Goal: Information Seeking & Learning: Learn about a topic

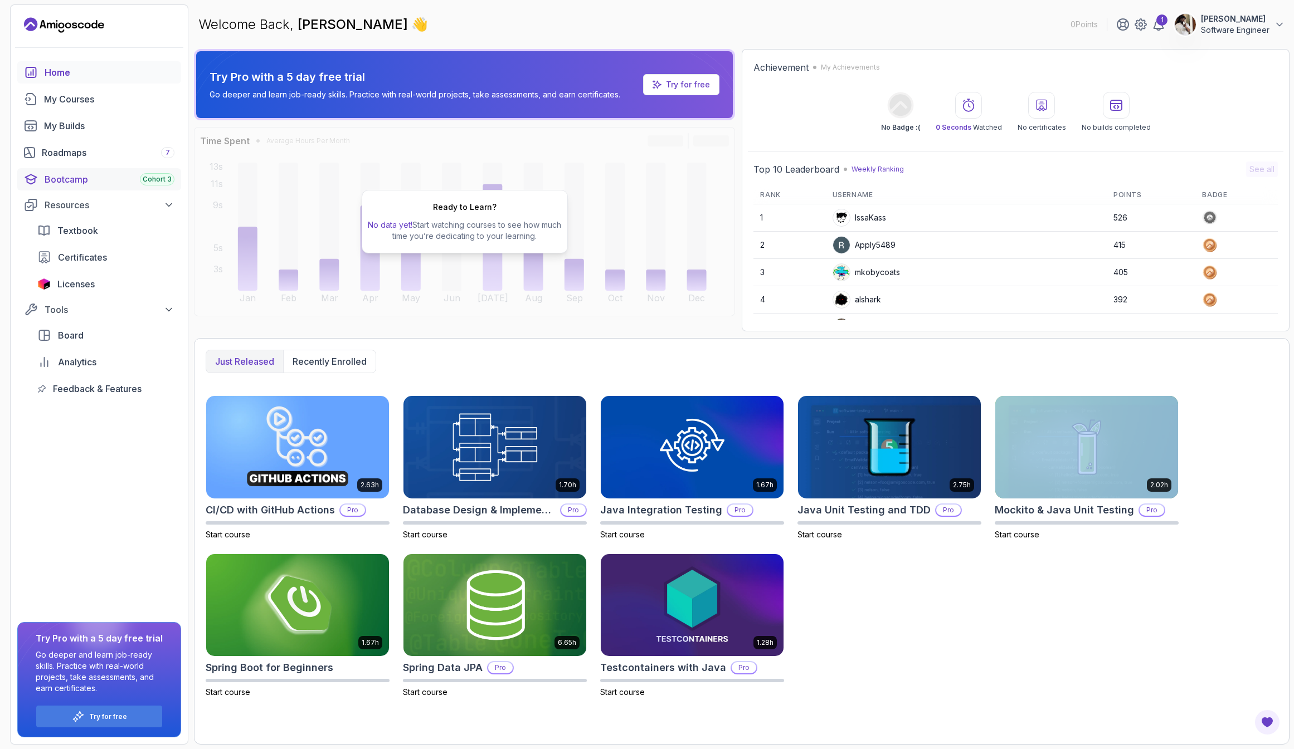
click at [125, 177] on div "Bootcamp Cohort 3" at bounding box center [110, 179] width 130 height 13
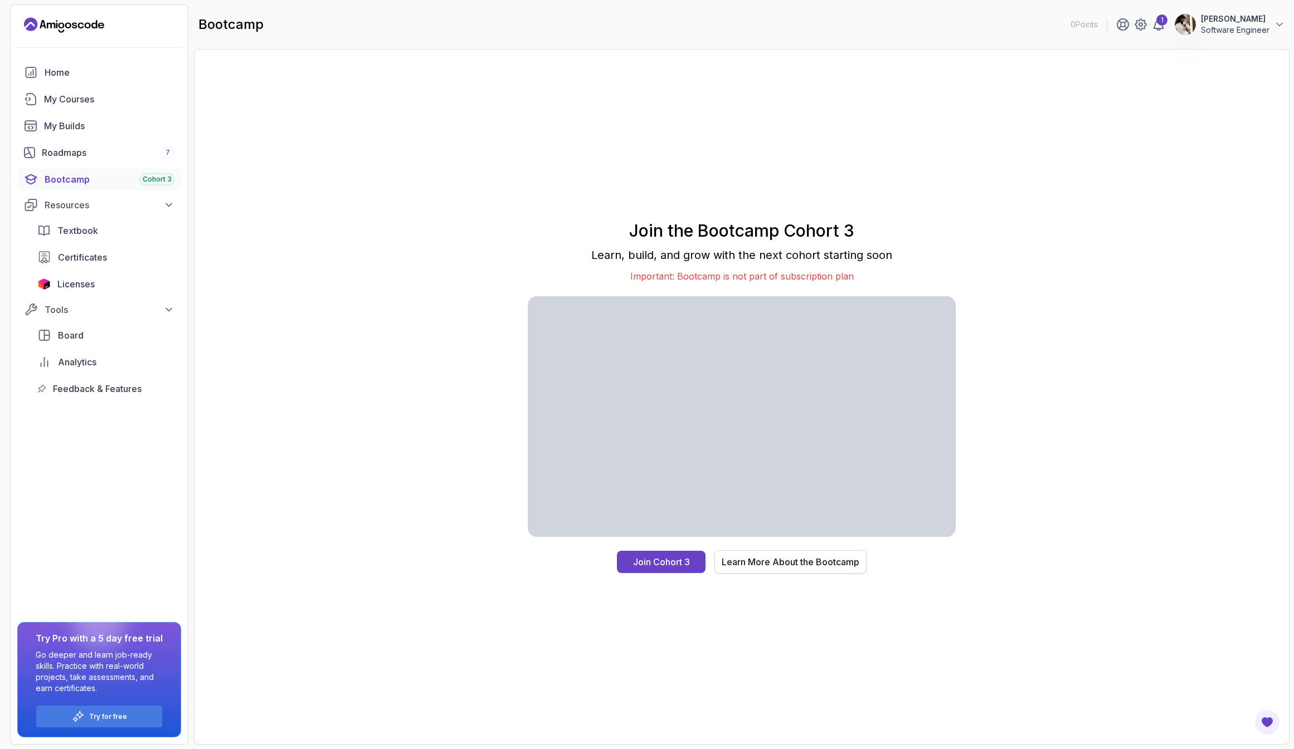
click at [793, 560] on div "Learn More About the Bootcamp" at bounding box center [790, 561] width 138 height 13
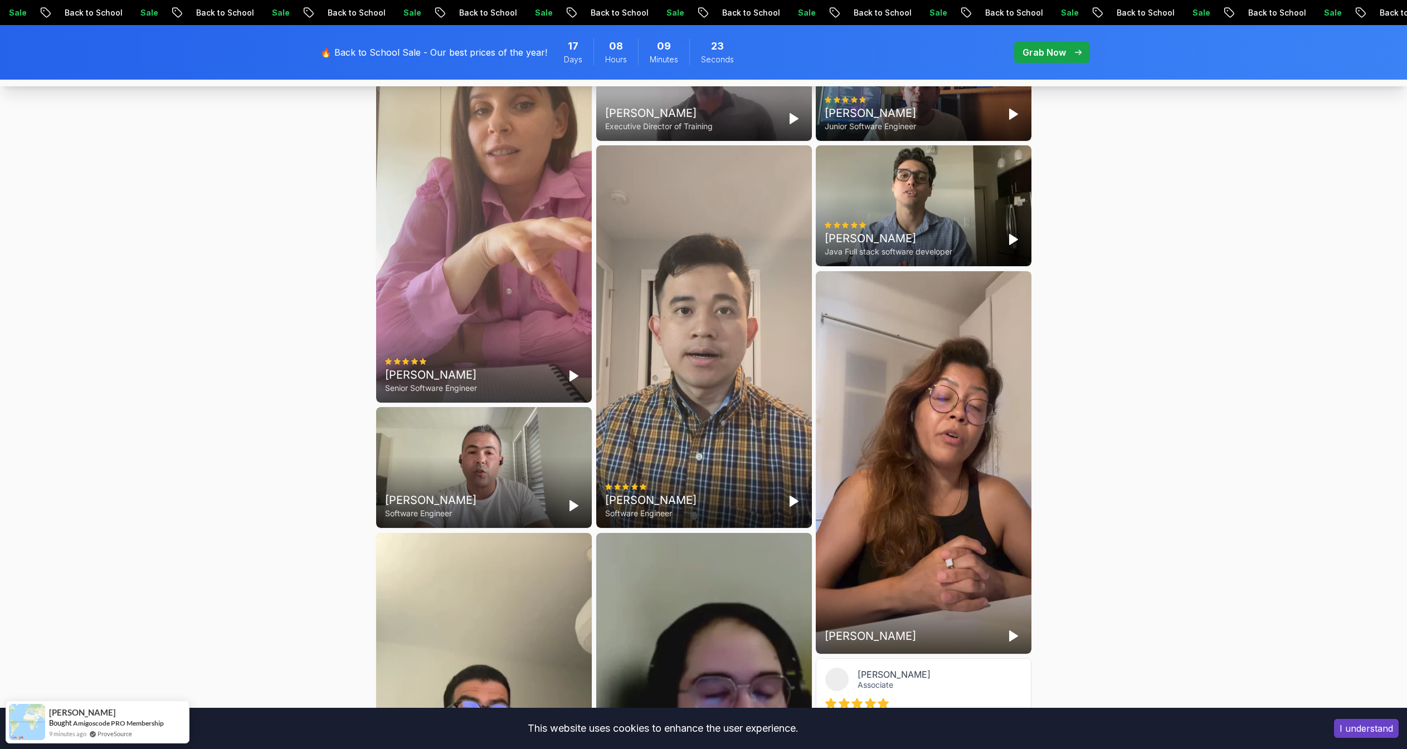
scroll to position [2972, 0]
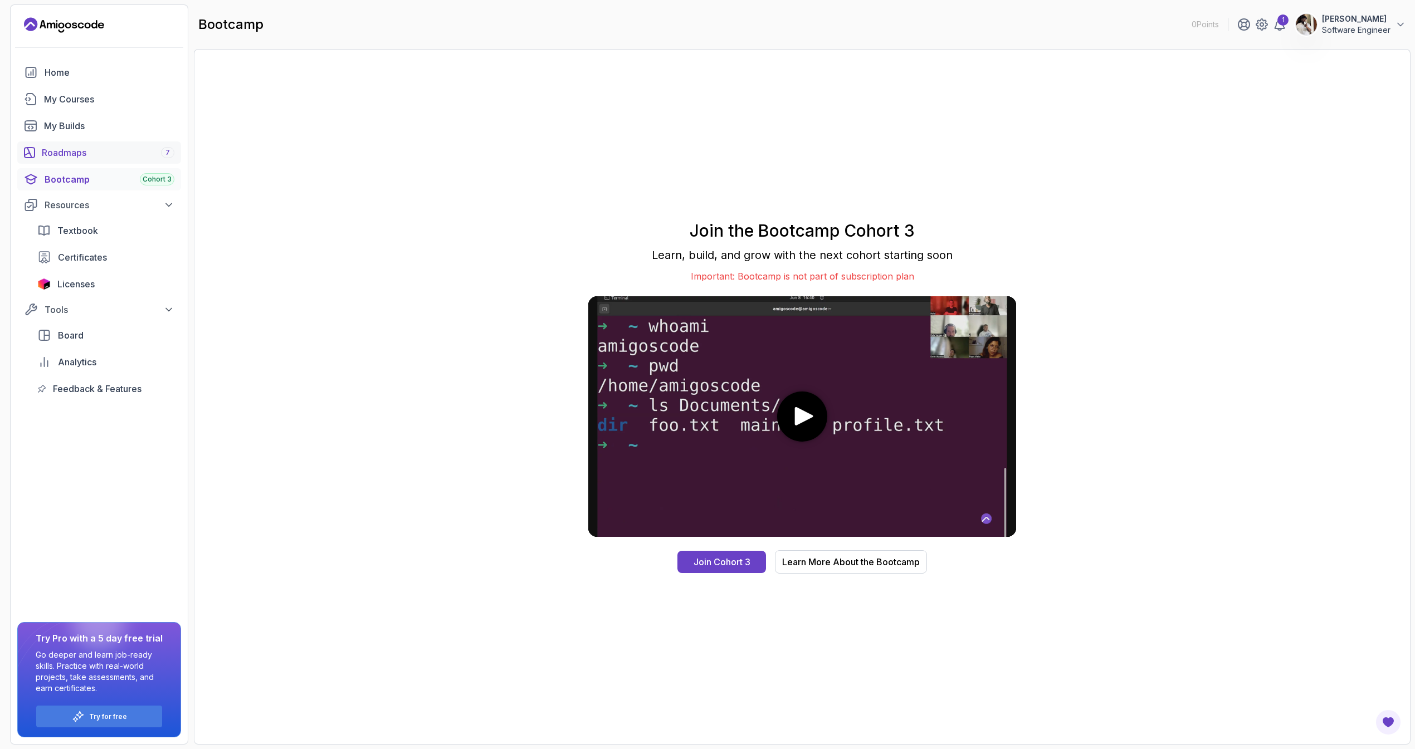
click at [101, 154] on div "Roadmaps 7" at bounding box center [108, 152] width 133 height 13
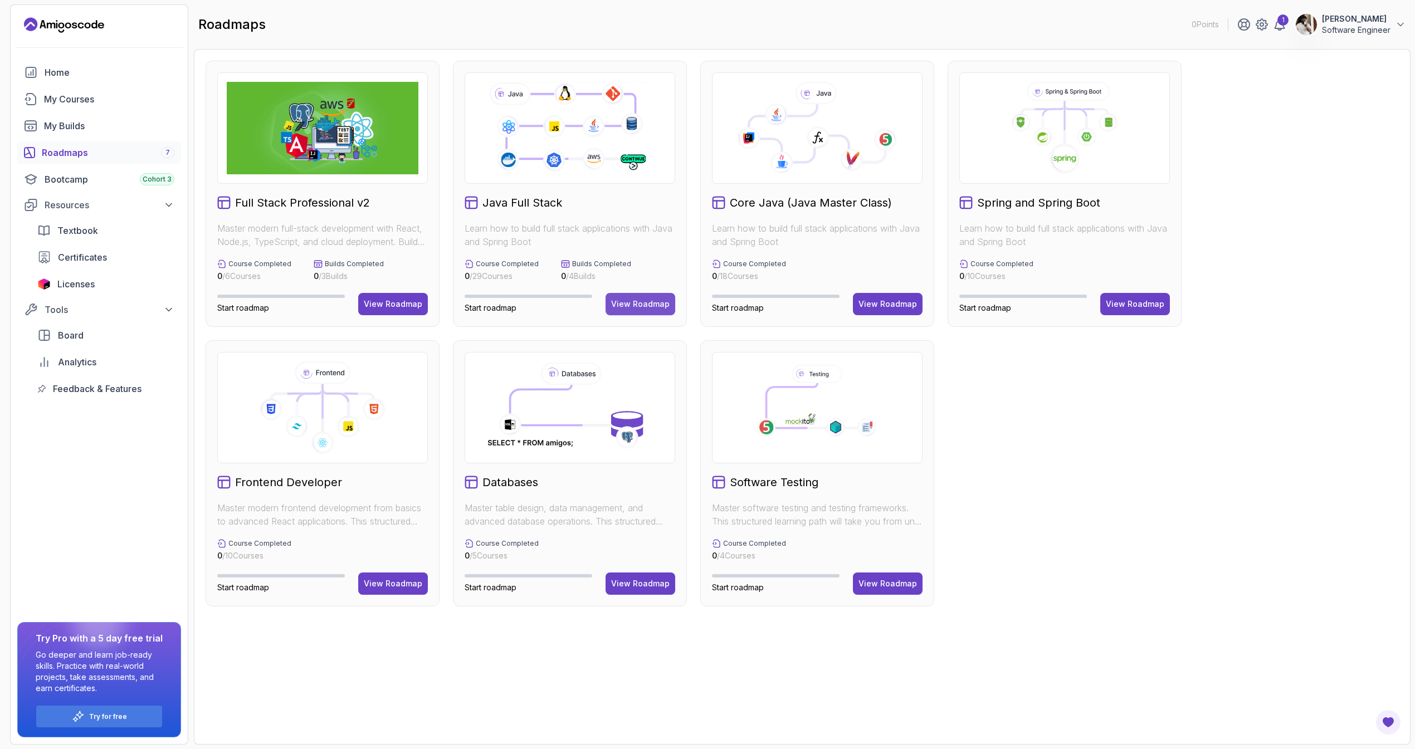
click at [655, 313] on button "View Roadmap" at bounding box center [641, 304] width 70 height 22
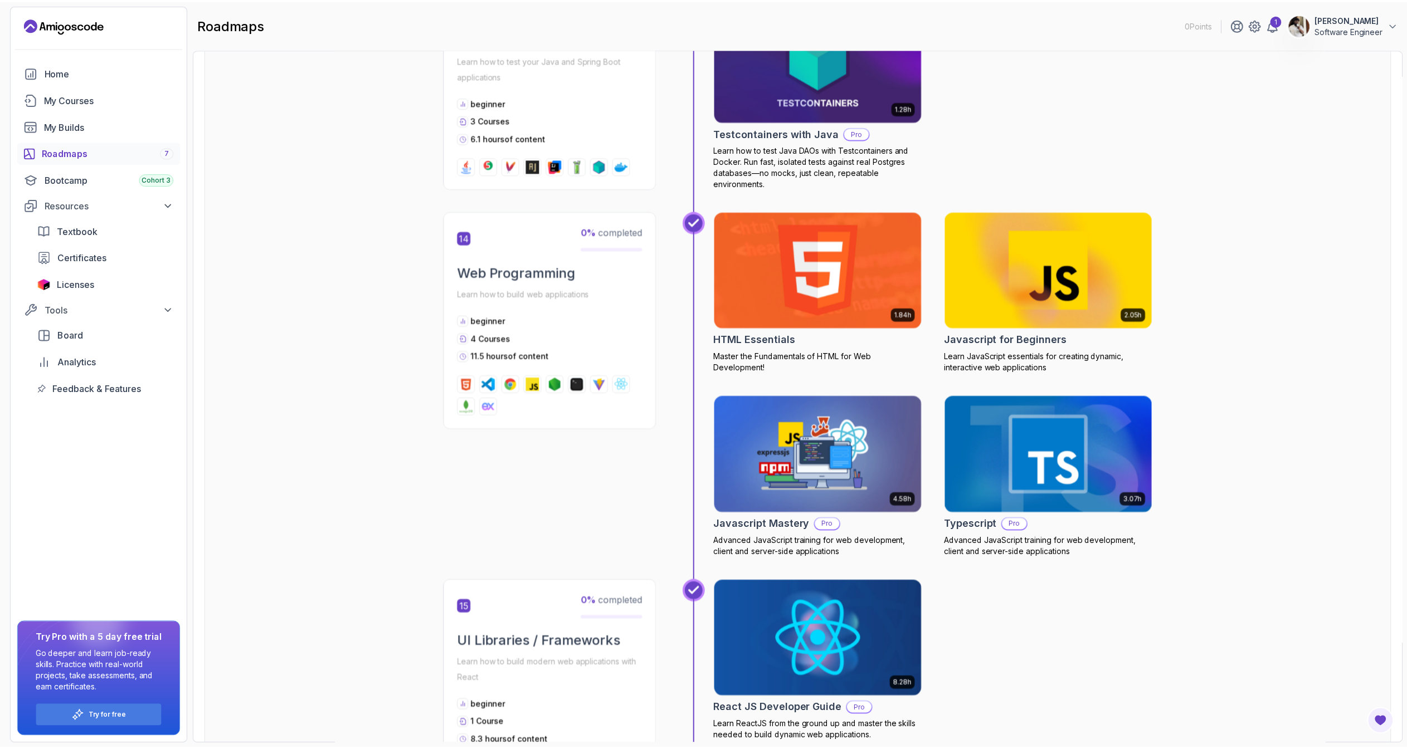
scroll to position [3660, 0]
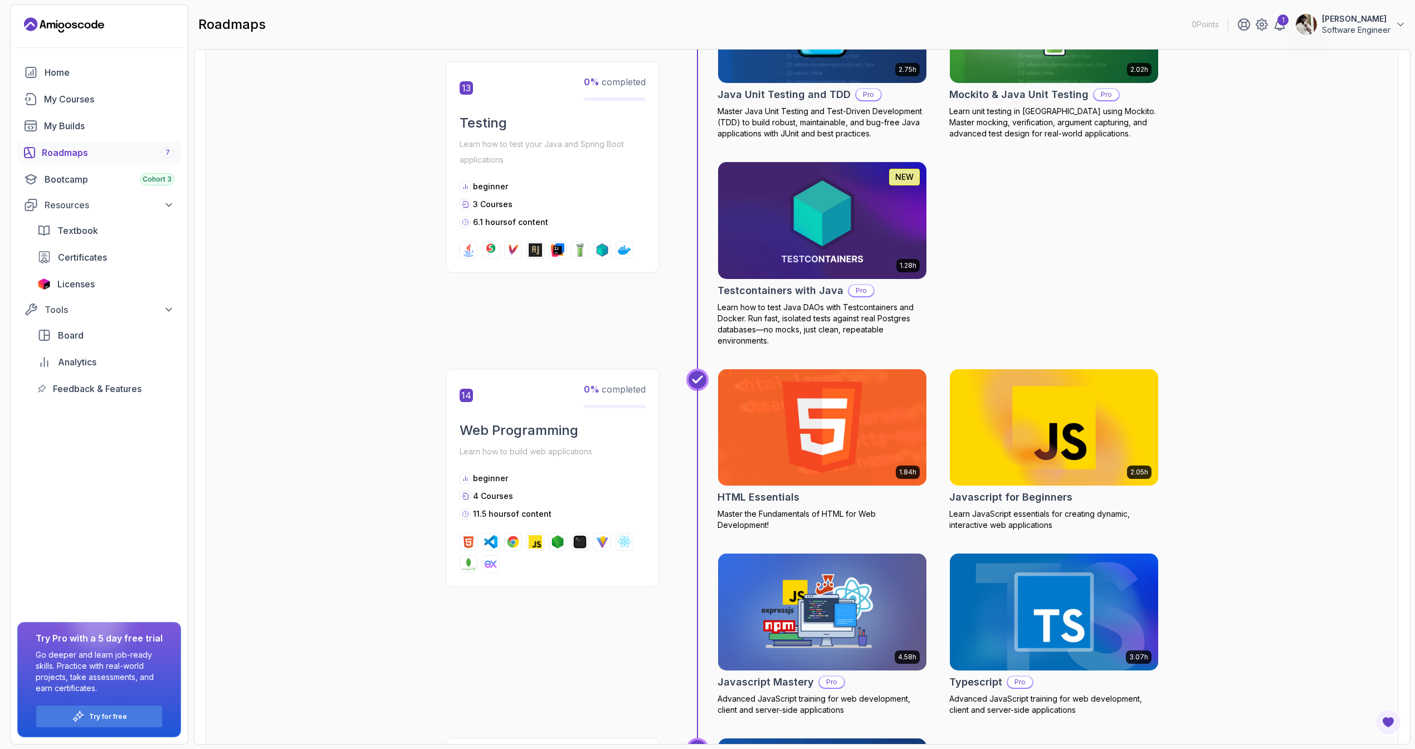
click at [995, 466] on img at bounding box center [1054, 427] width 219 height 123
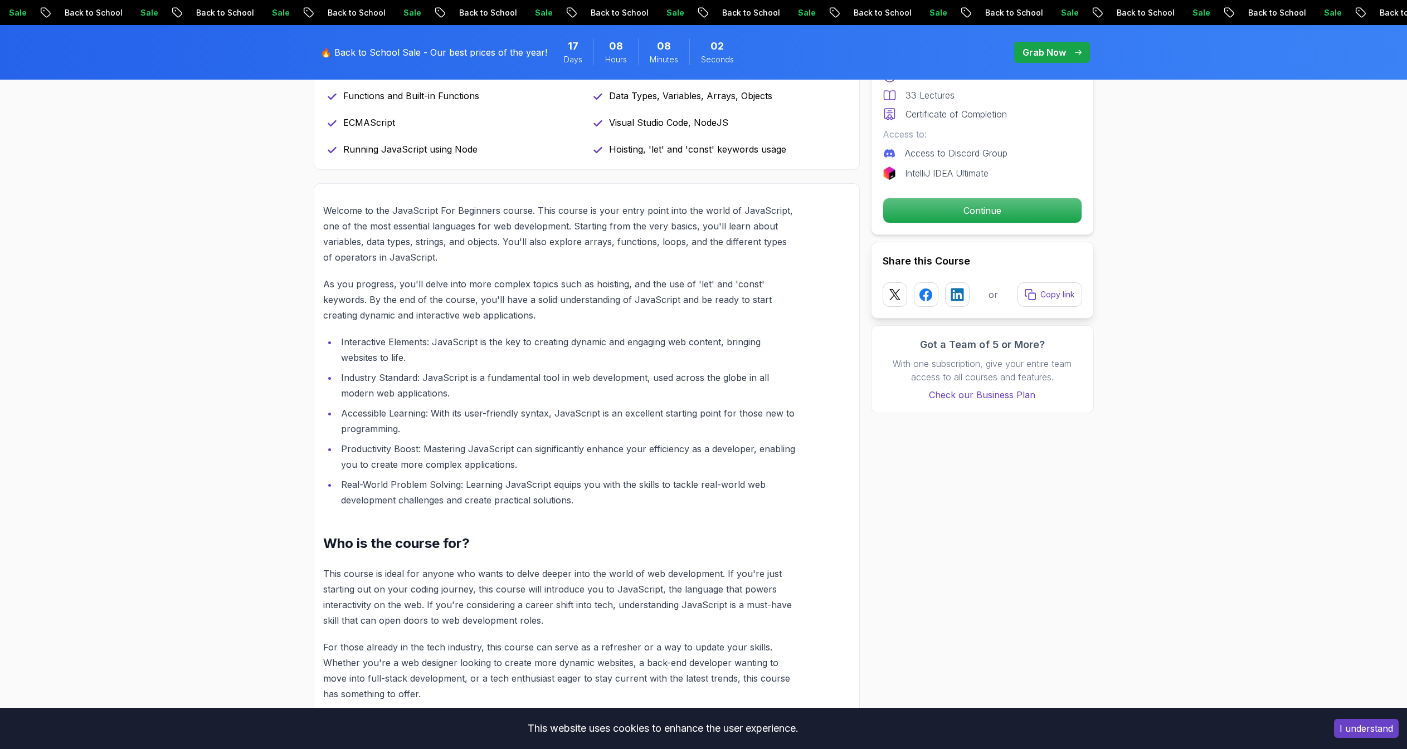
scroll to position [1342, 0]
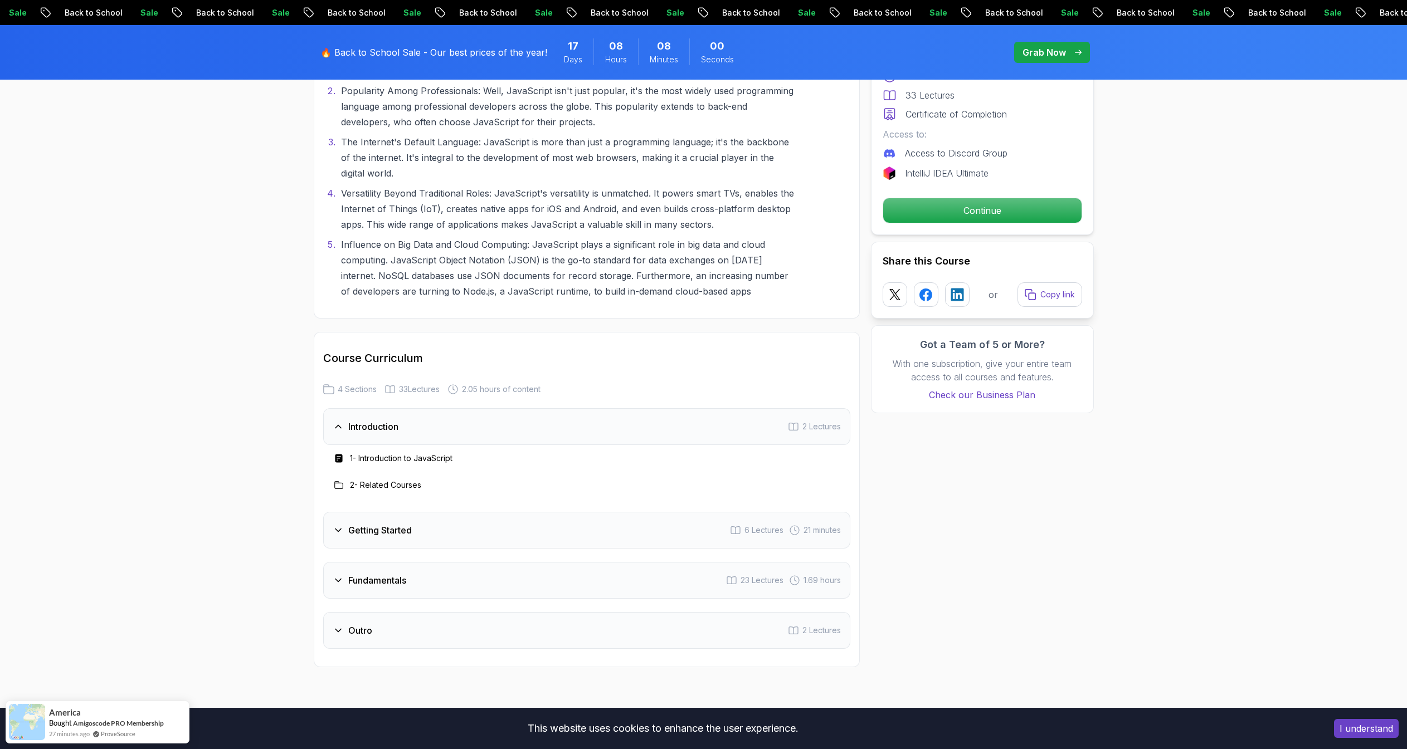
click at [407, 523] on div "Getting Started 6 Lectures 21 minutes" at bounding box center [586, 530] width 527 height 37
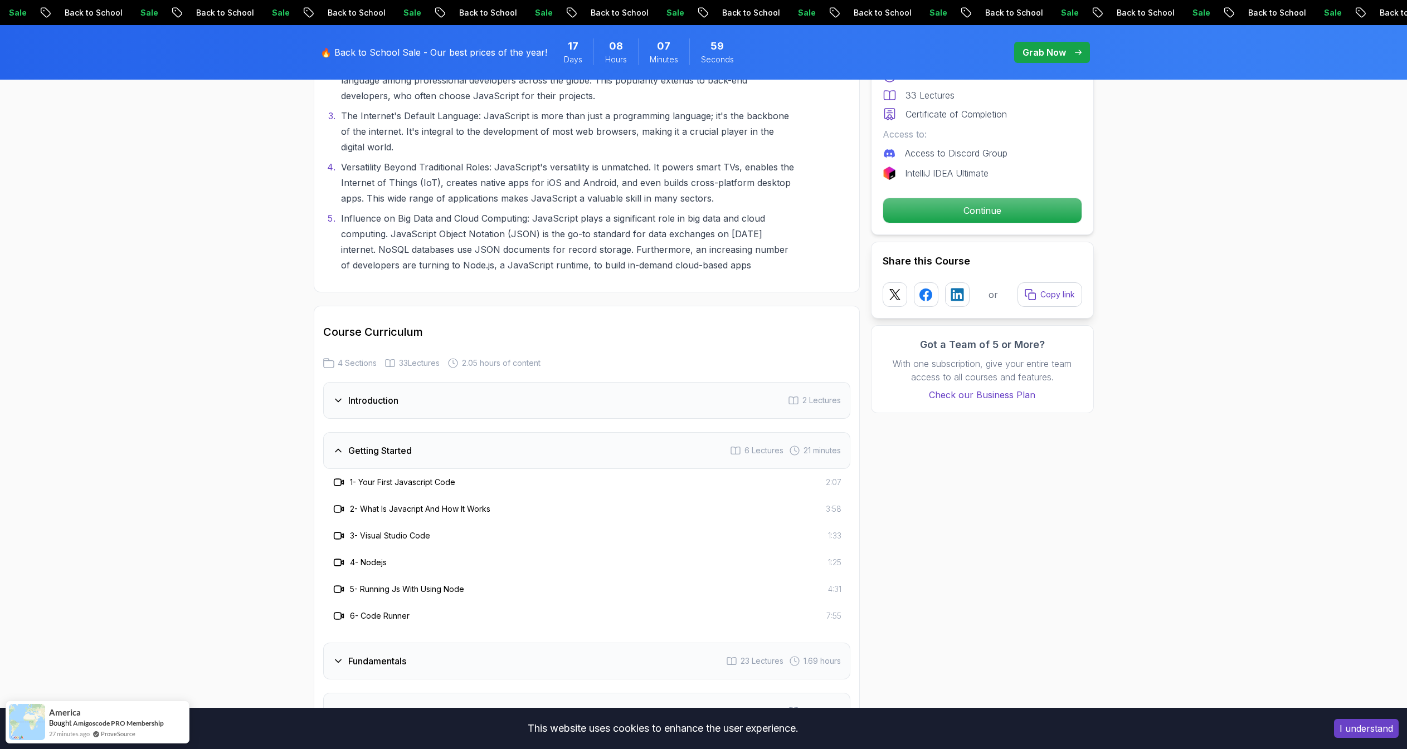
scroll to position [1659, 0]
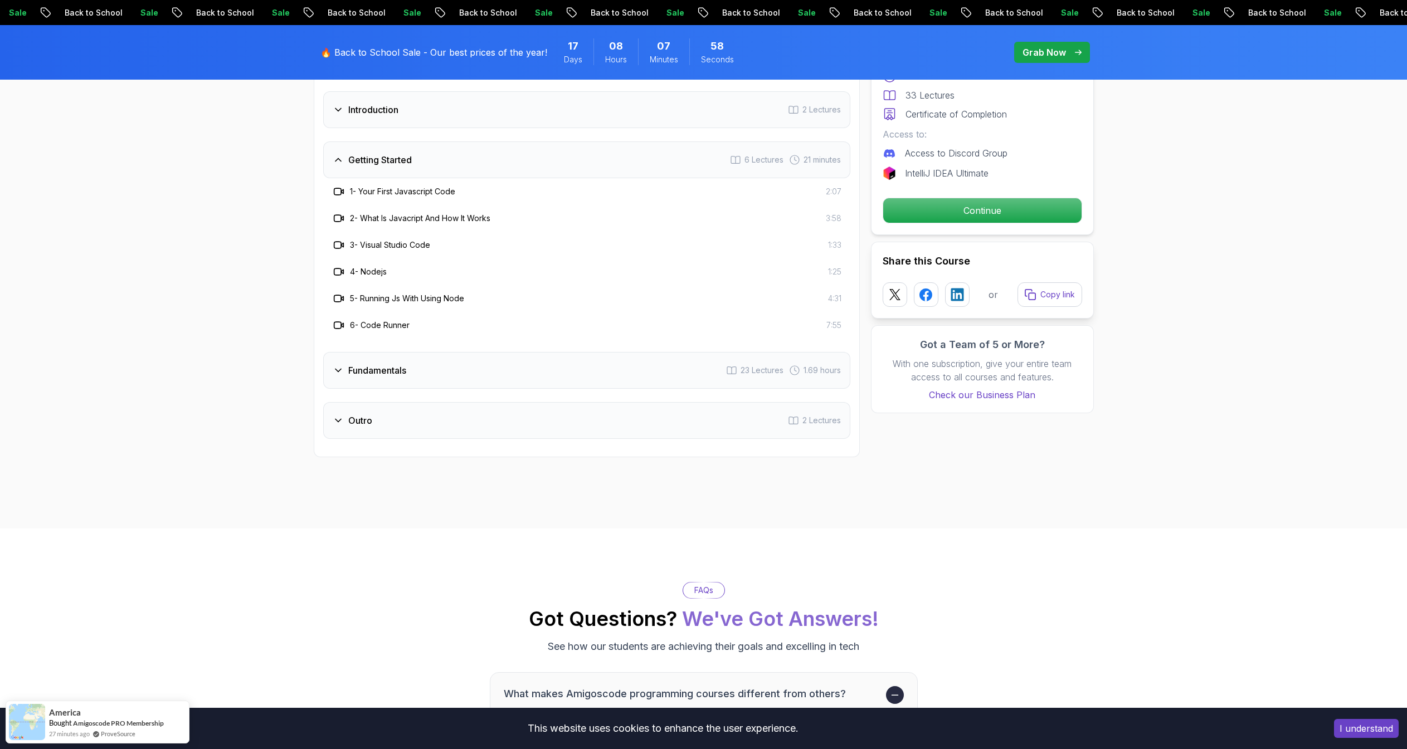
click at [399, 376] on h3 "Fundamentals" at bounding box center [377, 370] width 58 height 13
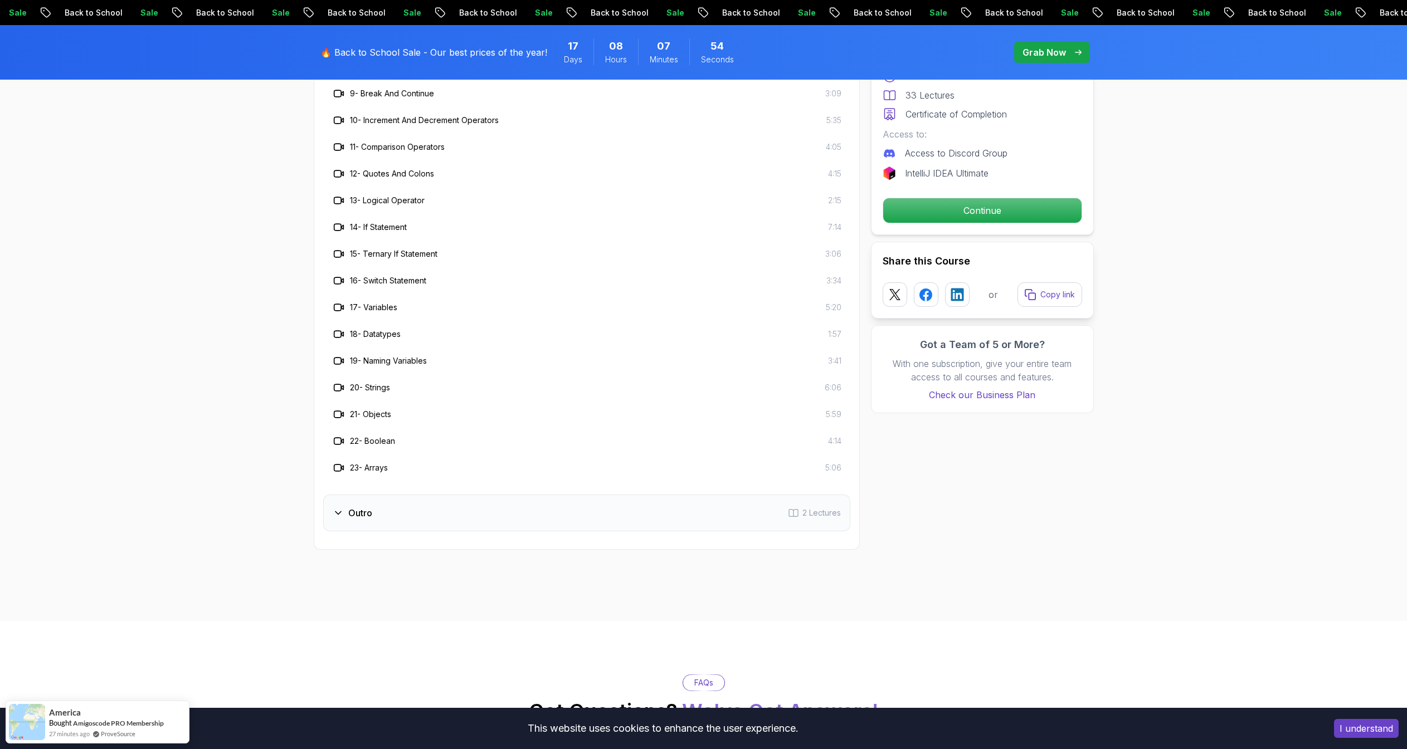
scroll to position [2022, 0]
click at [372, 523] on div "Outro 2 Lectures" at bounding box center [586, 512] width 527 height 37
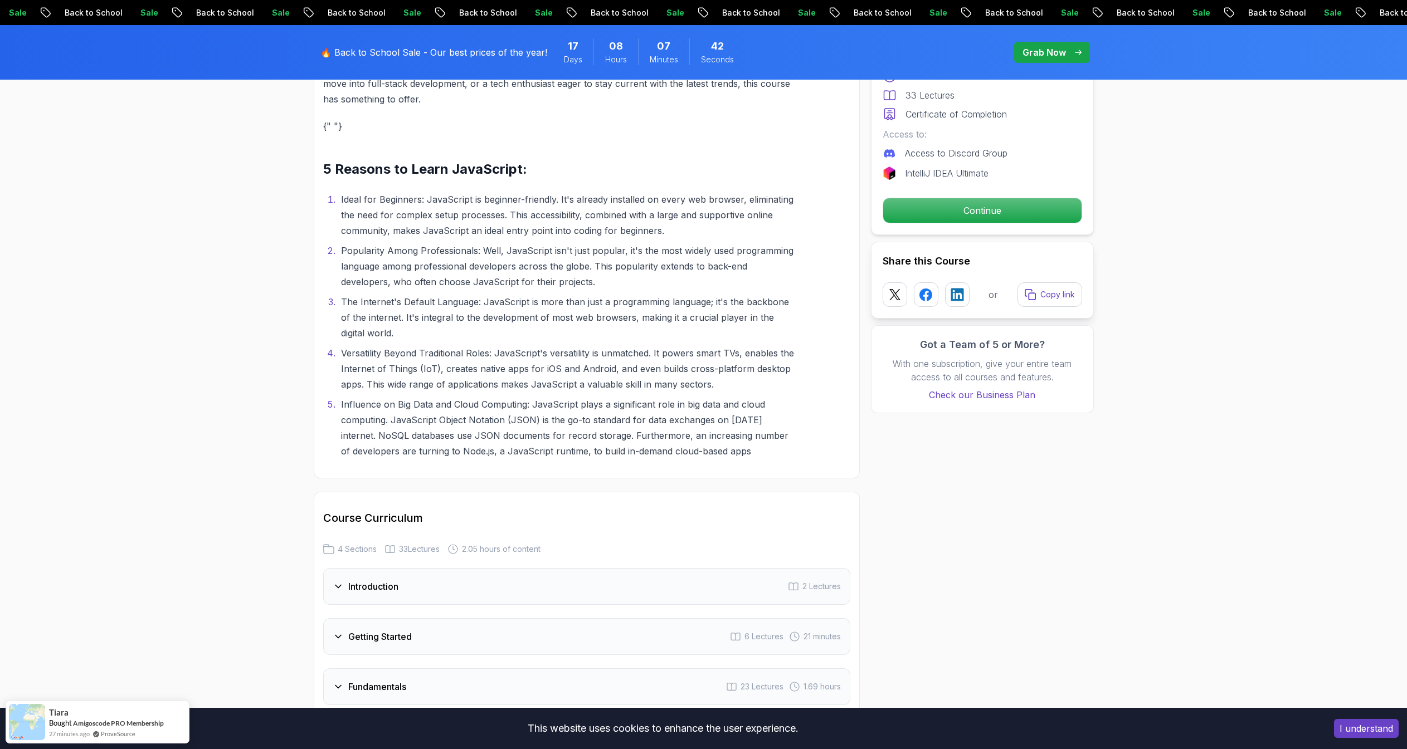
scroll to position [1183, 0]
click at [378, 575] on div "Introduction 2 Lectures" at bounding box center [586, 585] width 527 height 37
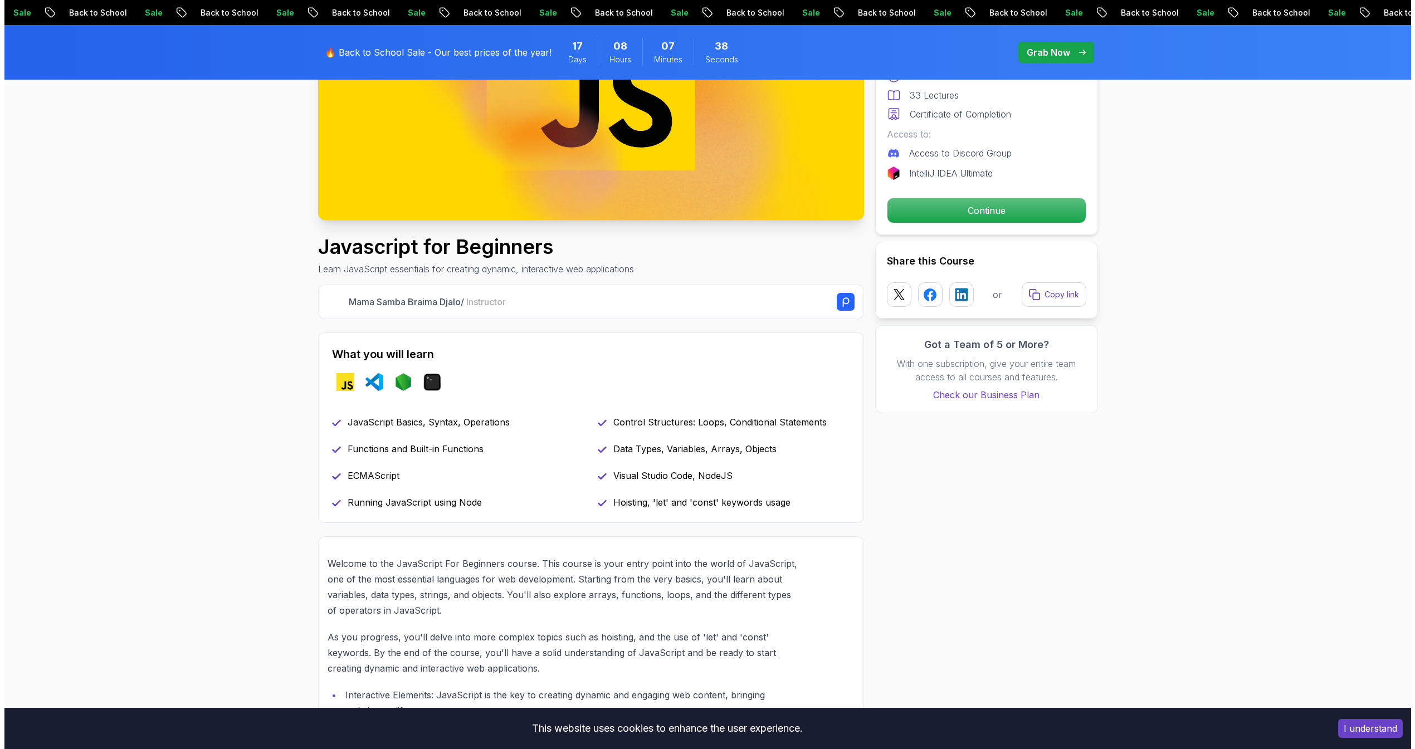
scroll to position [0, 0]
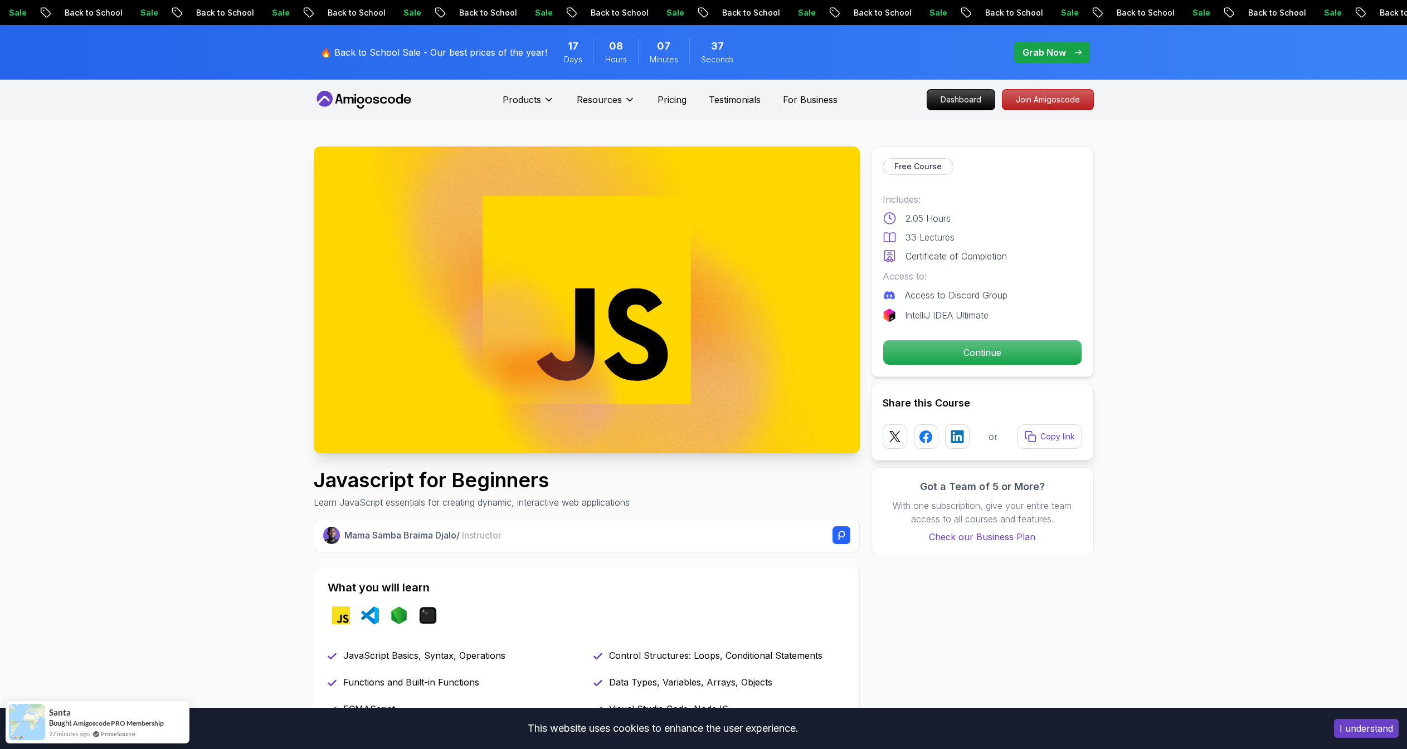
drag, startPoint x: 414, startPoint y: 600, endPoint x: 410, endPoint y: 595, distance: 6.4
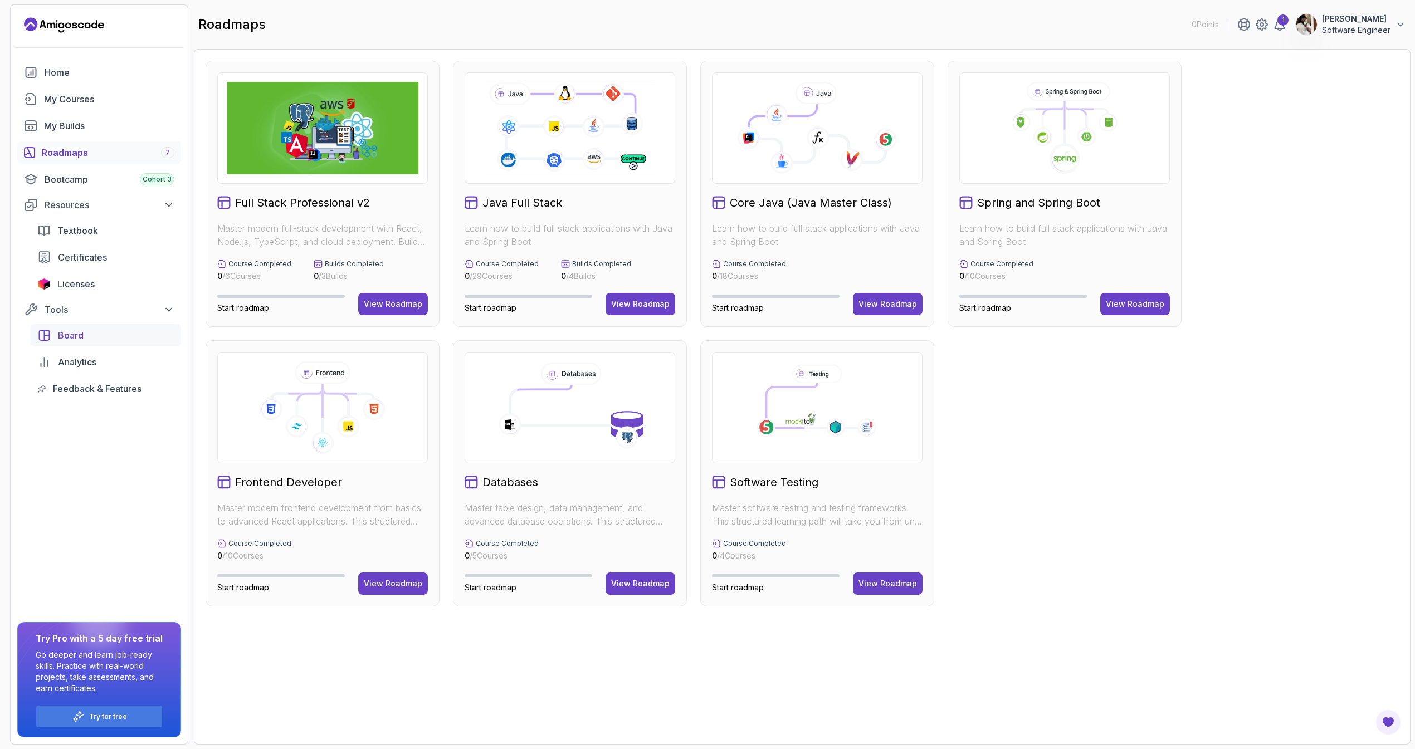
click at [82, 339] on span "Board" at bounding box center [71, 335] width 26 height 13
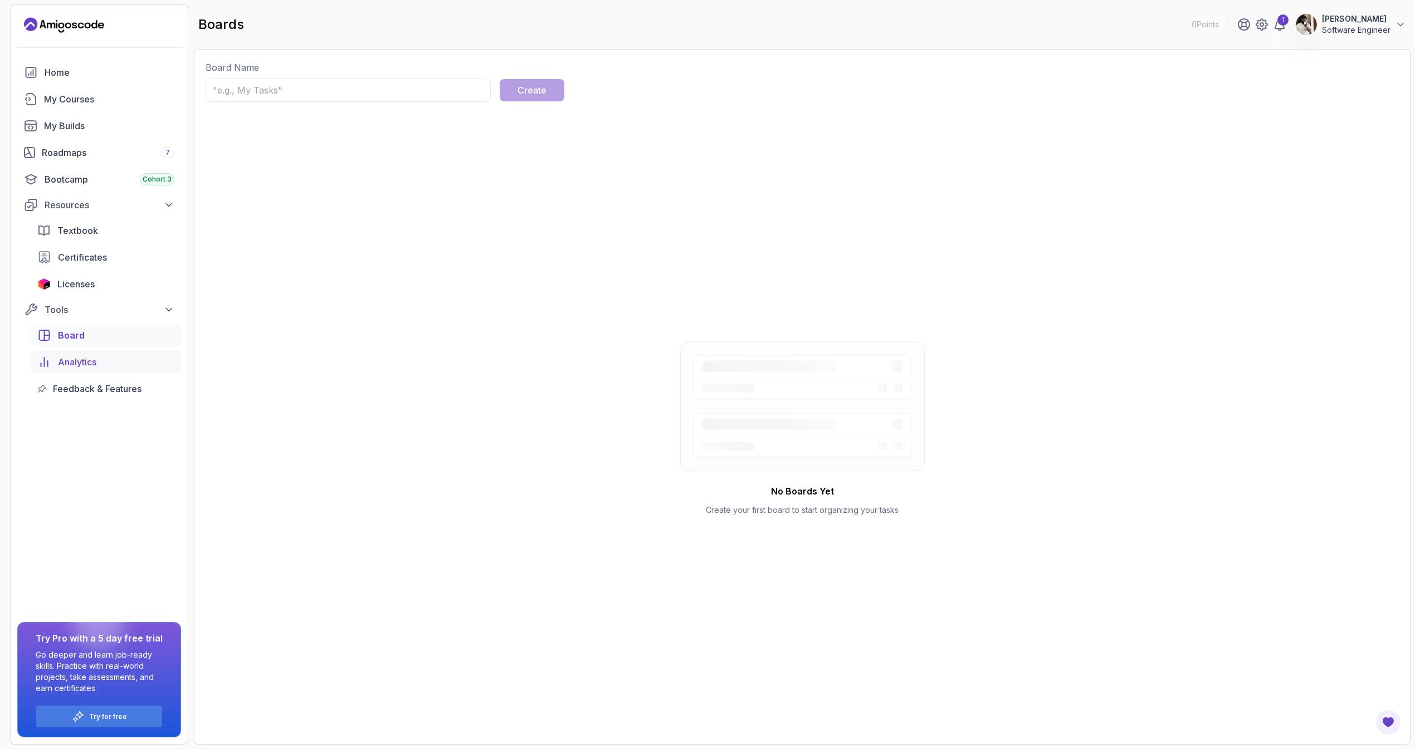
click at [85, 354] on link "Analytics" at bounding box center [106, 362] width 150 height 22
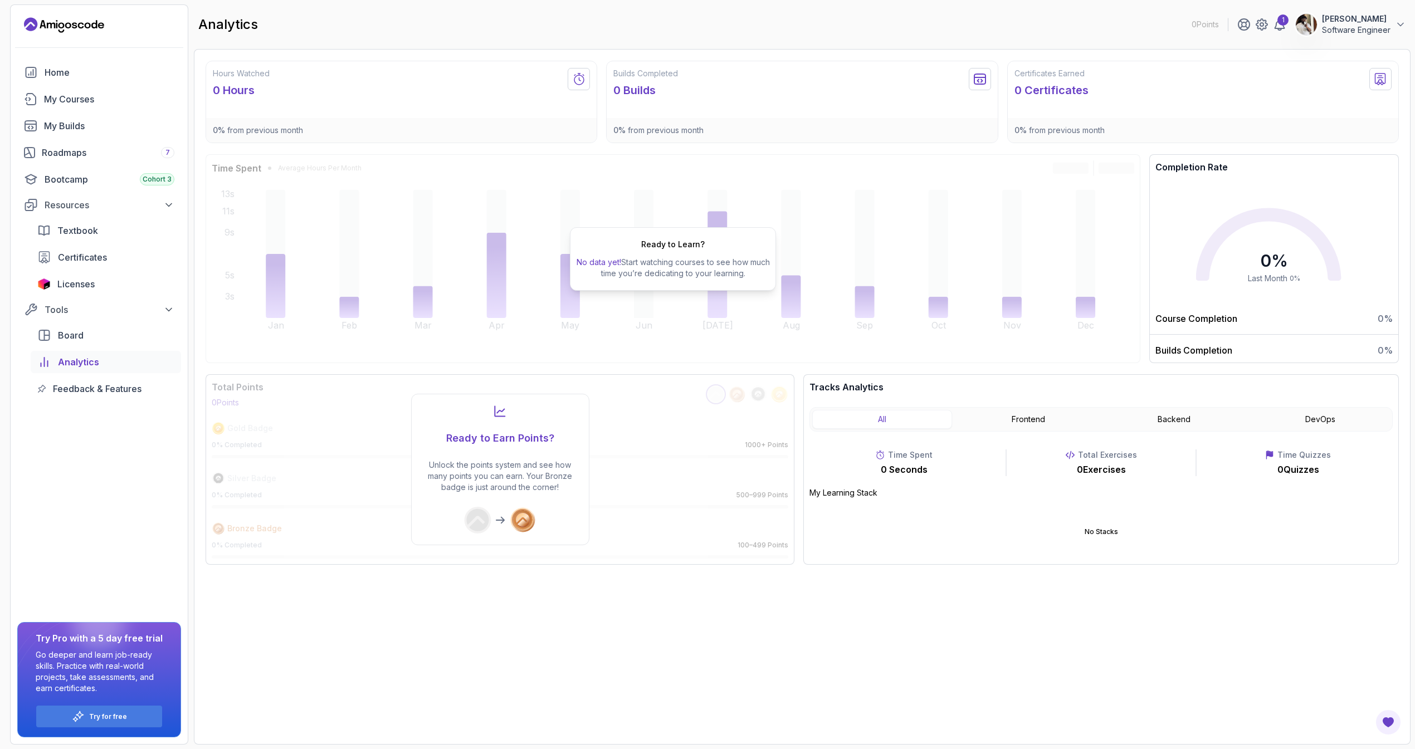
click at [1271, 26] on div "1" at bounding box center [1261, 24] width 49 height 13
click at [1286, 26] on icon at bounding box center [1279, 24] width 13 height 13
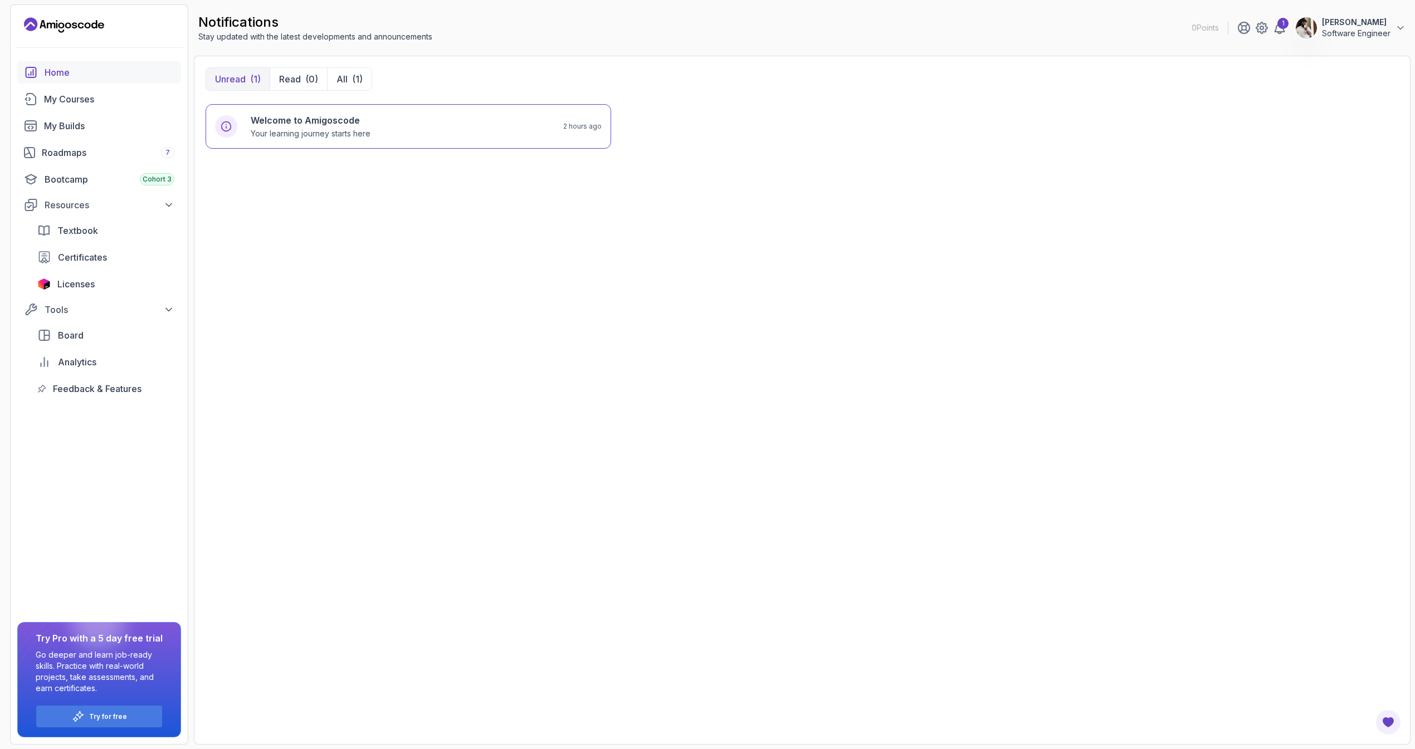
click at [149, 71] on div "Home" at bounding box center [110, 72] width 130 height 13
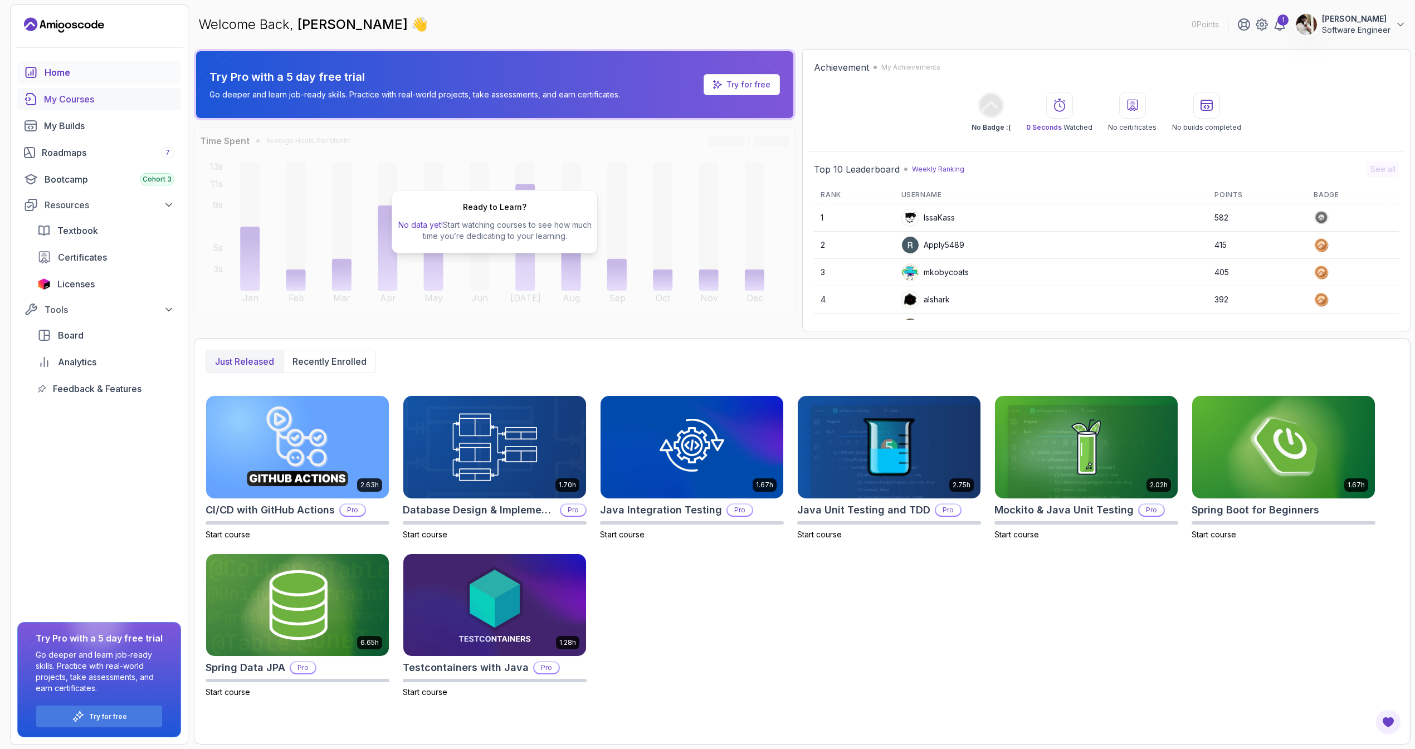
click at [155, 99] on div "My Courses" at bounding box center [109, 98] width 130 height 13
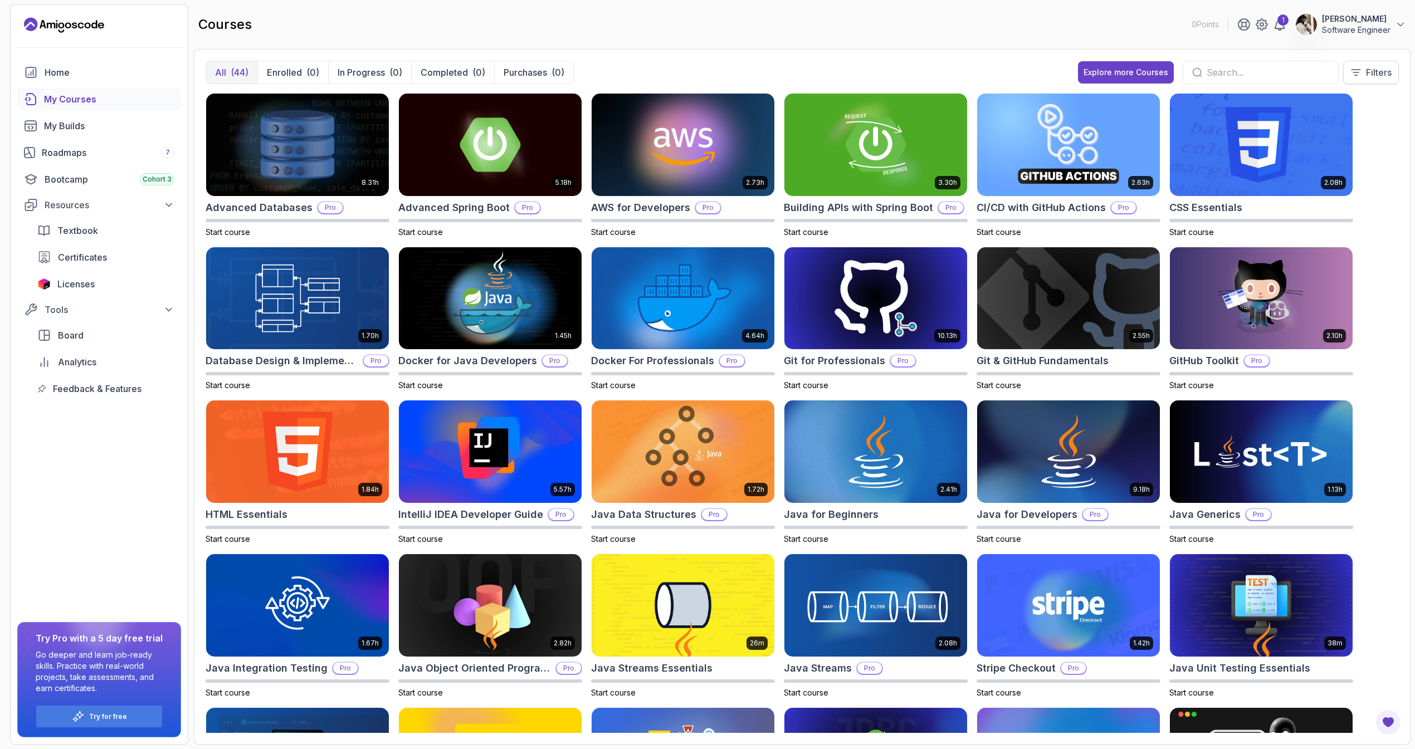
click at [1293, 70] on p "Filters" at bounding box center [1379, 72] width 26 height 13
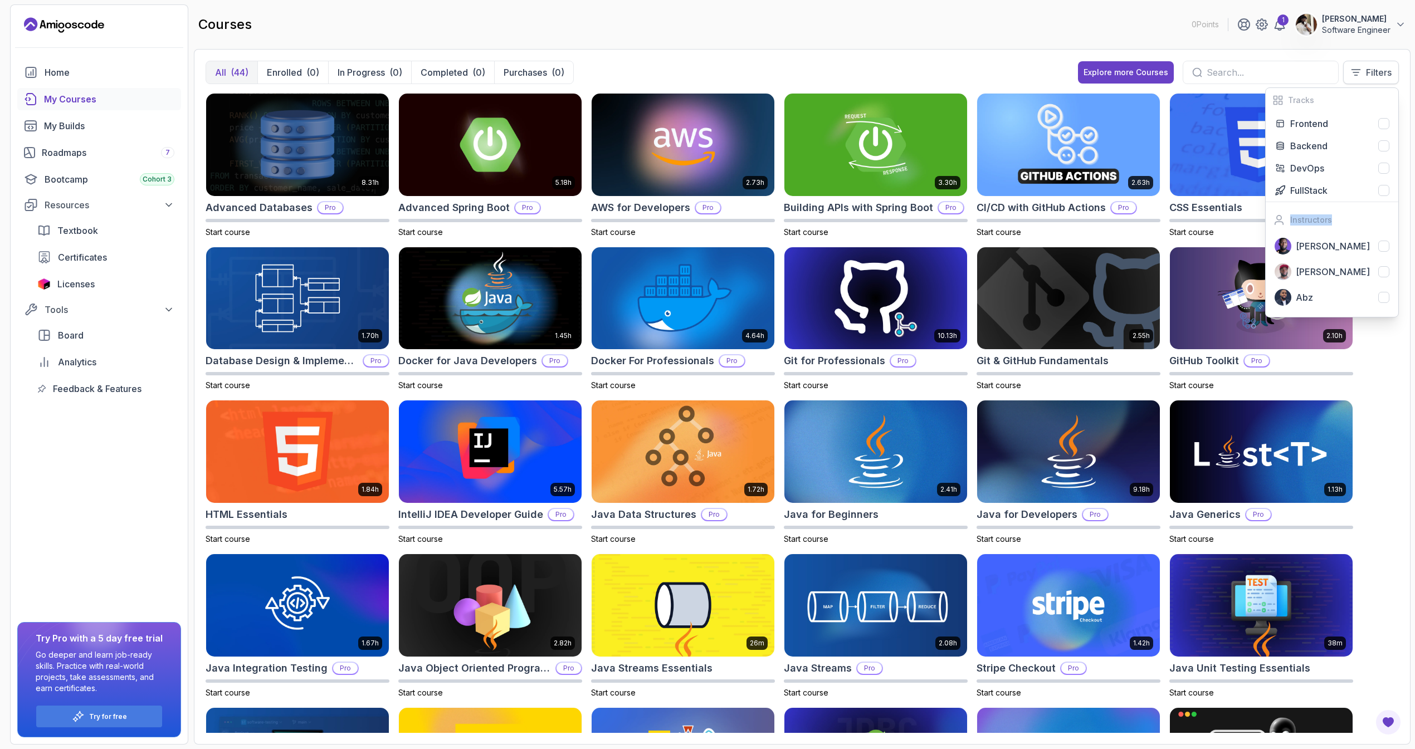
click at [1293, 69] on icon at bounding box center [1356, 72] width 11 height 11
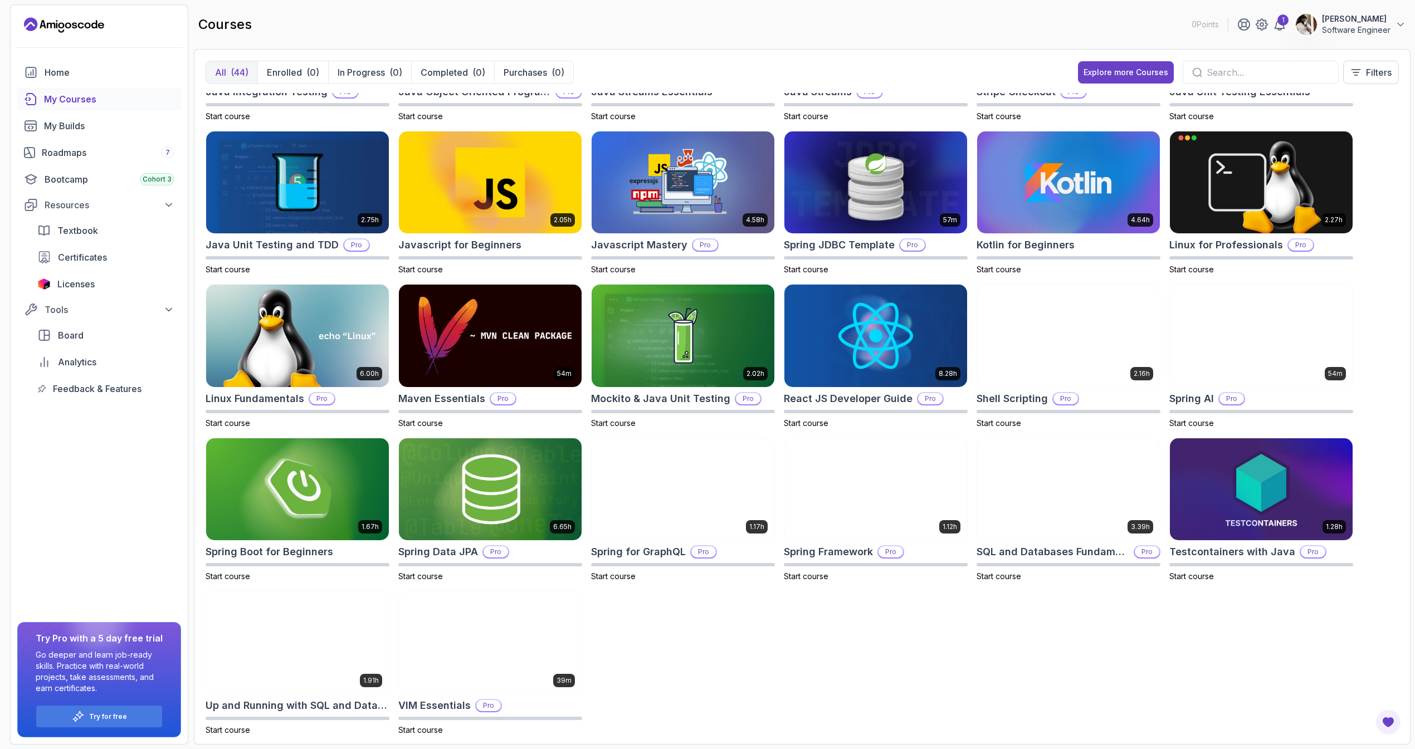
scroll to position [593, 0]
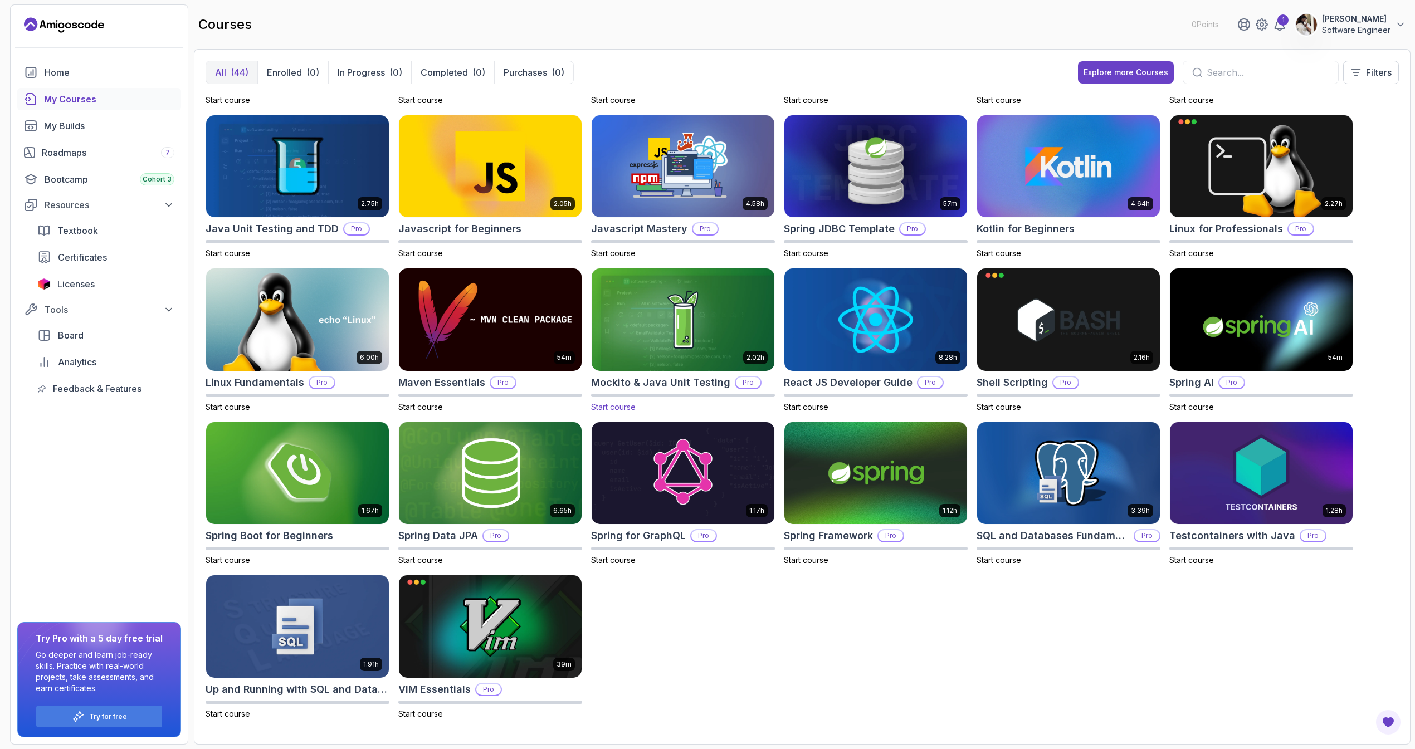
click at [632, 354] on img at bounding box center [683, 320] width 192 height 108
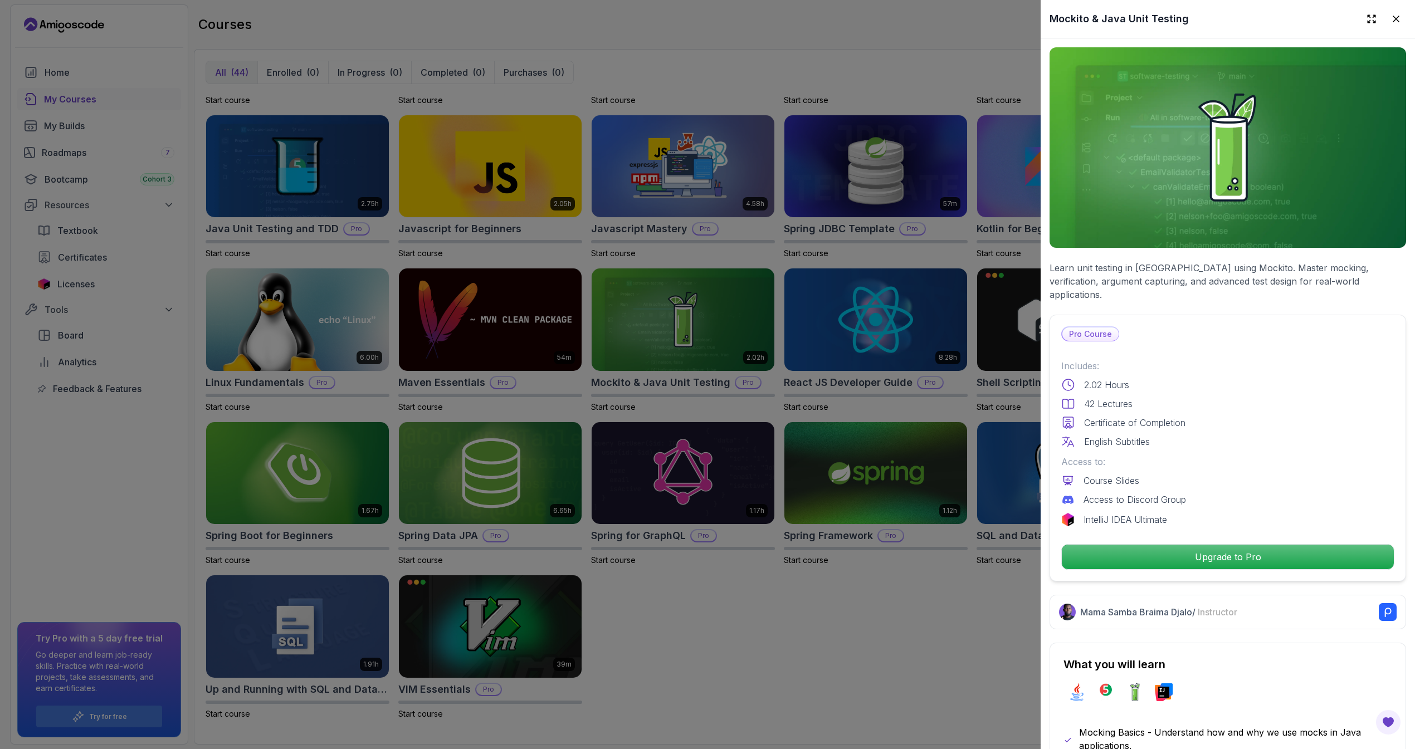
click at [787, 634] on div at bounding box center [707, 374] width 1415 height 749
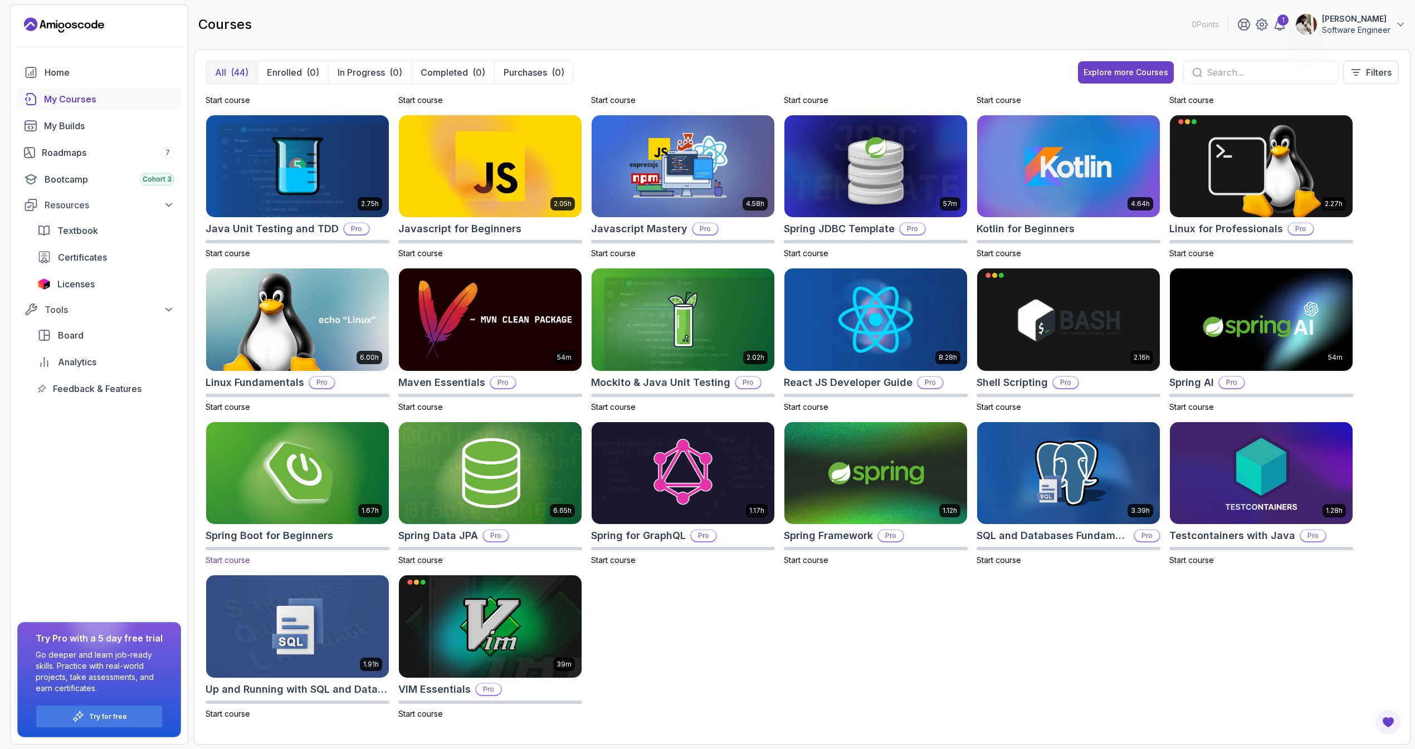
click at [330, 471] on img at bounding box center [298, 474] width 192 height 108
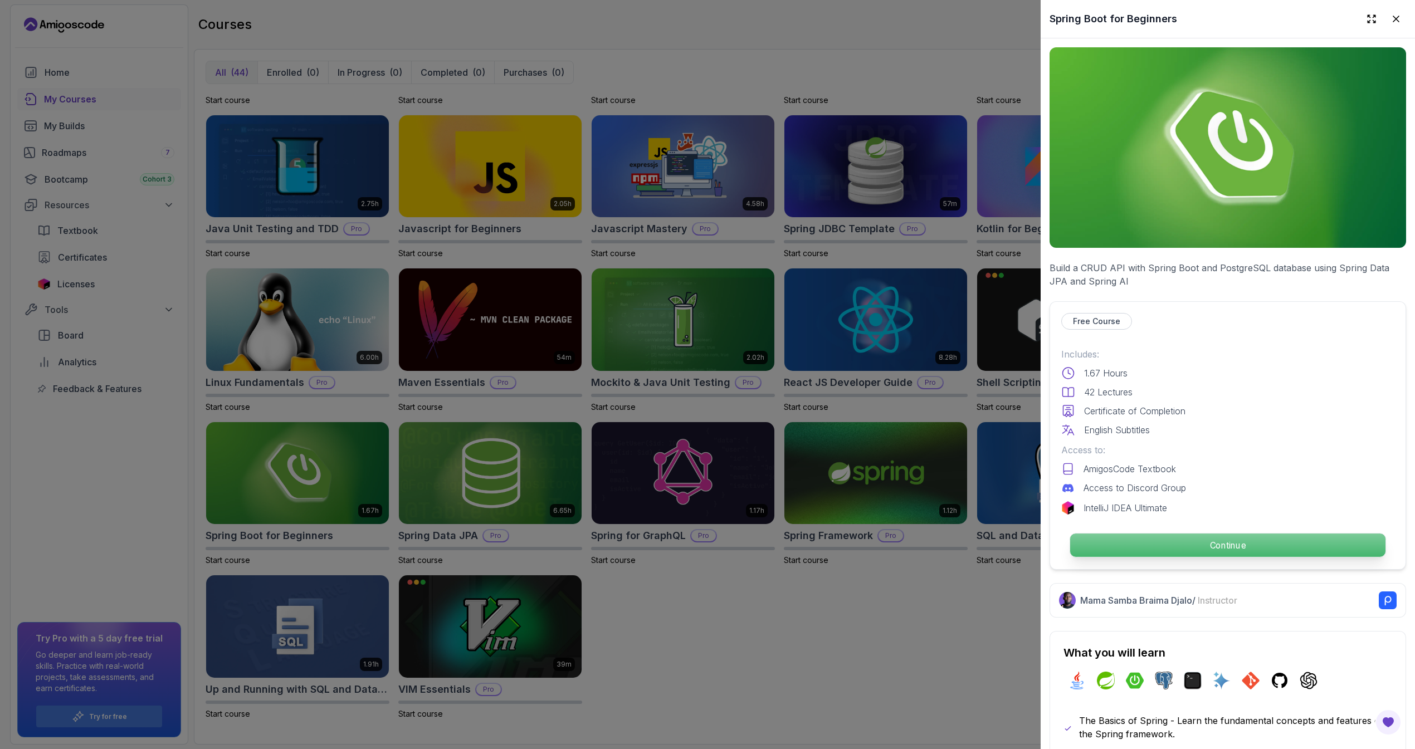
click at [1186, 547] on p "Continue" at bounding box center [1227, 545] width 315 height 23
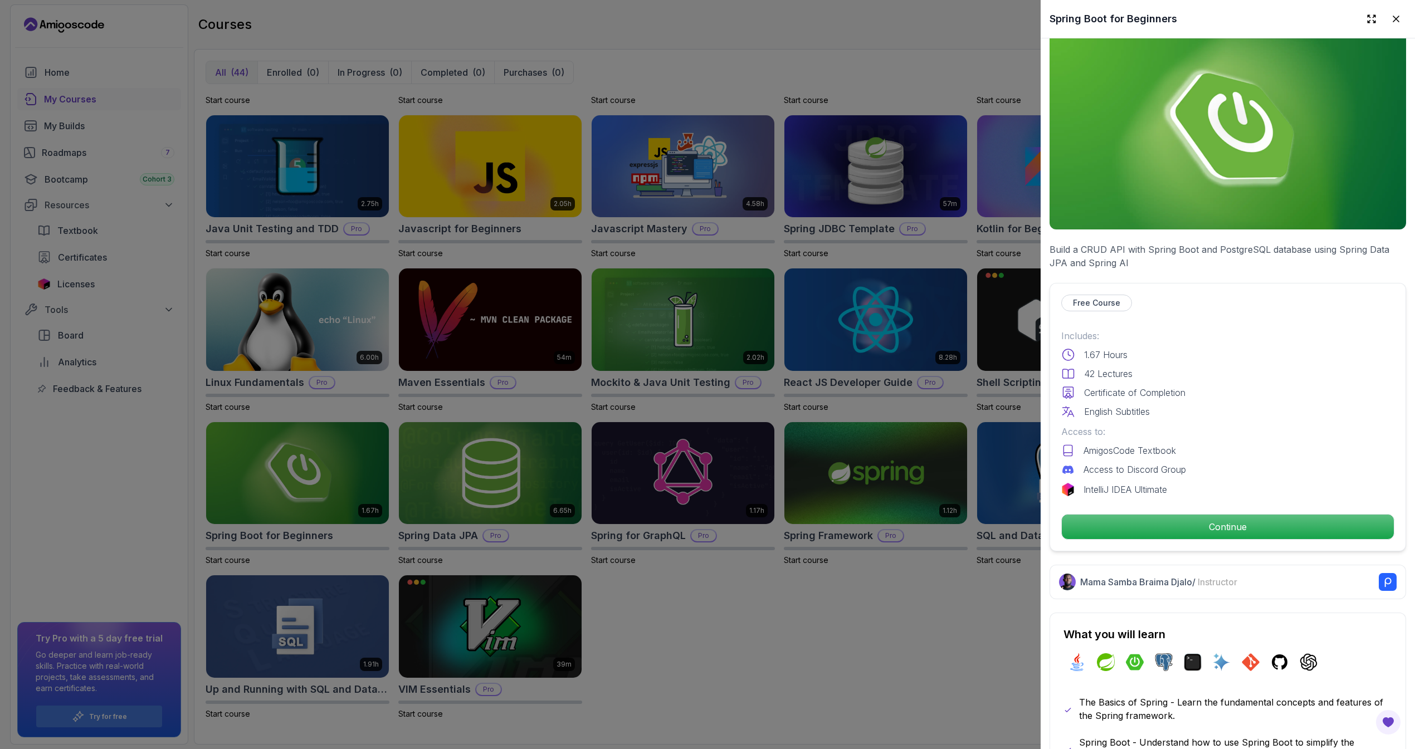
scroll to position [120, 0]
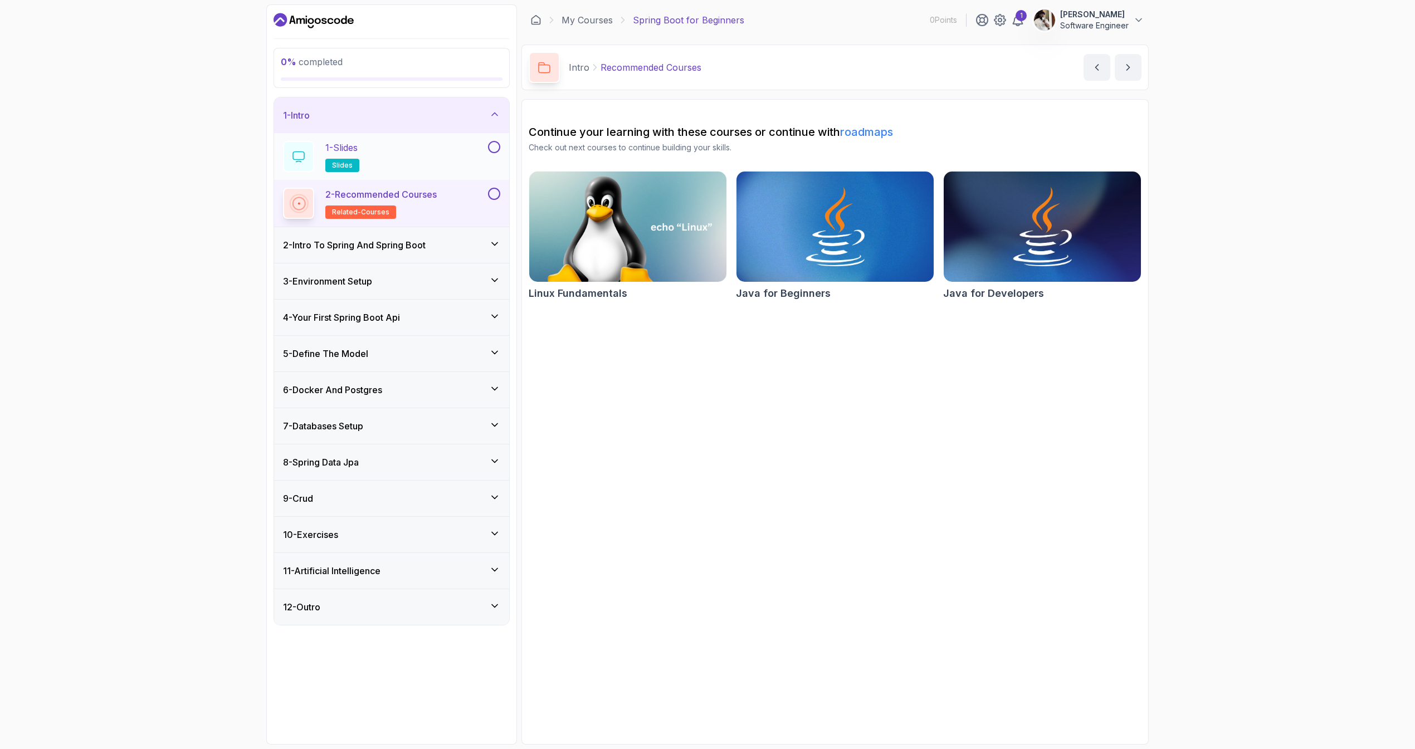
click at [446, 155] on div "1 - Slides slides" at bounding box center [384, 156] width 203 height 31
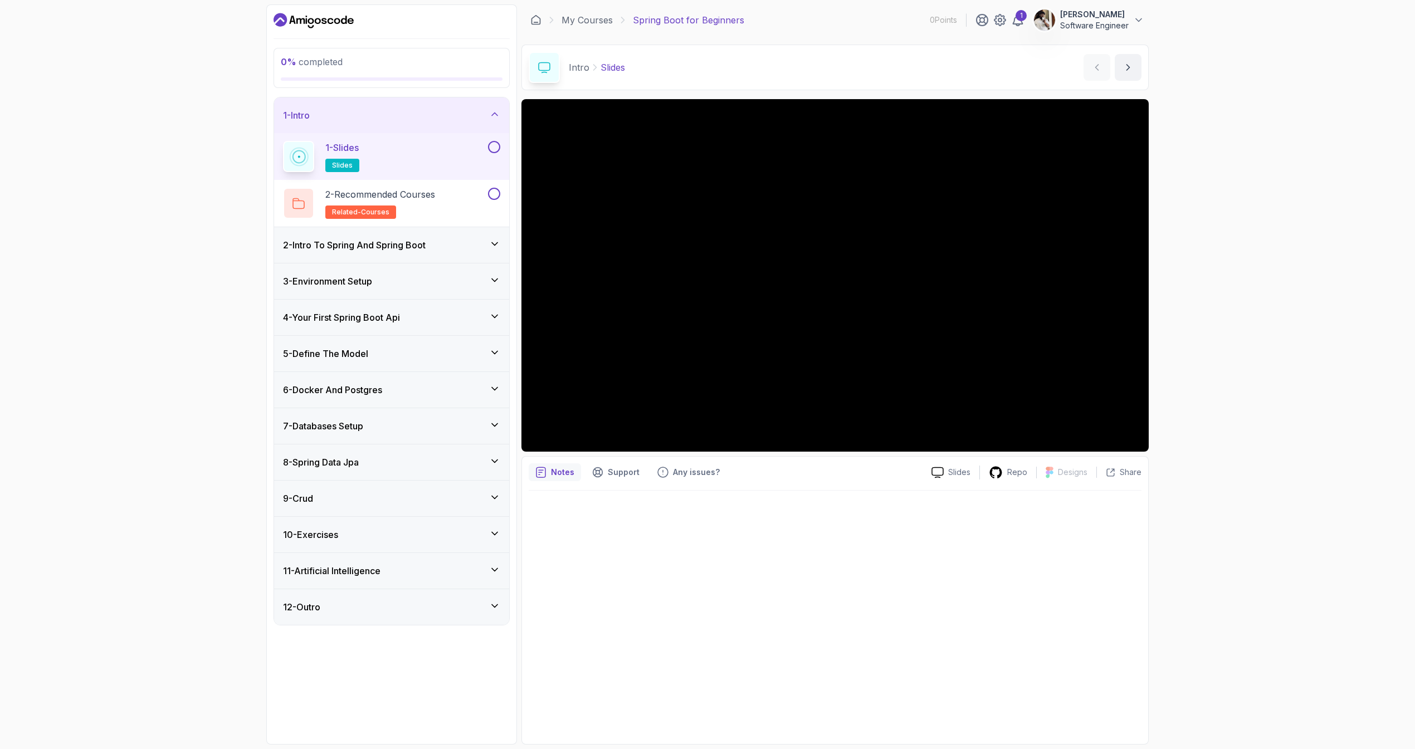
click at [560, 476] on p "Notes" at bounding box center [562, 472] width 23 height 11
click at [748, 487] on div "Notes Support Any issues? Slides Repo Designs Design not available Share" at bounding box center [834, 600] width 627 height 289
click at [804, 504] on div at bounding box center [835, 614] width 613 height 247
click at [433, 215] on h2 "2 - Recommended Courses related-courses" at bounding box center [380, 203] width 110 height 31
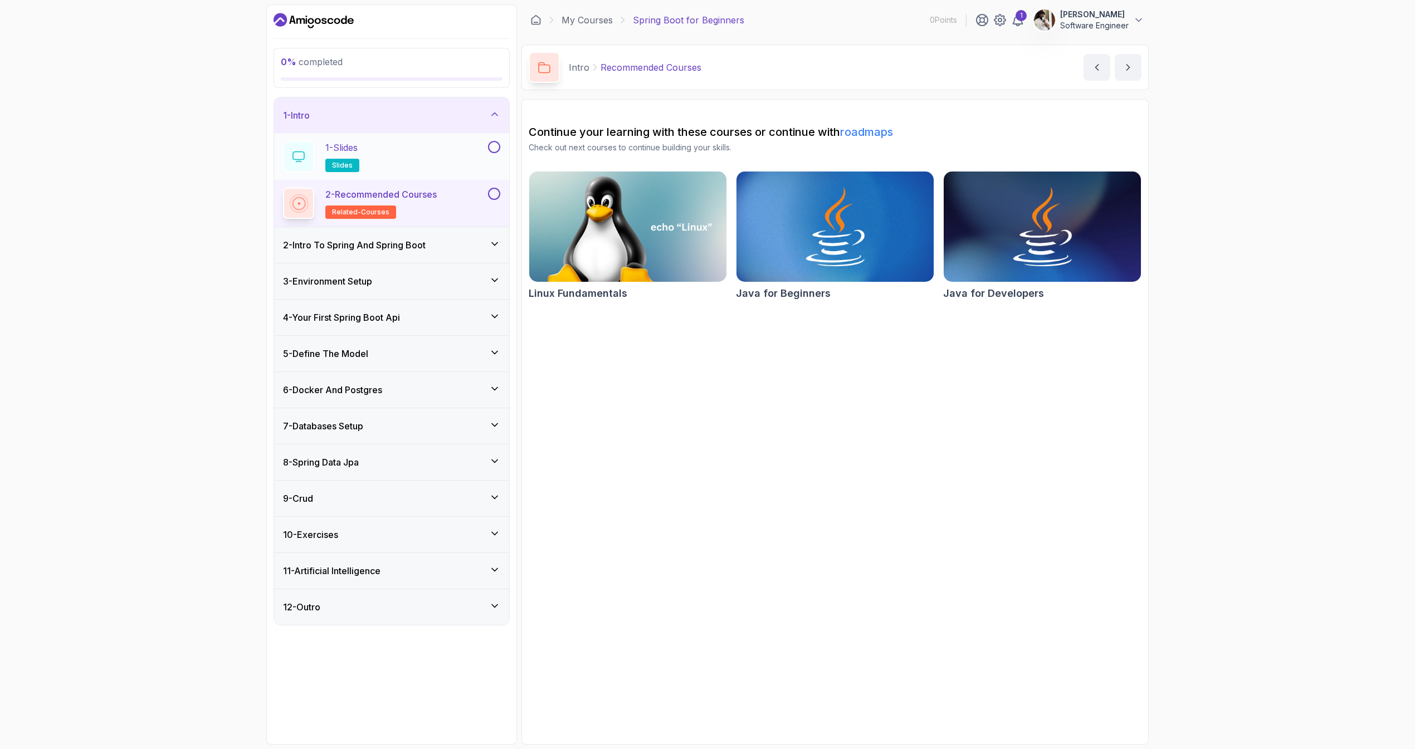
click at [498, 142] on button at bounding box center [494, 147] width 12 height 12
click at [467, 162] on div "1 - Slides slides" at bounding box center [384, 156] width 203 height 31
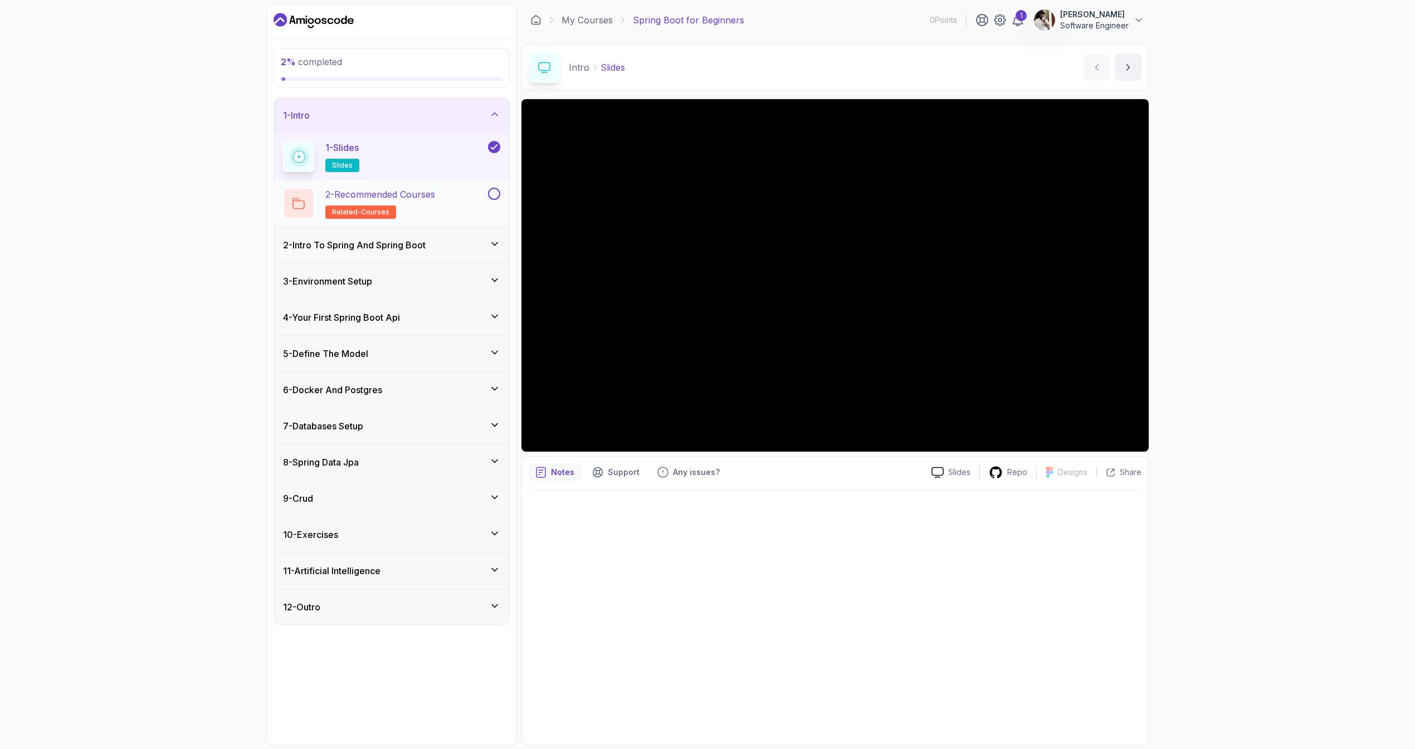
click at [457, 213] on div "2 - Recommended Courses related-courses" at bounding box center [384, 203] width 203 height 31
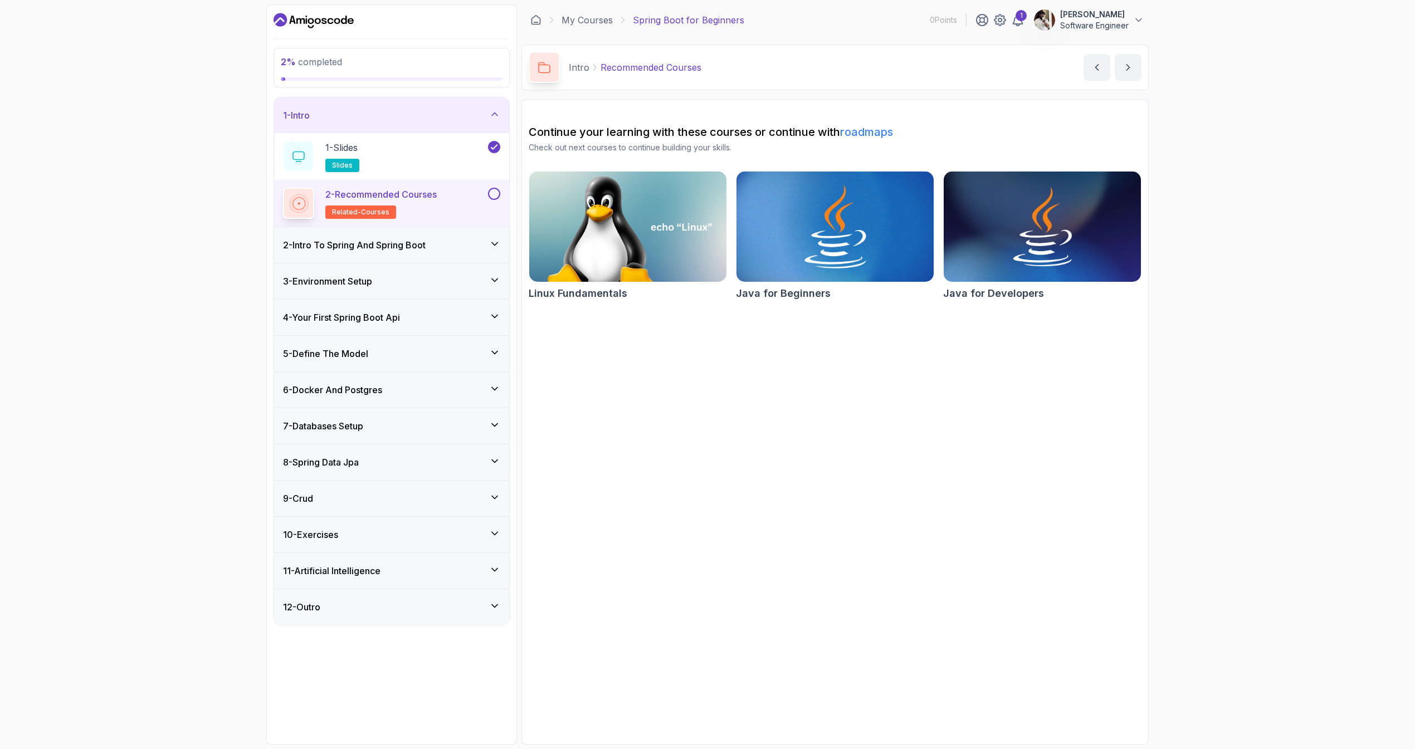
click at [856, 261] on img at bounding box center [835, 227] width 207 height 116
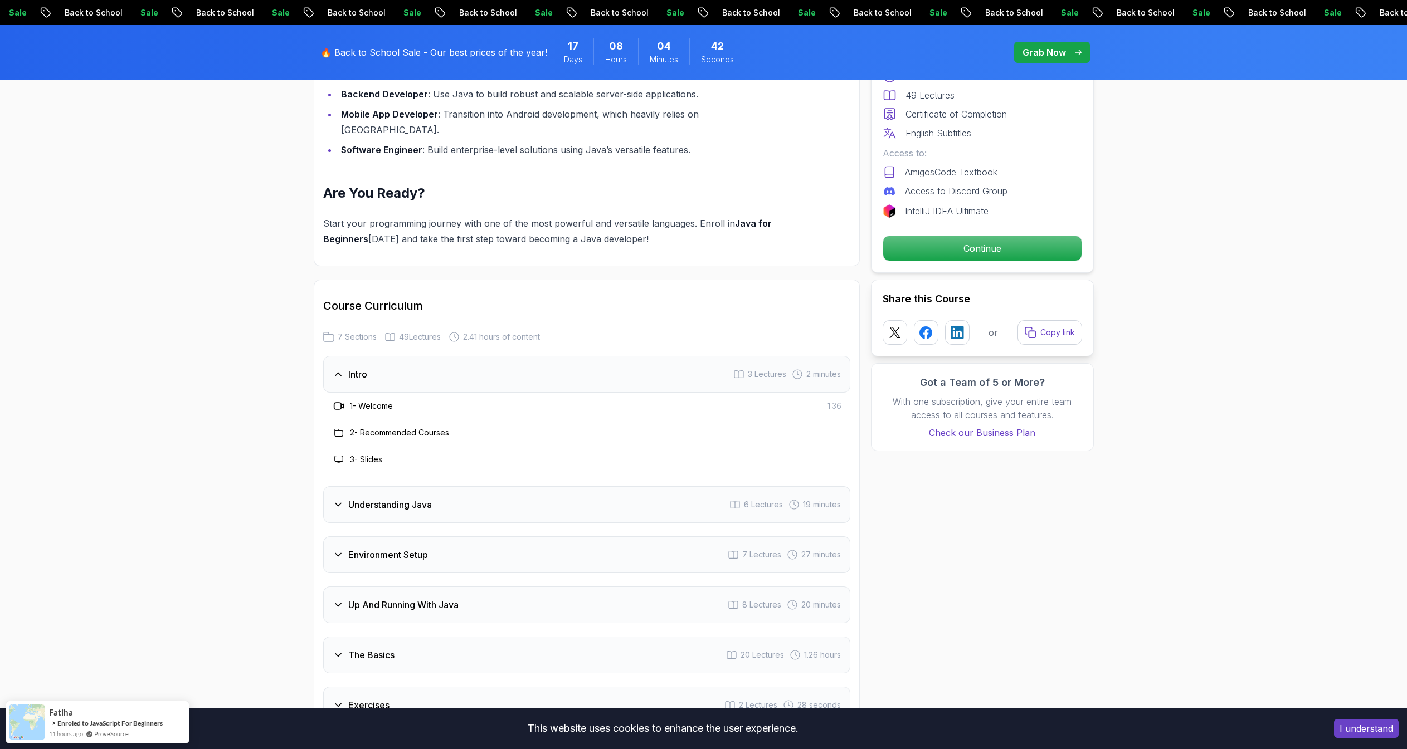
scroll to position [1641, 0]
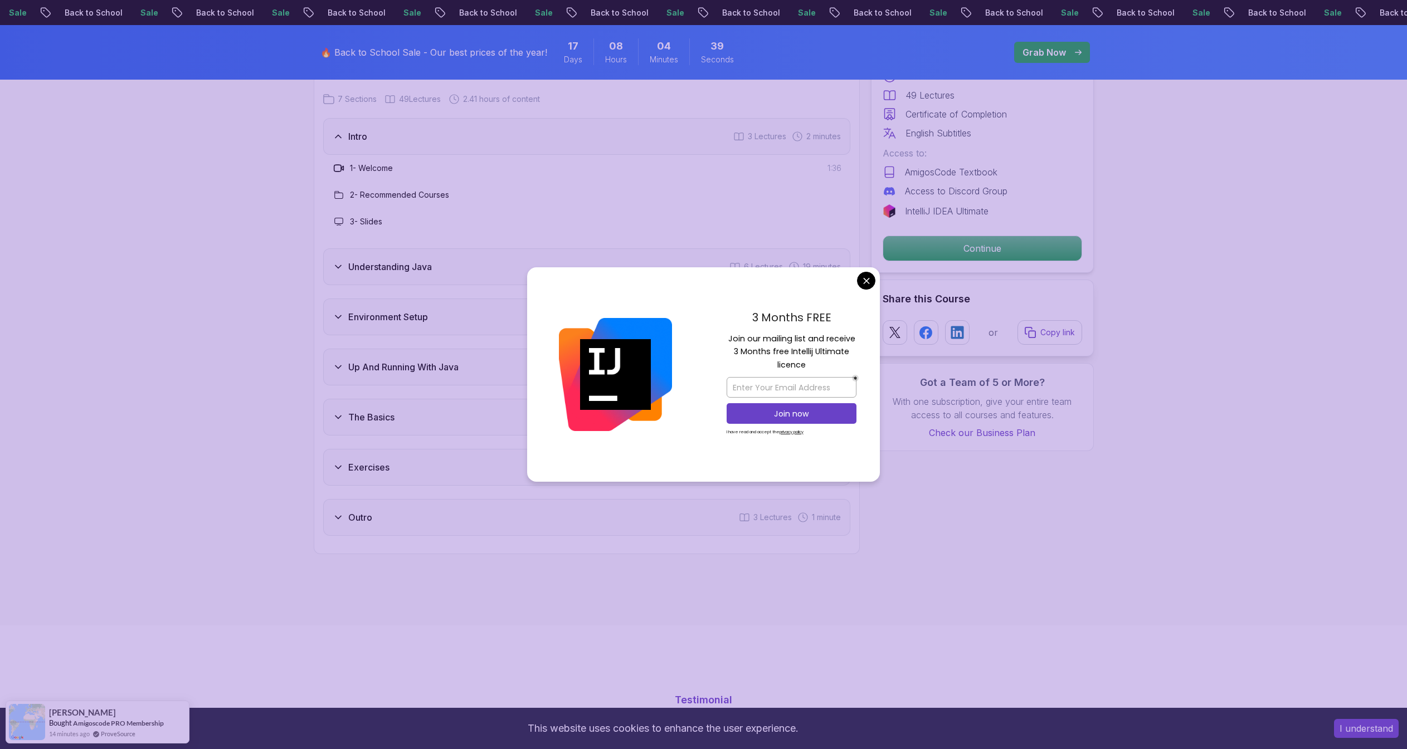
click at [866, 287] on body "Sale Back to School Sale Back to School Sale Back to School Sale Back to School…" at bounding box center [703, 663] width 1407 height 4609
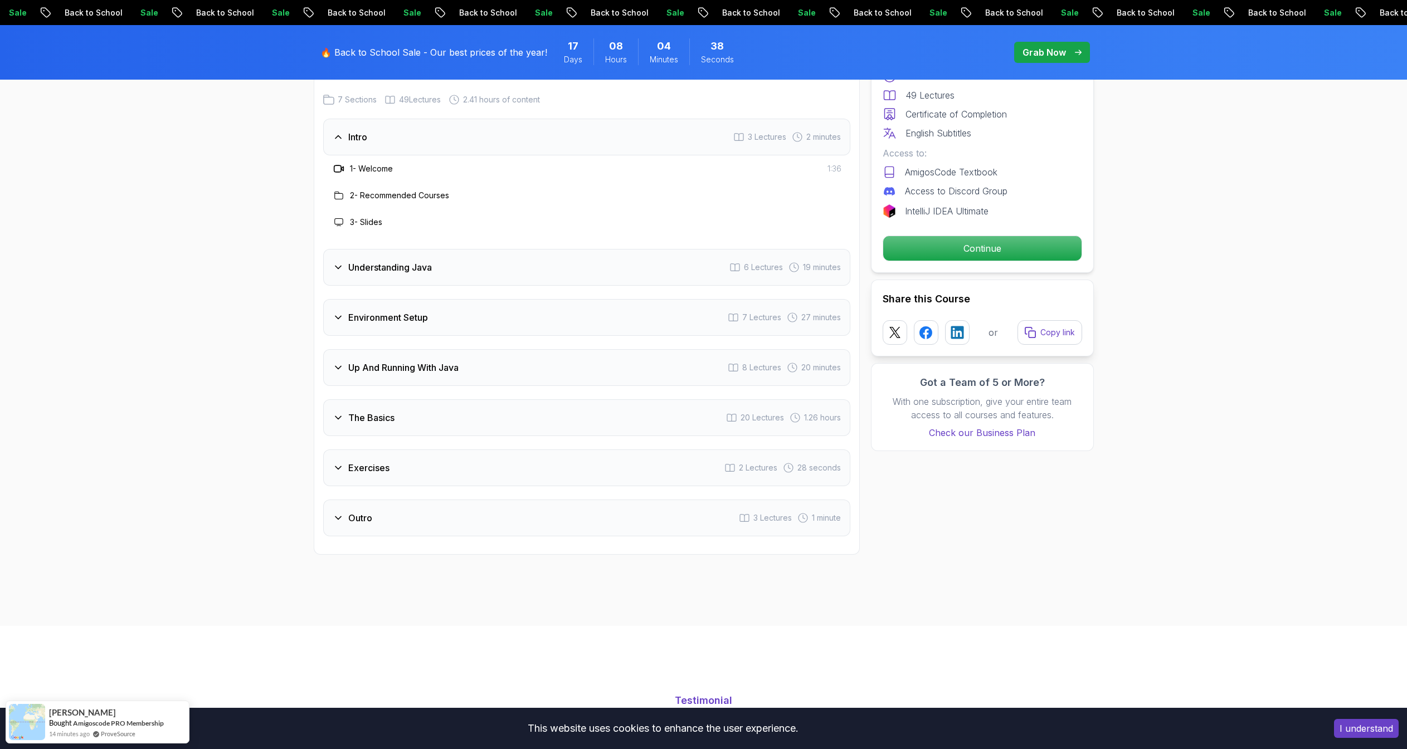
scroll to position [1325, 0]
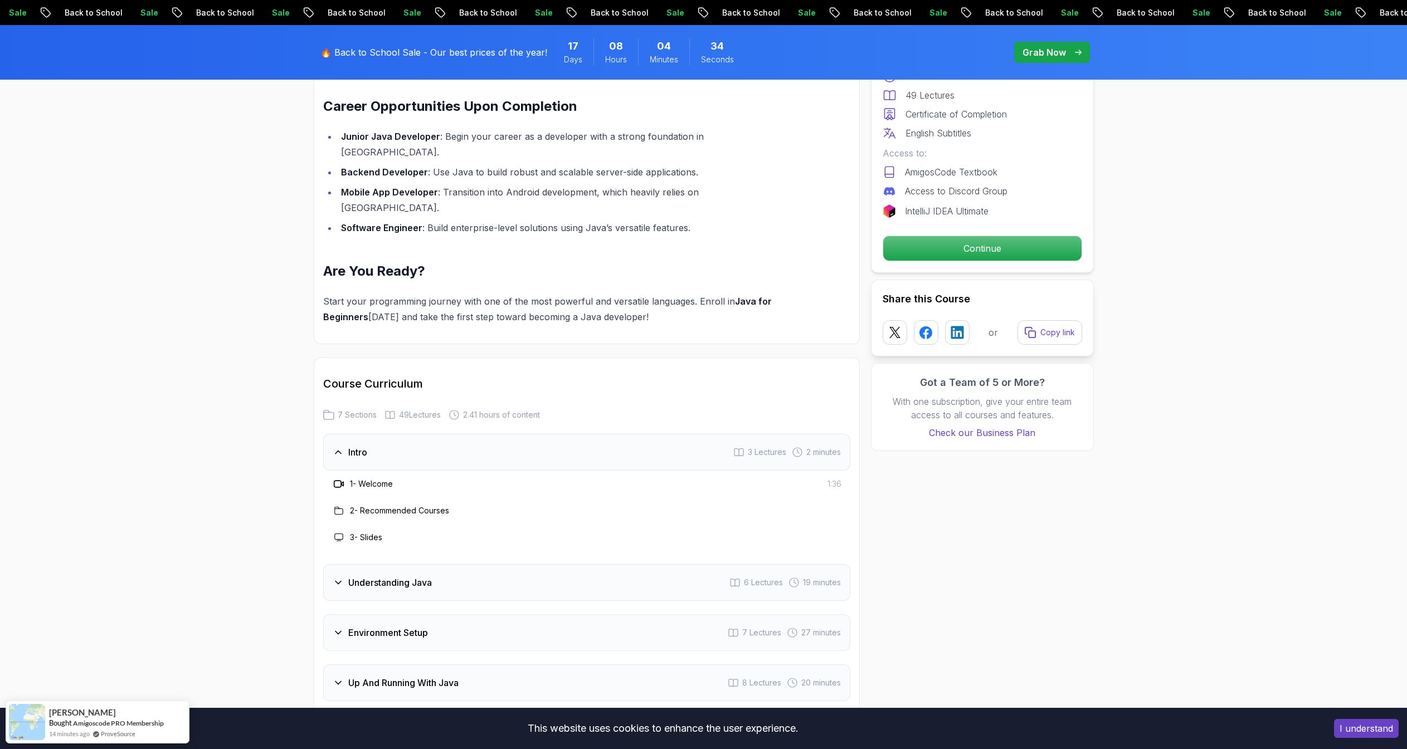
click at [380, 564] on div "Understanding Java 6 Lectures 19 minutes" at bounding box center [586, 582] width 527 height 37
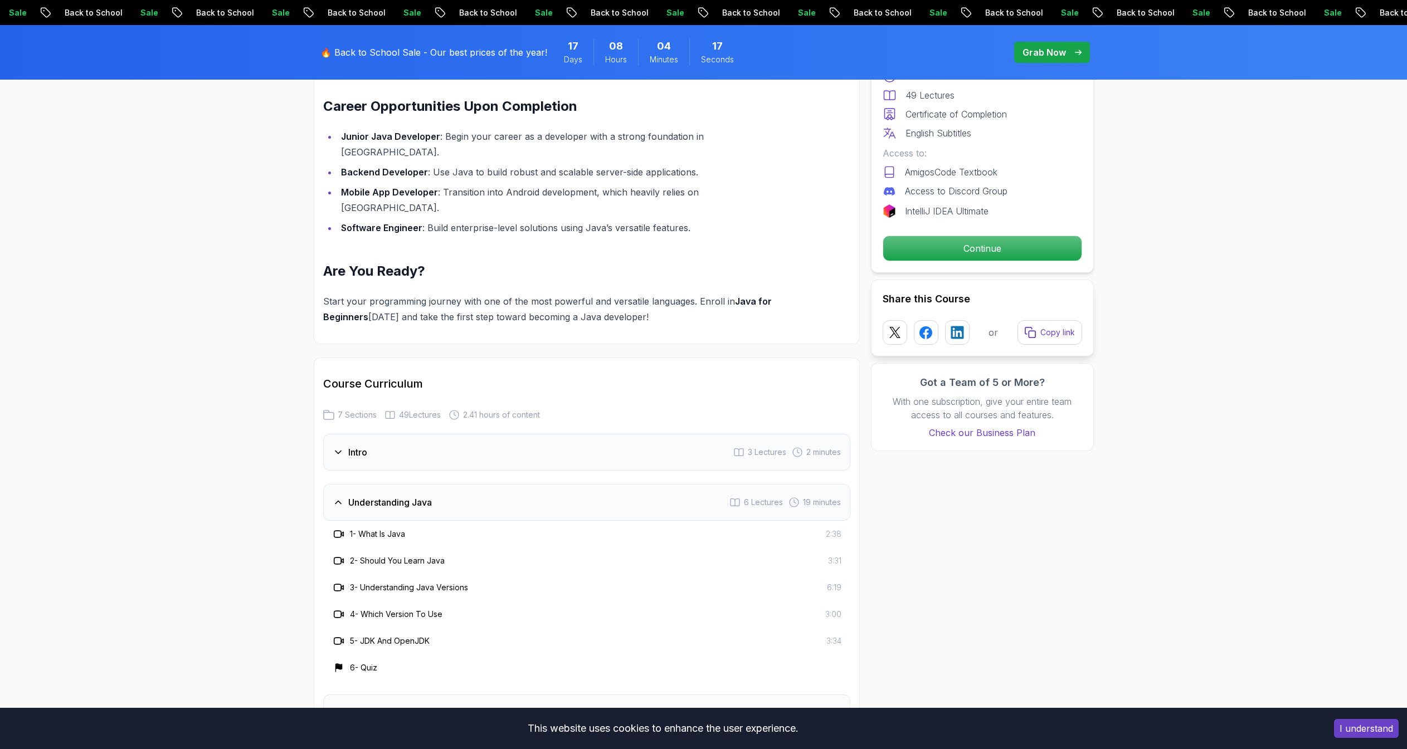
click at [386, 706] on h3 "Environment Setup" at bounding box center [388, 712] width 80 height 13
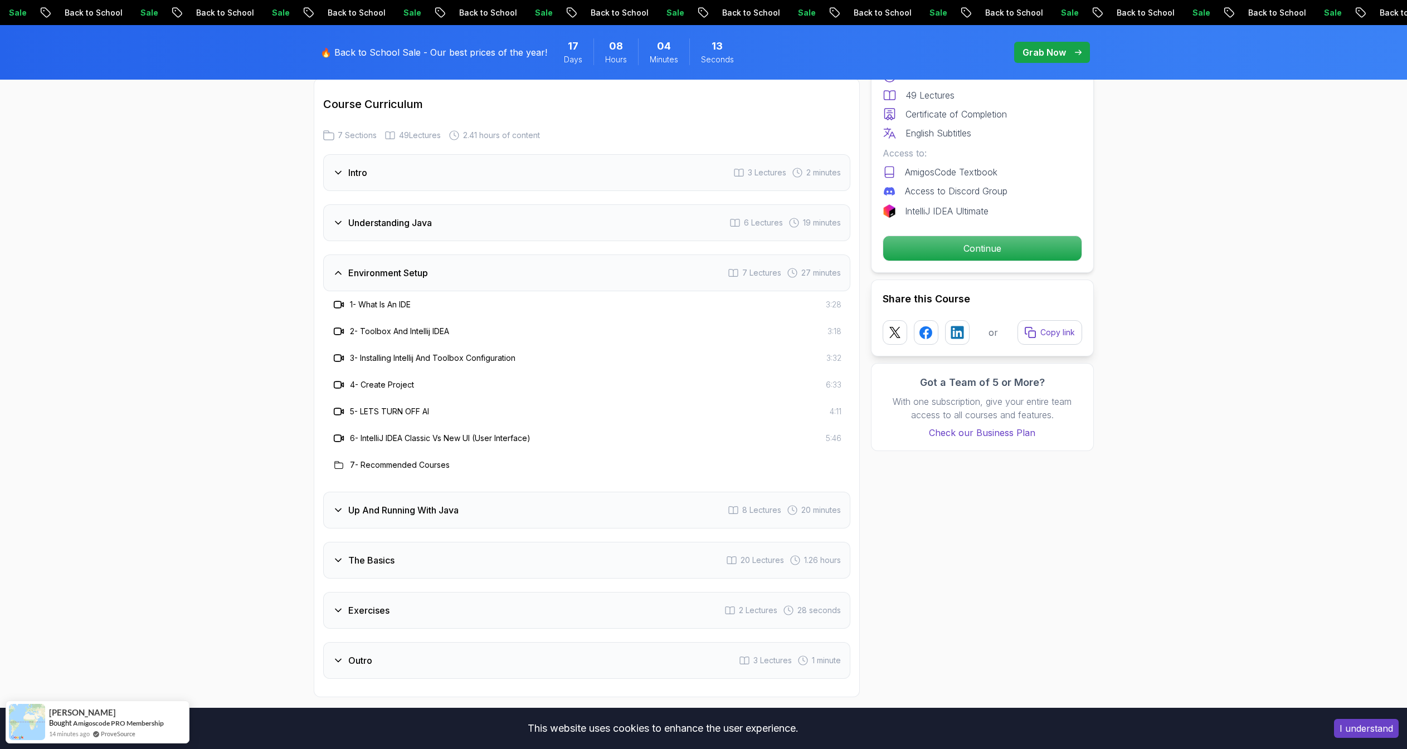
scroll to position [1622, 0]
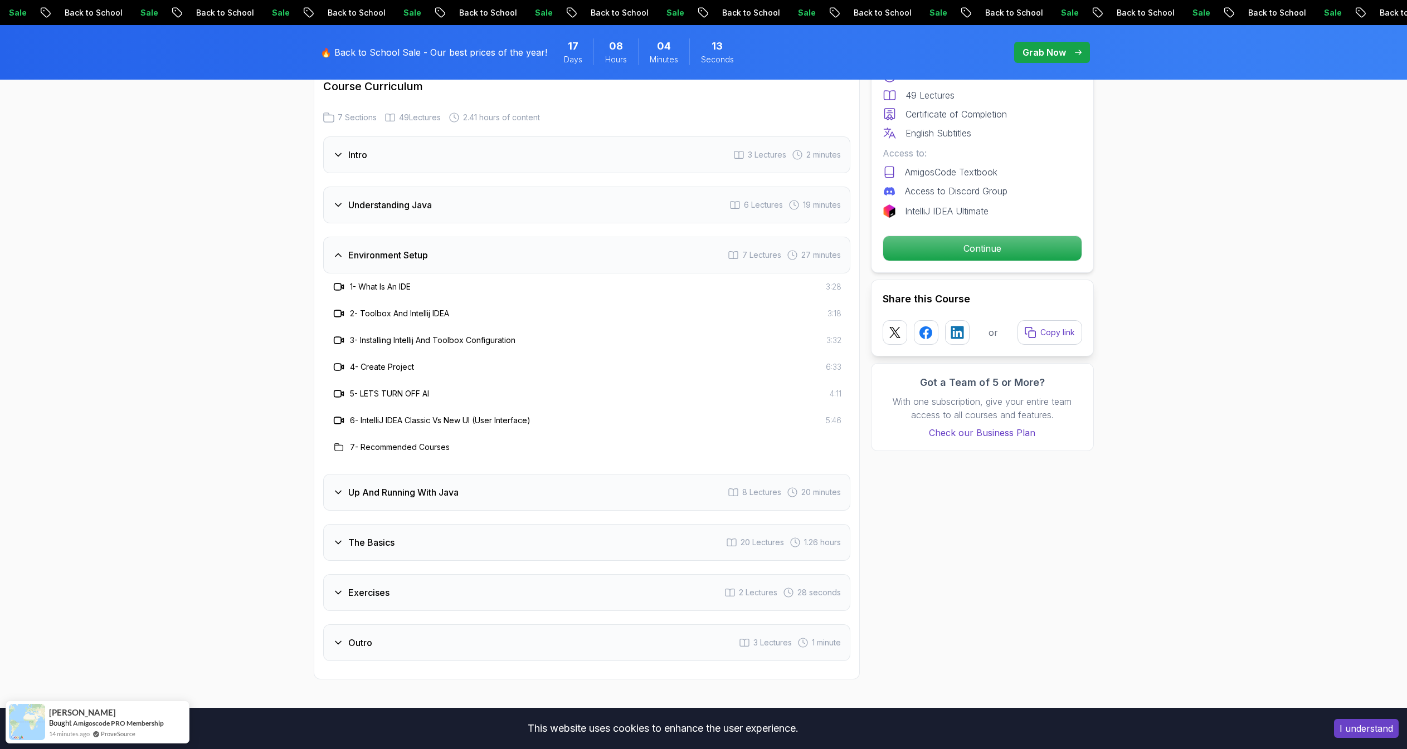
click at [412, 574] on div "Exercises 2 Lectures 28 seconds" at bounding box center [586, 592] width 527 height 37
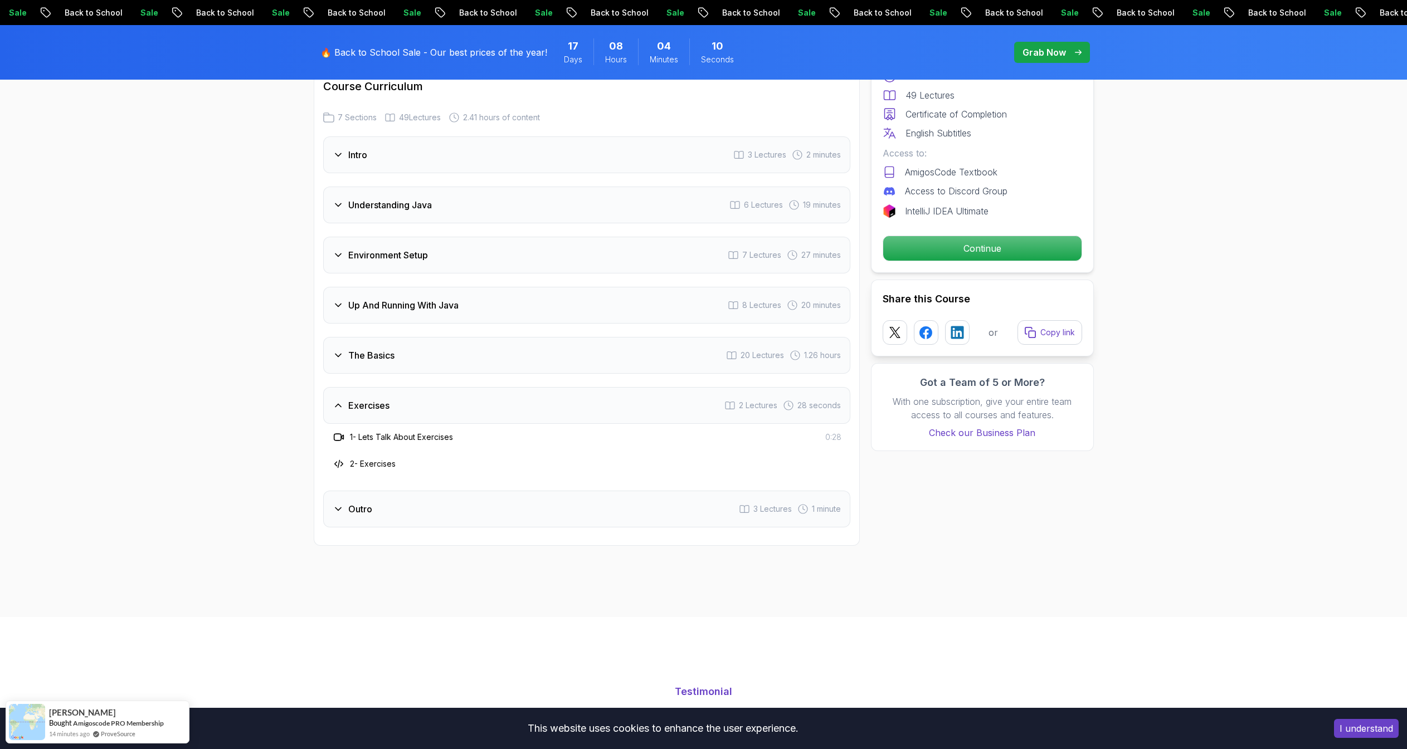
click at [402, 457] on div "2 - Exercises" at bounding box center [586, 463] width 509 height 13
click at [396, 459] on h3 "2 - Exercises" at bounding box center [373, 464] width 46 height 11
click at [384, 459] on h3 "2 - Exercises" at bounding box center [373, 464] width 46 height 11
click at [384, 432] on h3 "1 - Lets Talk About Exercises" at bounding box center [401, 437] width 103 height 11
click at [391, 491] on div "Outro 3 Lectures 1 minute" at bounding box center [586, 509] width 527 height 37
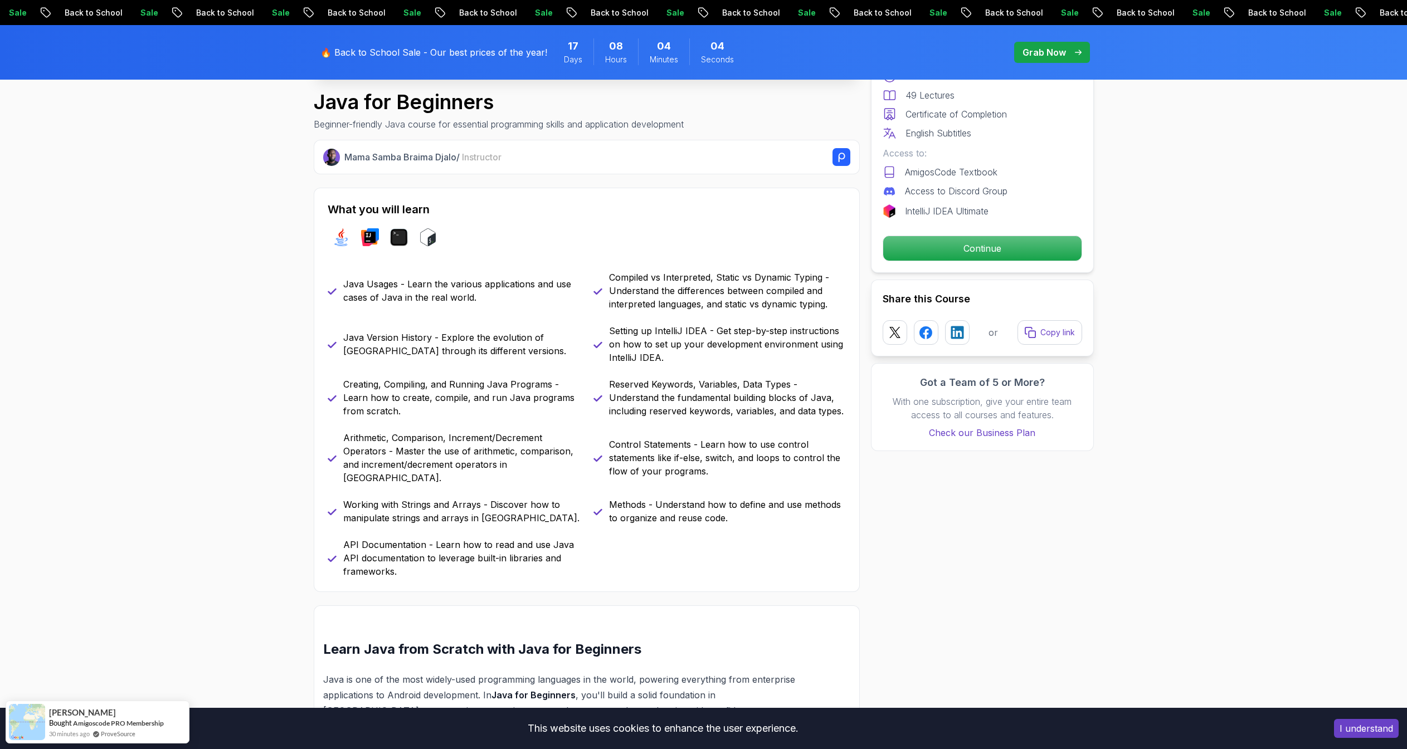
scroll to position [37, 0]
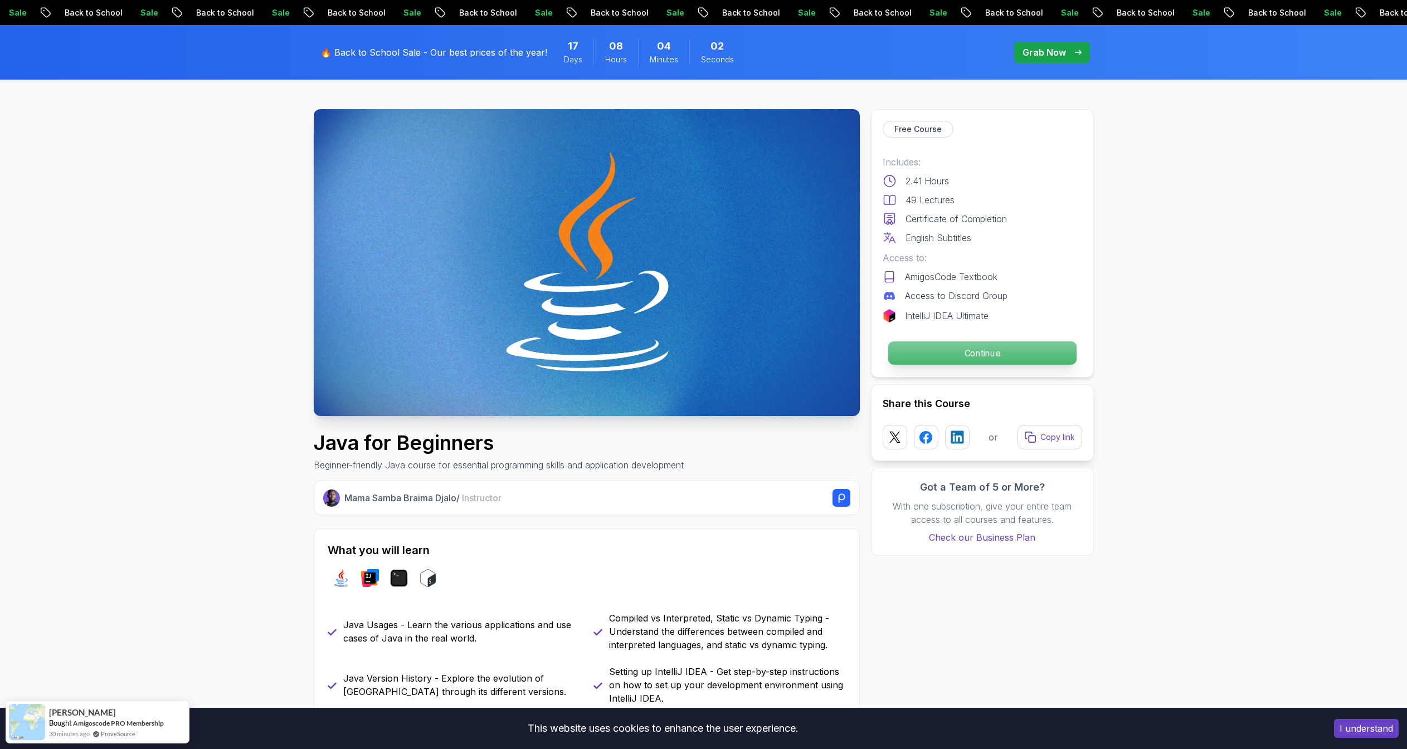
click at [949, 355] on p "Continue" at bounding box center [982, 353] width 188 height 23
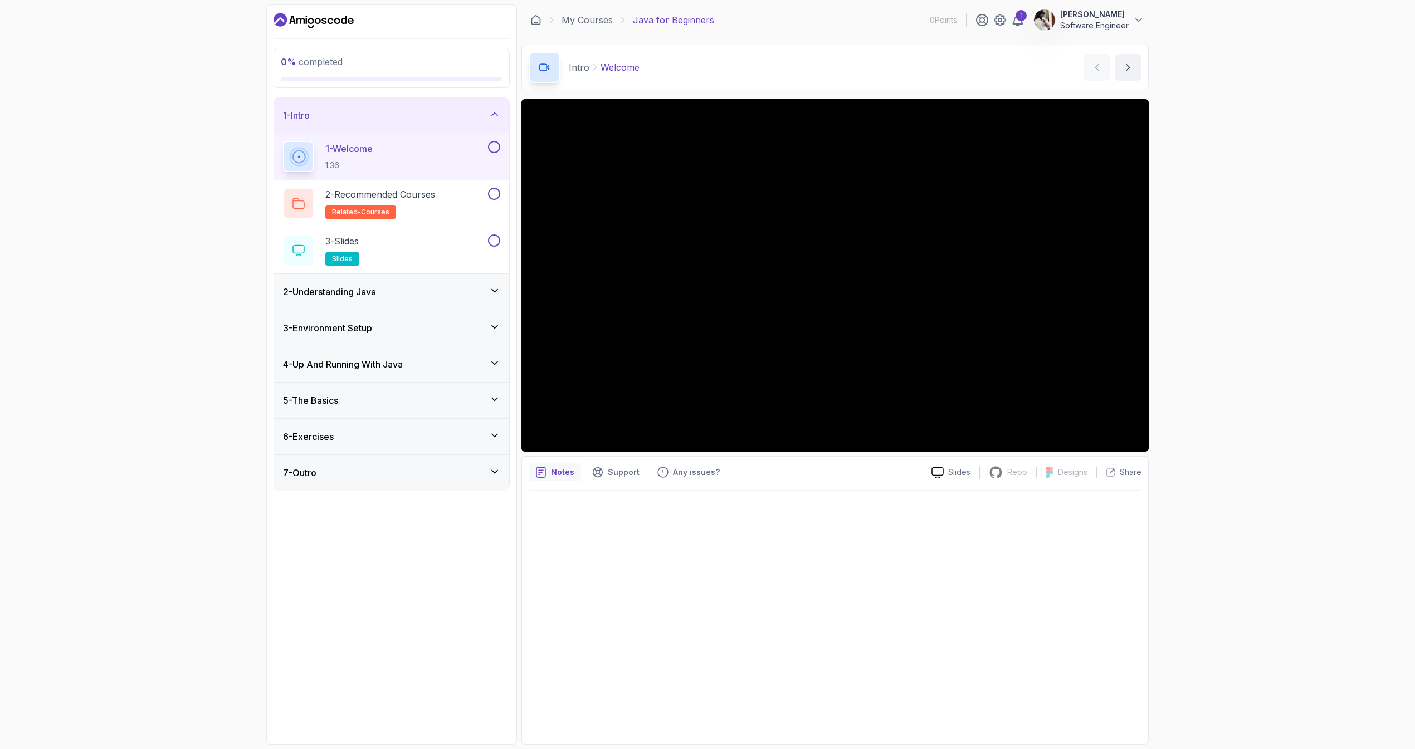
click at [1233, 264] on div "0 % completed 1 - Intro 1 - Welcome 1:36 2 - Recommended Courses related-course…" at bounding box center [707, 374] width 1415 height 749
click at [1184, 364] on div "0 % completed 1 - Intro 1 - Welcome 1:36 2 - Recommended Courses related-course…" at bounding box center [707, 374] width 1415 height 749
click at [452, 295] on div "2 - Understanding Java" at bounding box center [391, 291] width 217 height 13
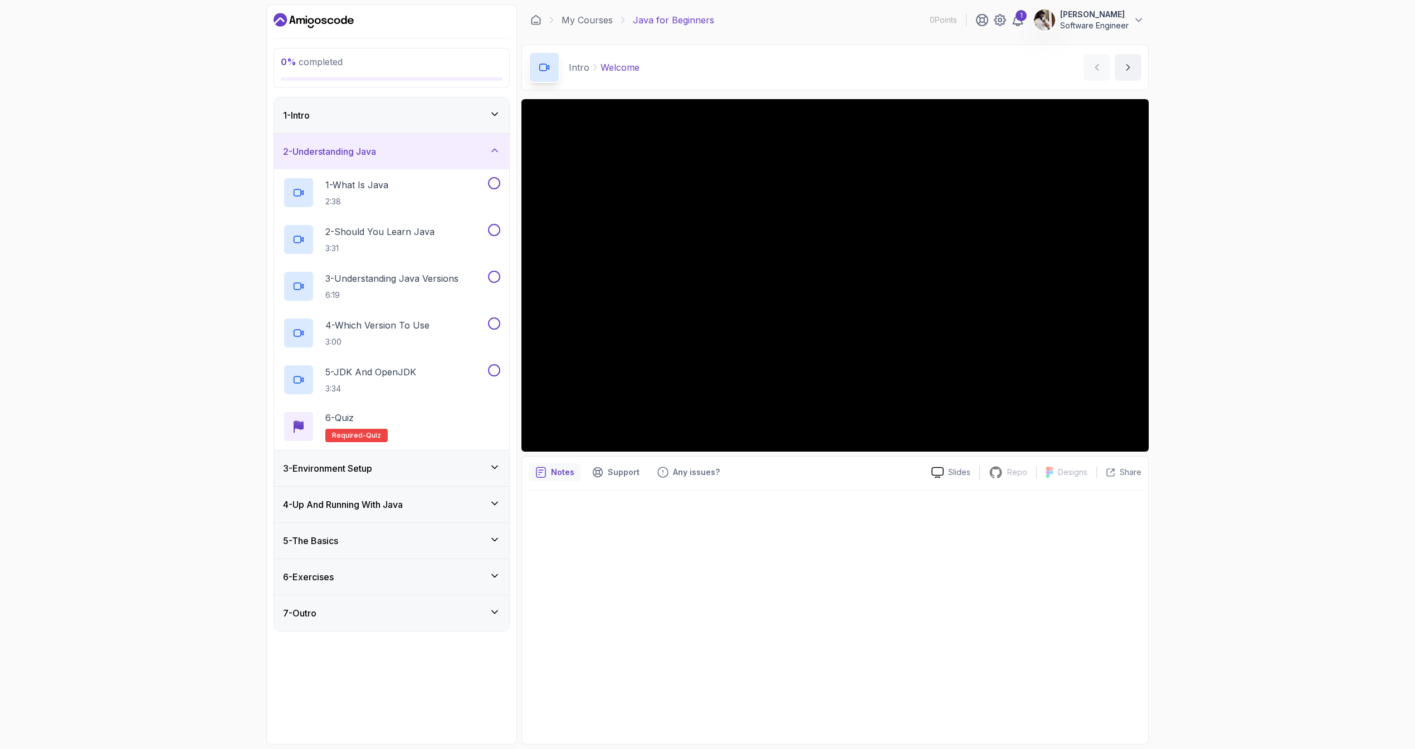
click at [460, 474] on div "3 - Environment Setup" at bounding box center [391, 468] width 217 height 13
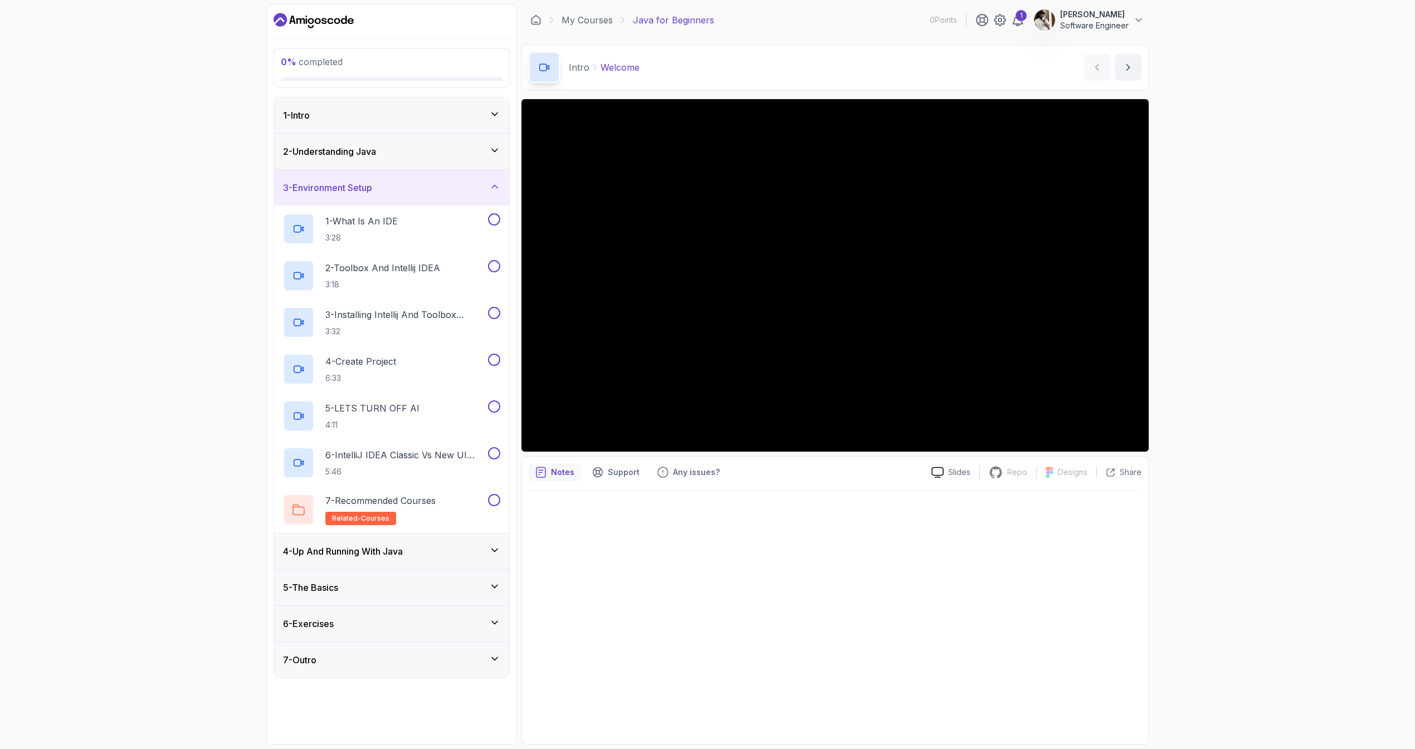
click at [475, 551] on div "4 - Up And Running With Java" at bounding box center [391, 551] width 217 height 13
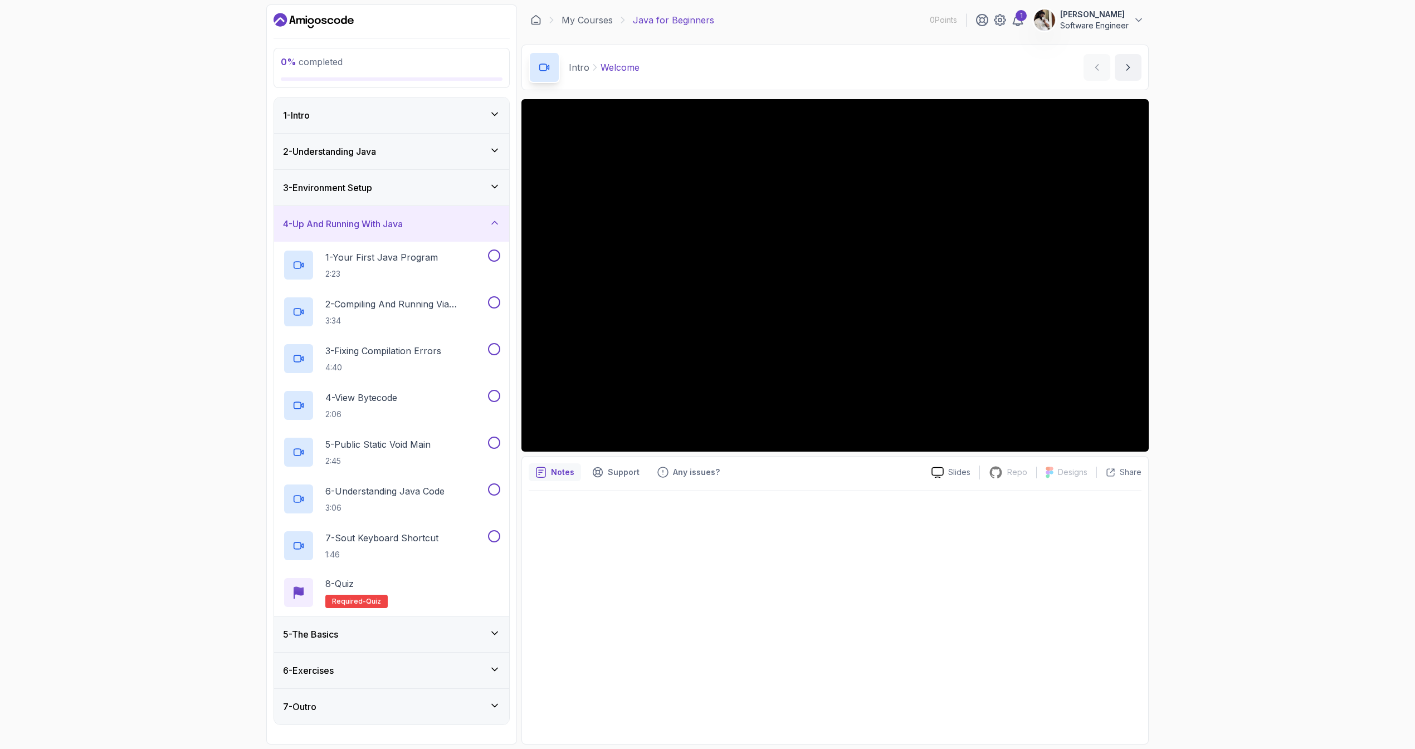
click at [422, 628] on div "5 - The Basics" at bounding box center [391, 634] width 217 height 13
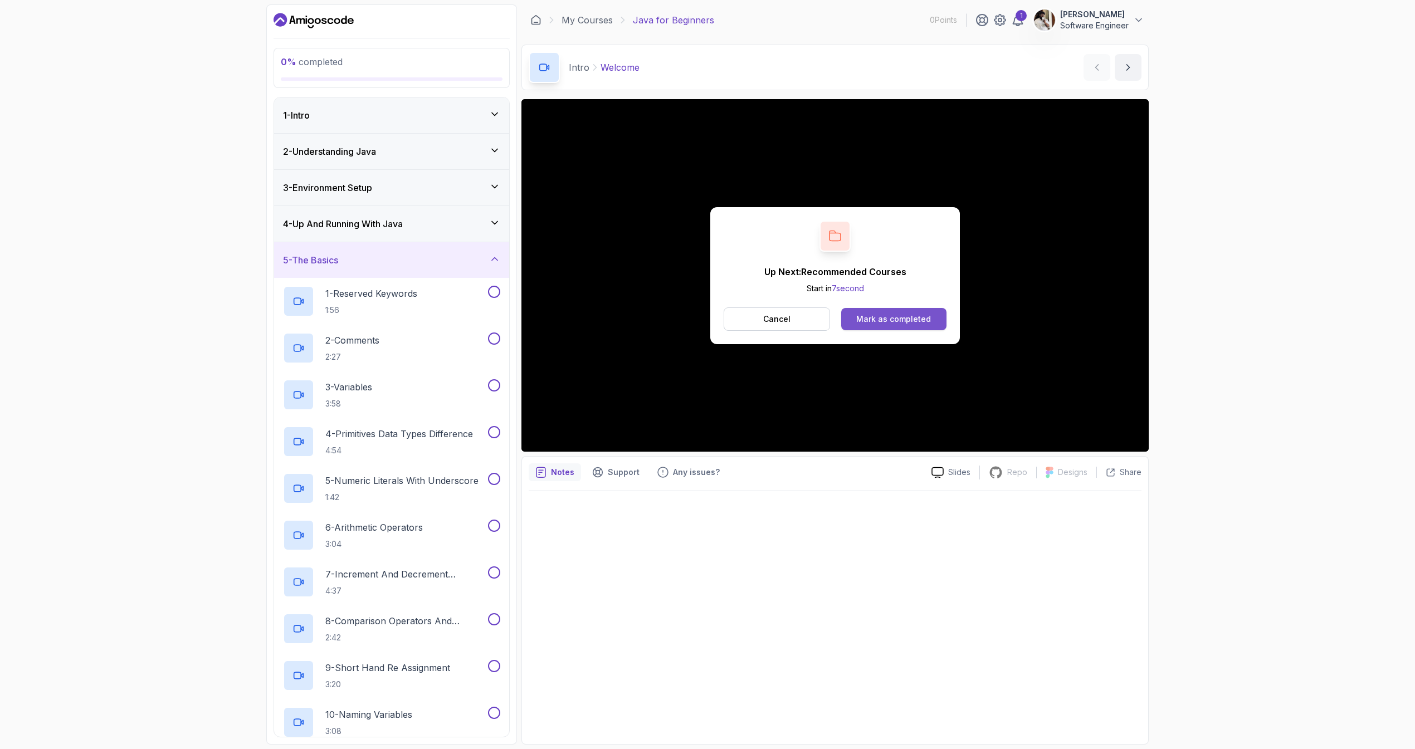
click at [889, 325] on button "Mark as completed" at bounding box center [893, 319] width 105 height 22
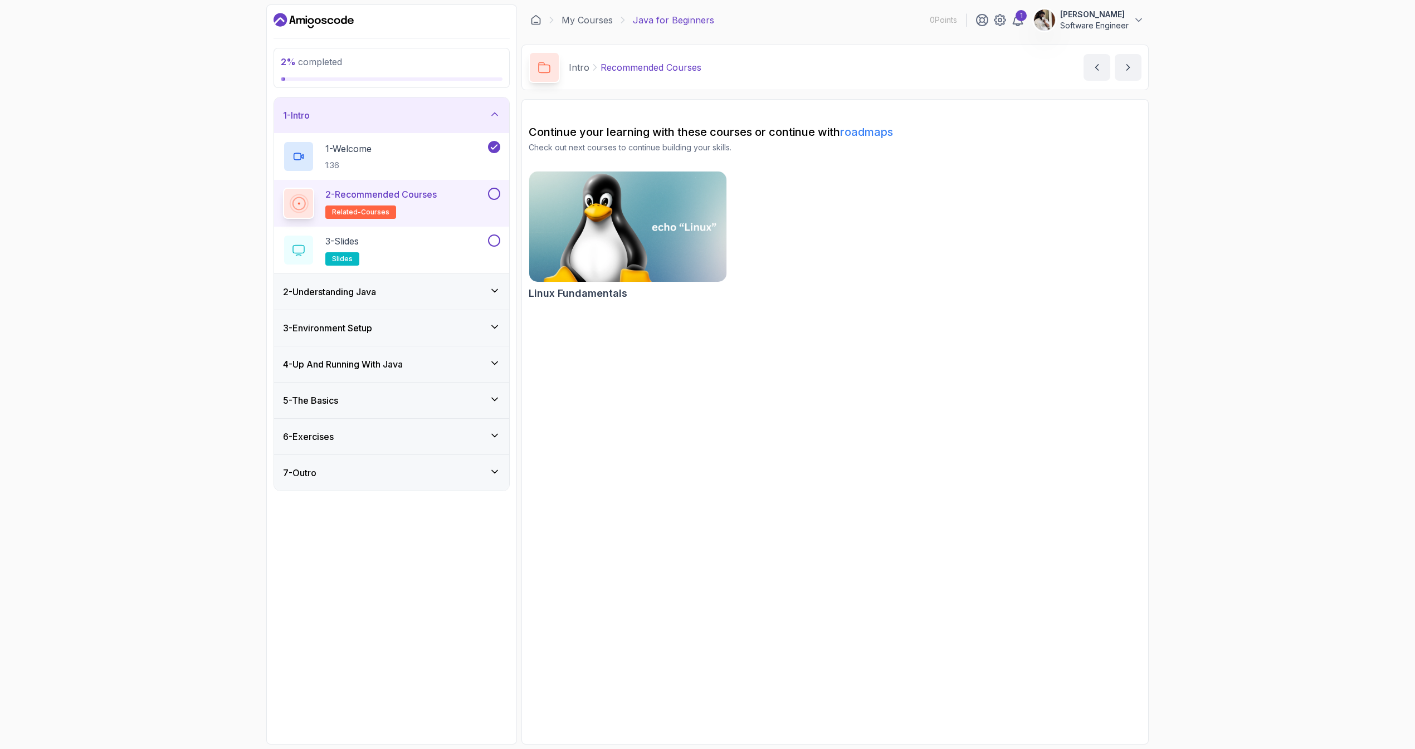
click at [648, 241] on img at bounding box center [627, 227] width 207 height 116
click at [357, 241] on p "3 - Slides" at bounding box center [341, 241] width 33 height 13
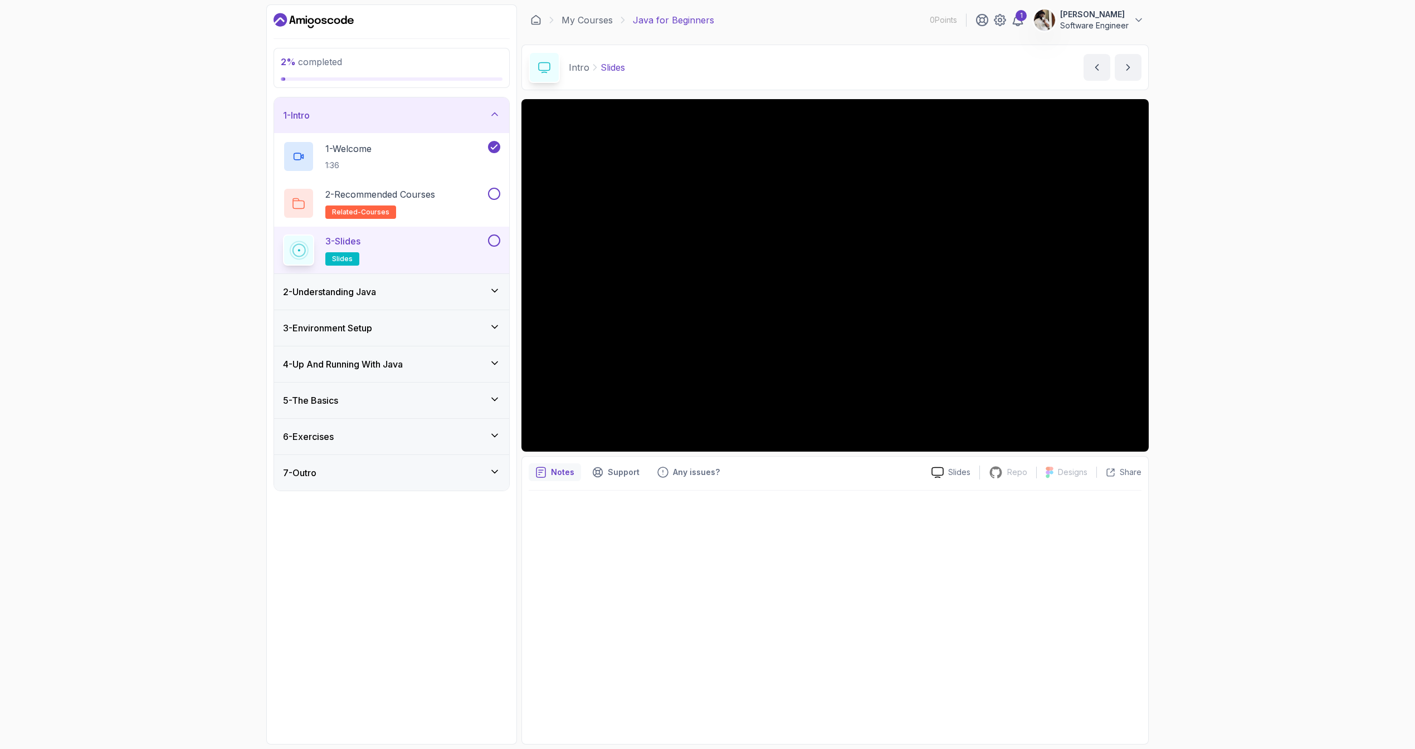
click at [660, 549] on div at bounding box center [835, 614] width 613 height 247
click at [600, 491] on div at bounding box center [835, 614] width 613 height 247
click at [492, 238] on button at bounding box center [494, 241] width 12 height 12
click at [456, 294] on div "2 - Understanding Java" at bounding box center [391, 291] width 217 height 13
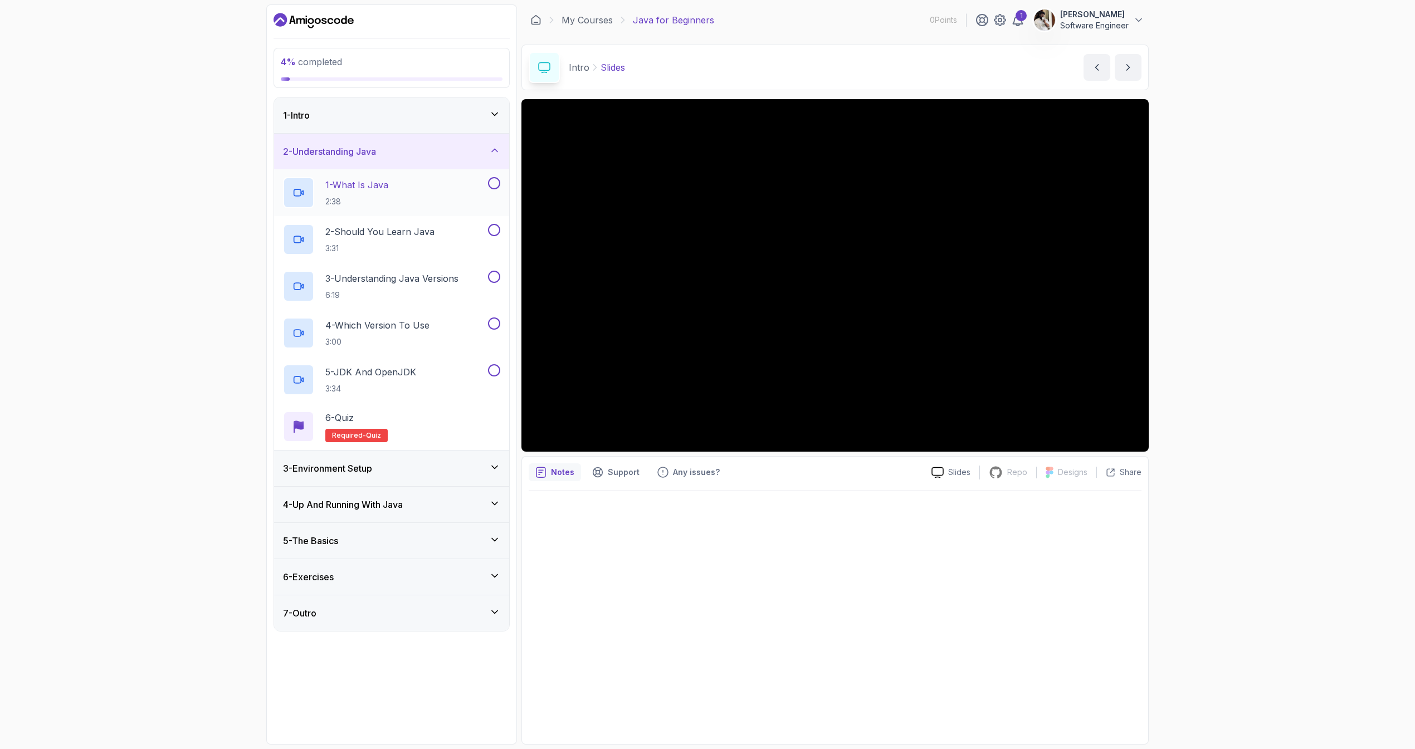
click at [449, 186] on div "1 - What Is Java 2:38" at bounding box center [384, 192] width 203 height 31
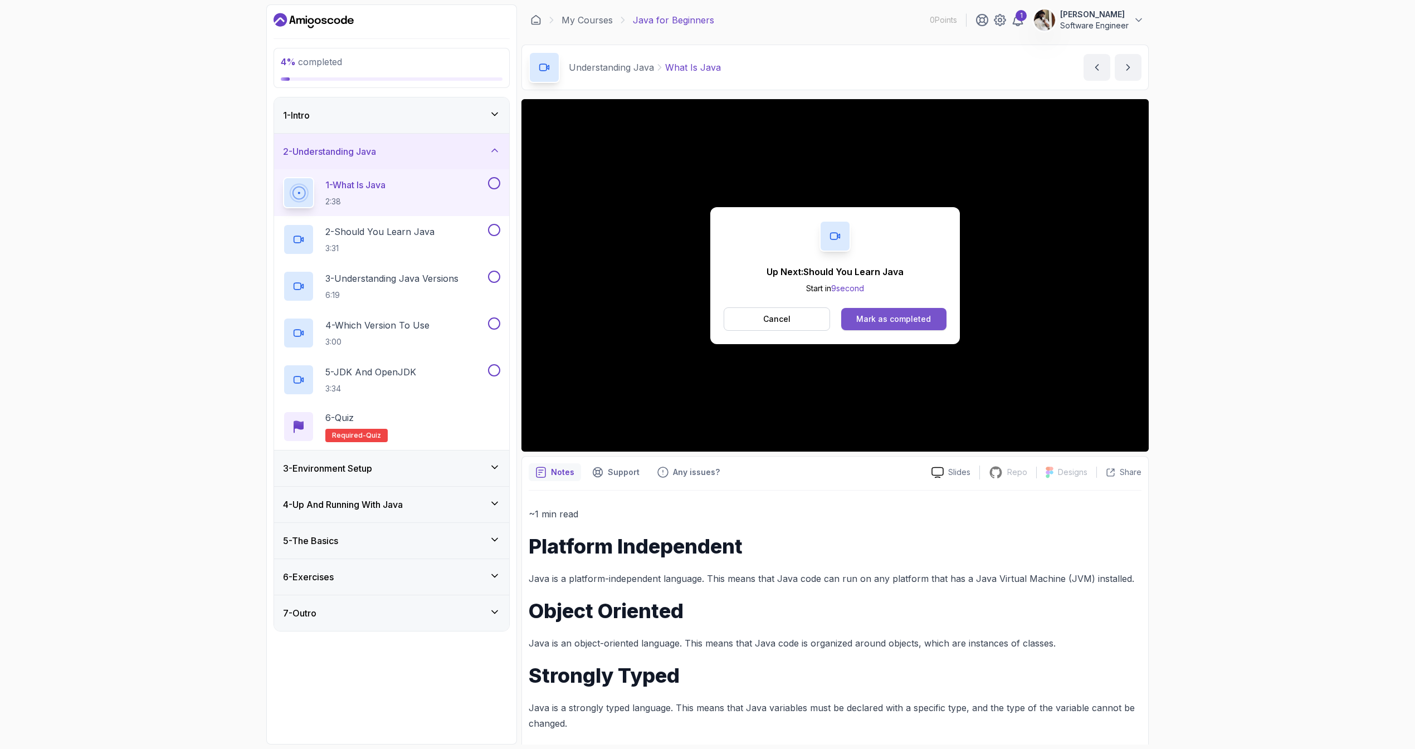
click at [874, 320] on div "Mark as completed" at bounding box center [893, 319] width 75 height 11
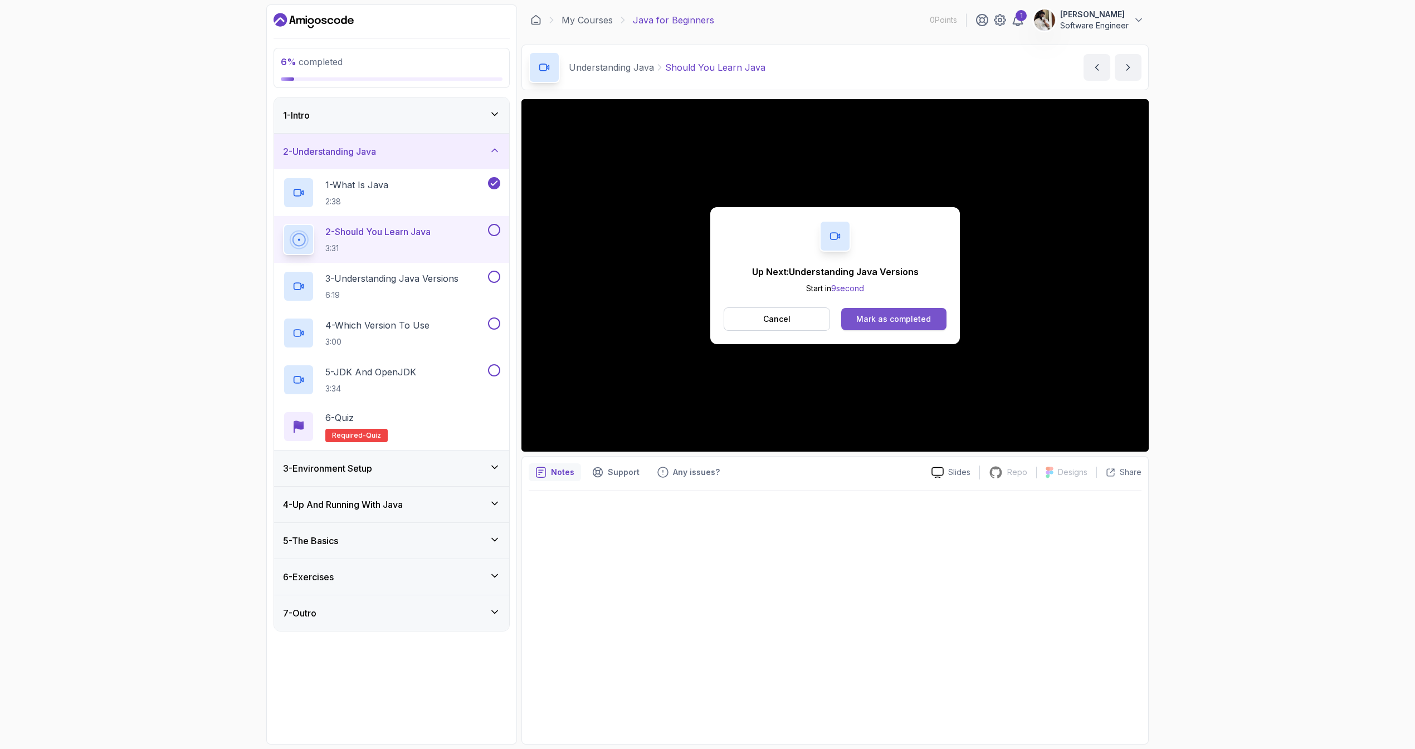
click at [918, 324] on button "Mark as completed" at bounding box center [893, 319] width 105 height 22
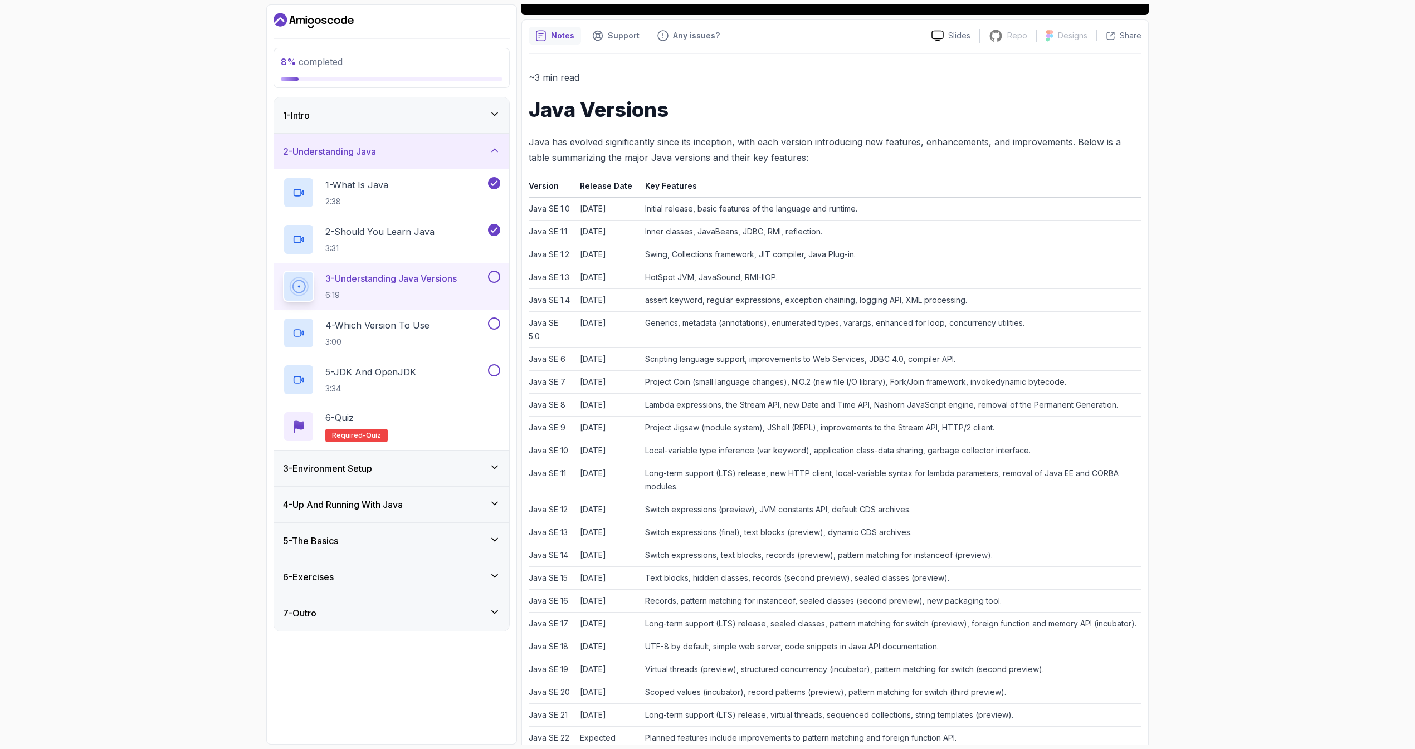
scroll to position [489, 0]
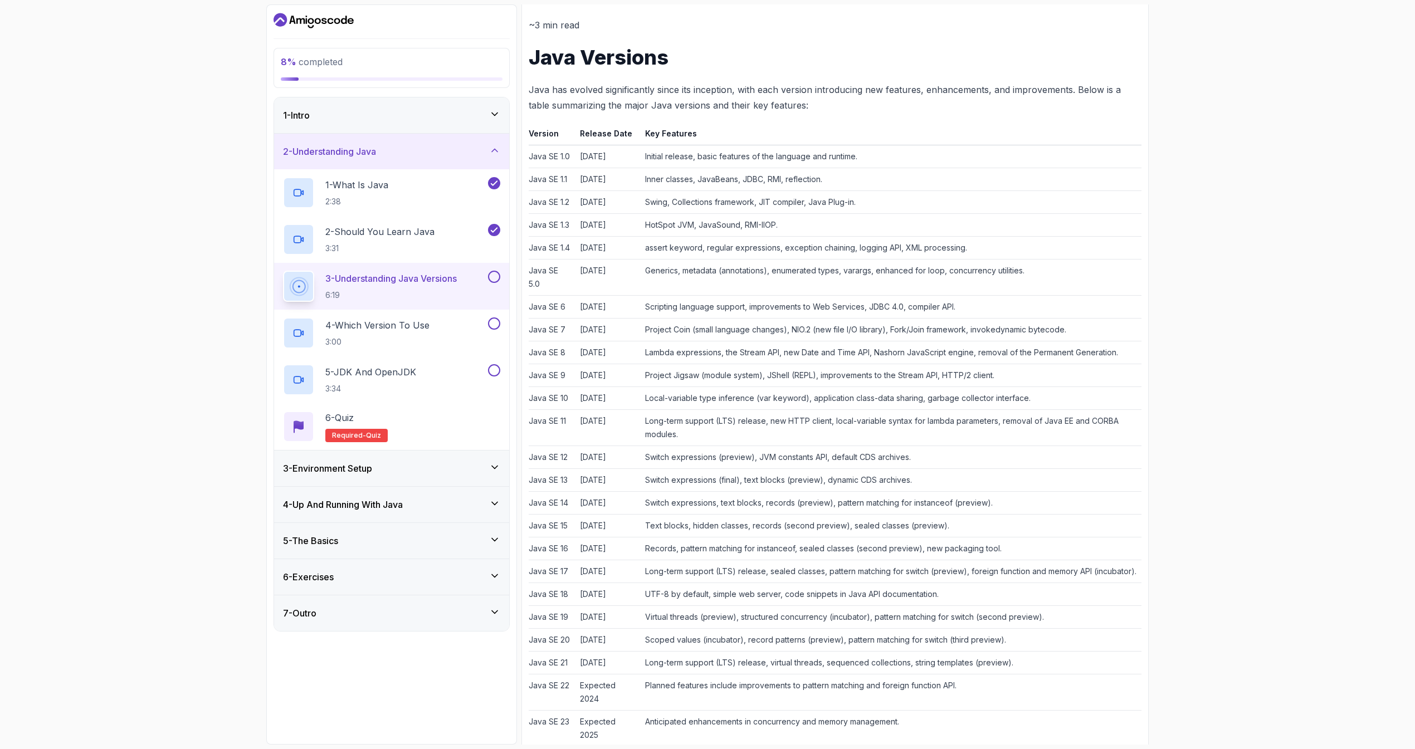
click at [726, 456] on td "Switch expressions (preview), JVM constants API, default CDS archives." at bounding box center [891, 457] width 501 height 23
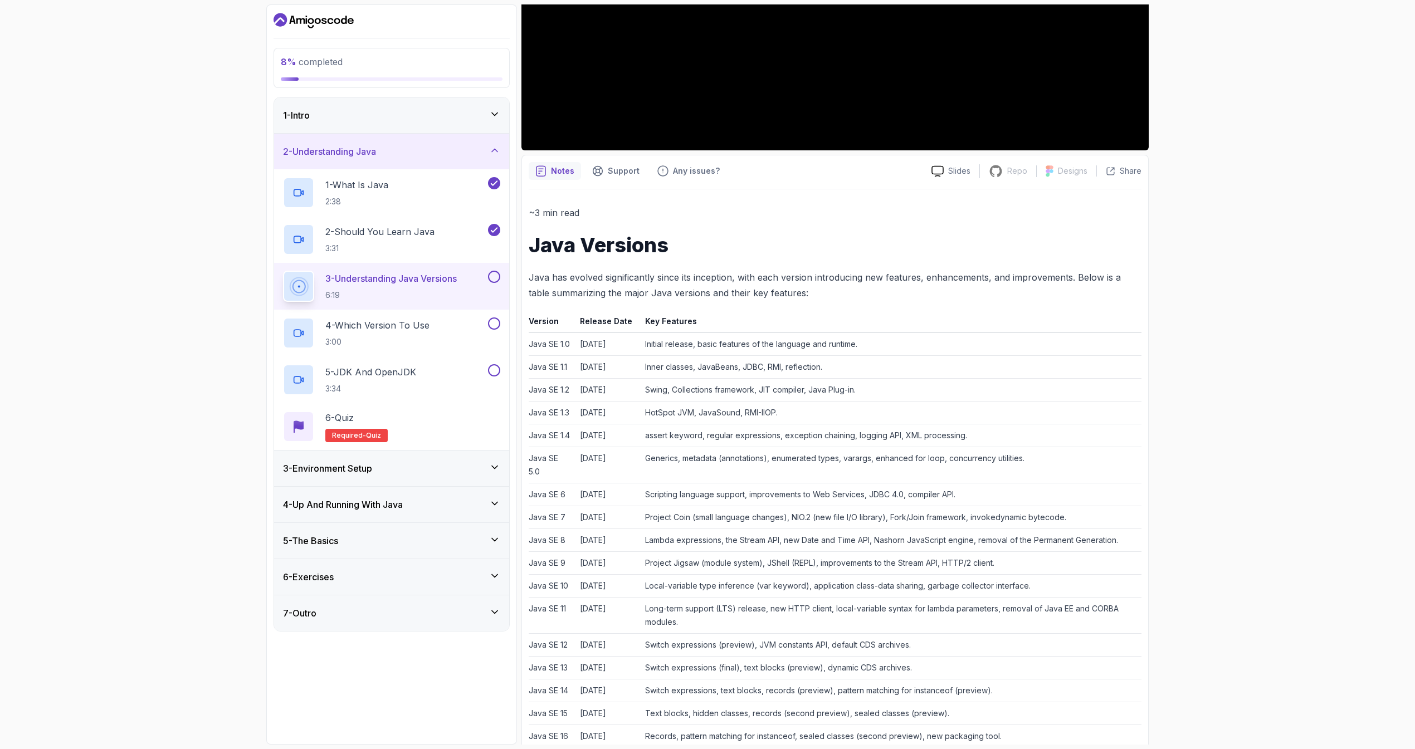
scroll to position [0, 0]
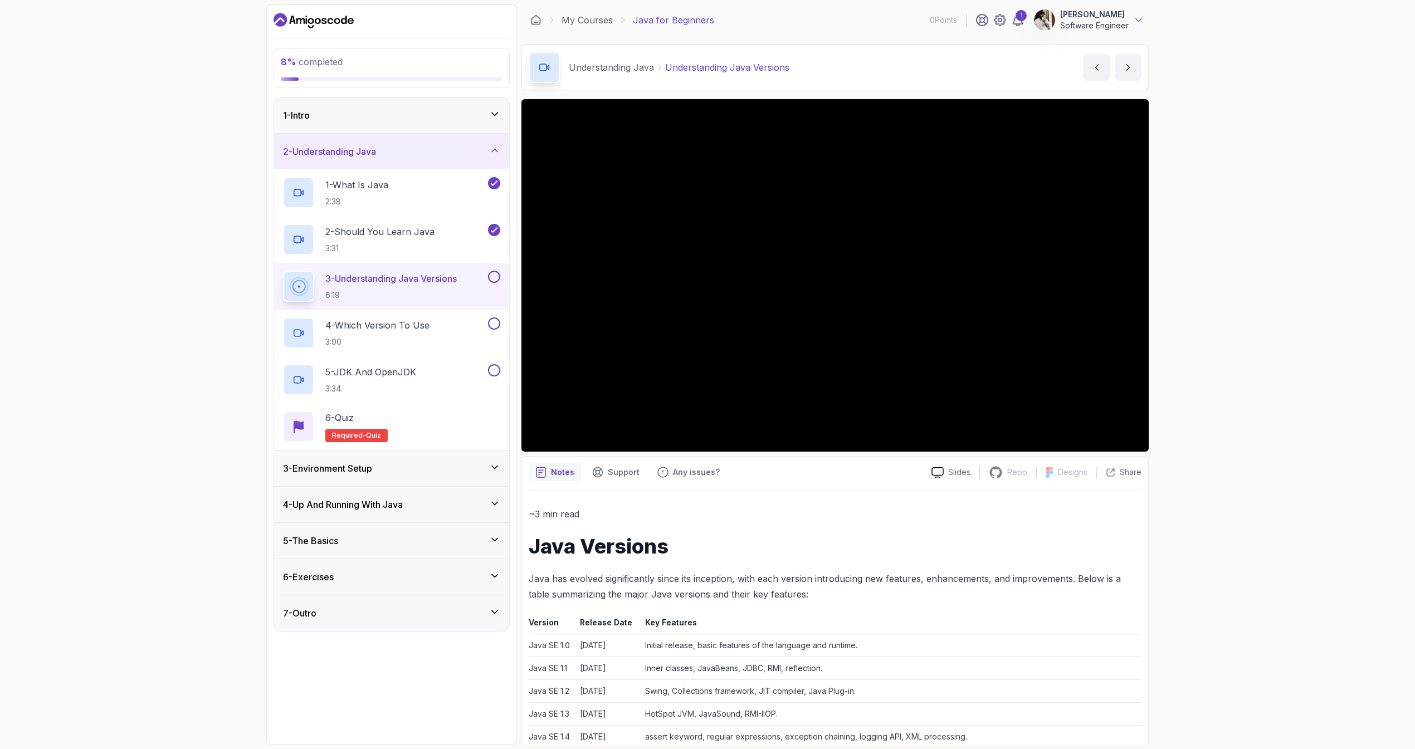
click at [1159, 196] on div "8 % completed 1 - Intro 2 - Understanding Java 1 - What Is Java 2:38 2 - Should…" at bounding box center [707, 374] width 1415 height 749
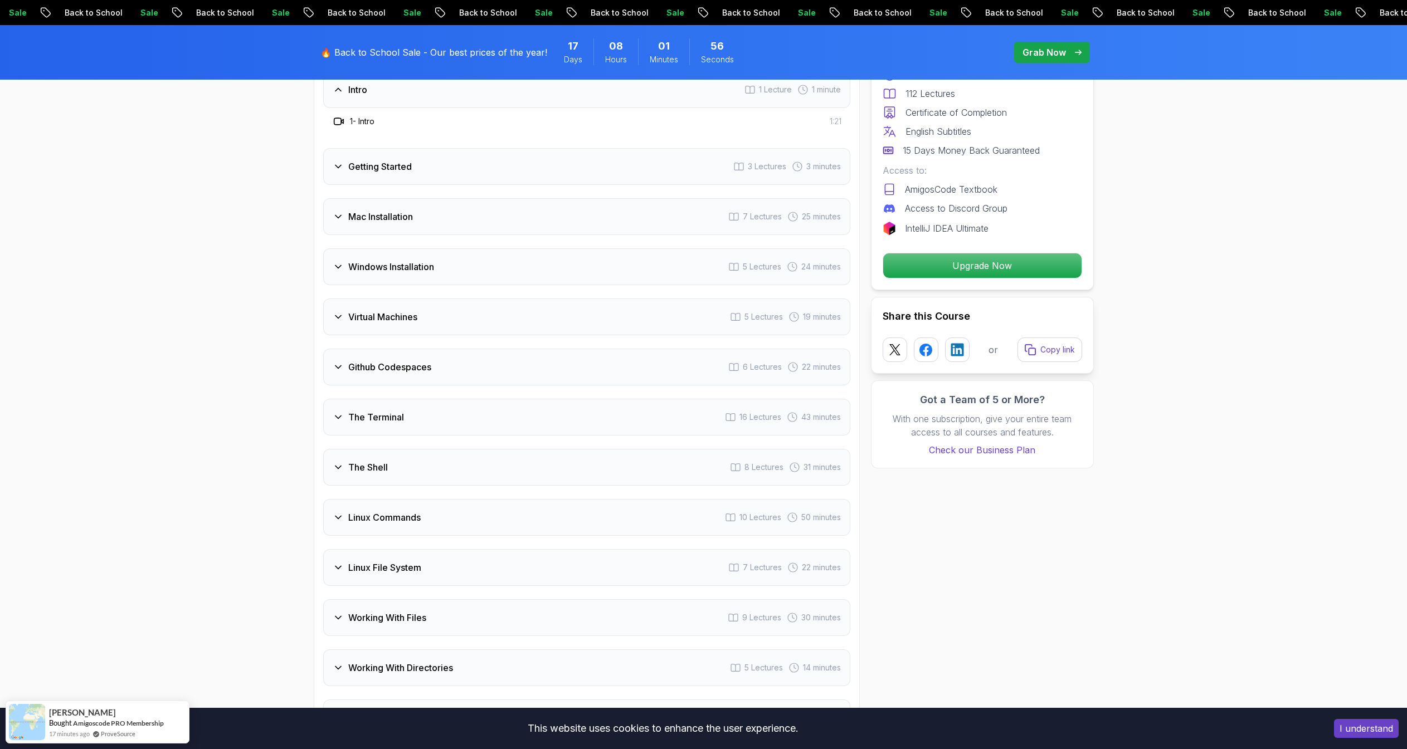
scroll to position [1675, 0]
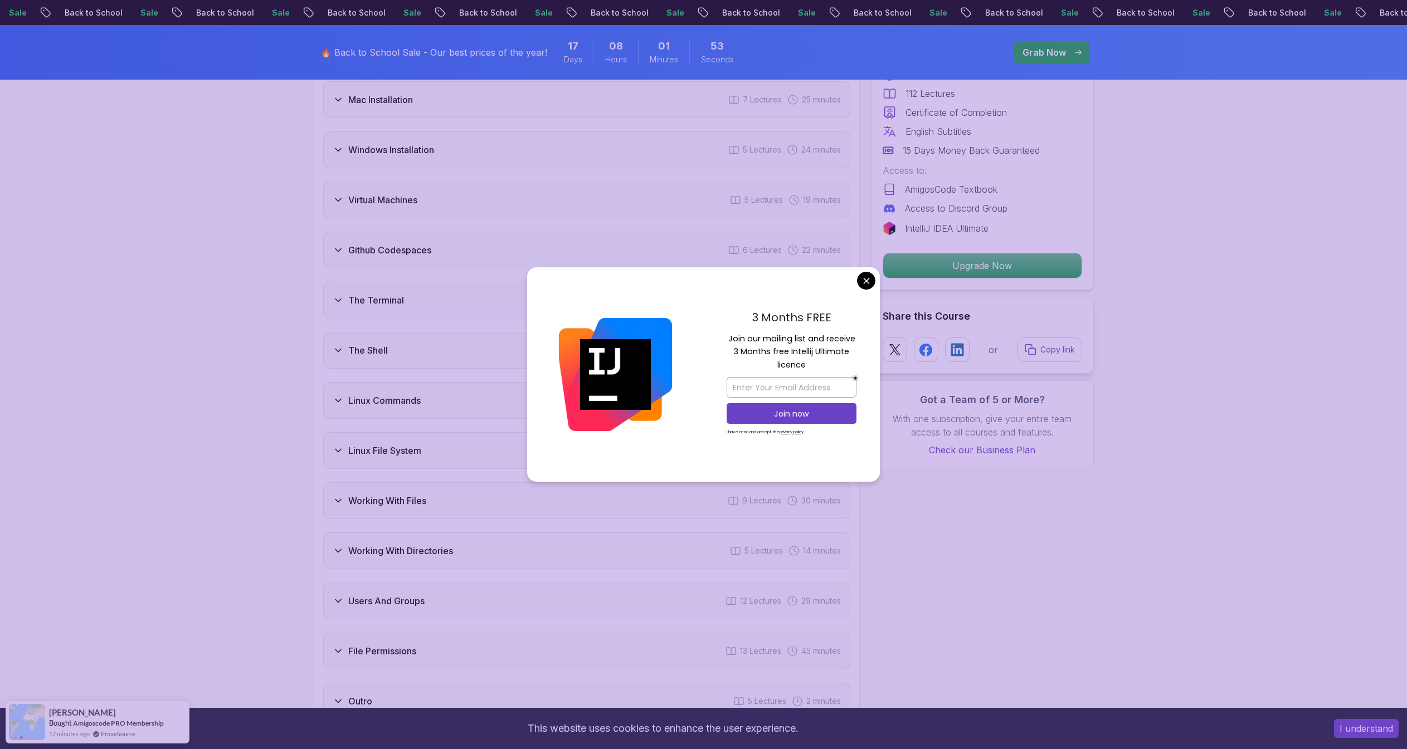
click at [871, 275] on body "Sale Back to School Sale Back to School Sale Back to School Sale Back to School…" at bounding box center [703, 718] width 1407 height 4786
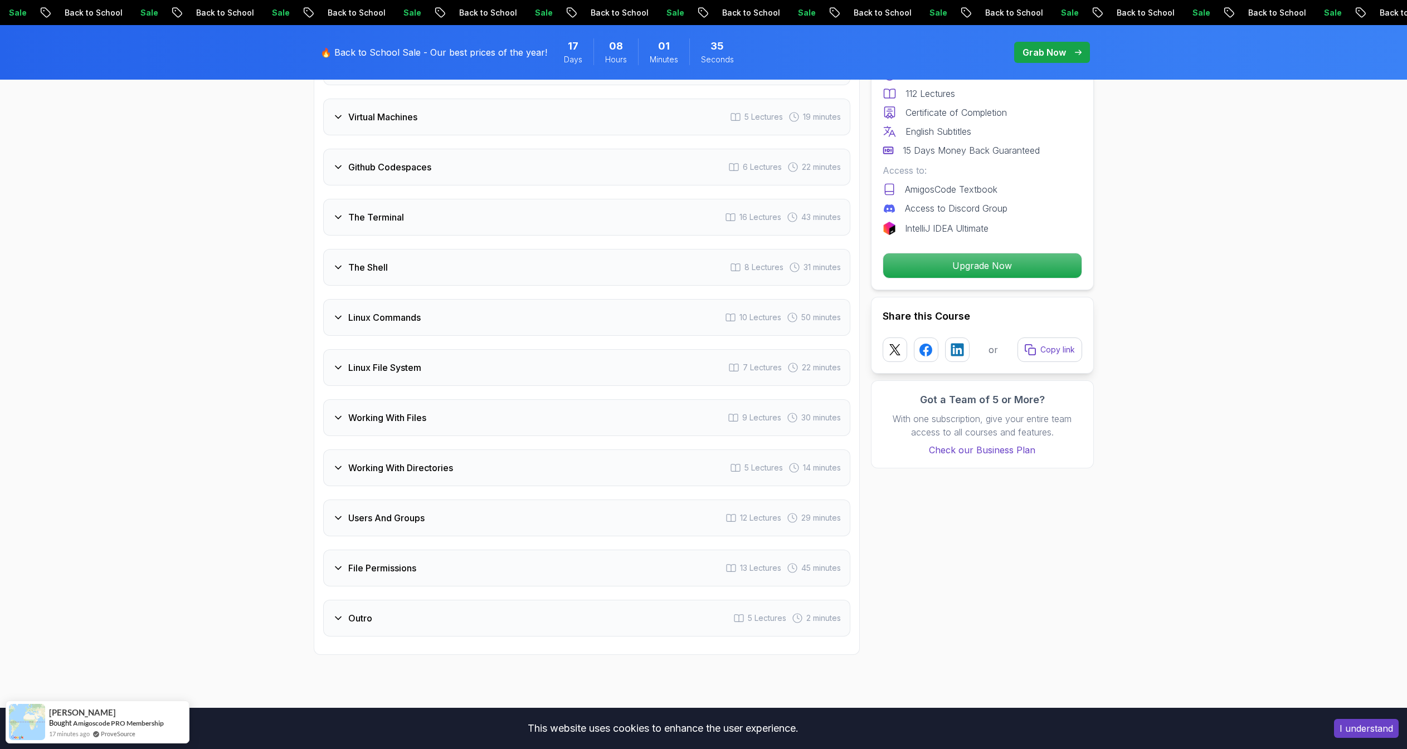
scroll to position [1760, 0]
click at [916, 263] on p "Upgrade Now" at bounding box center [982, 265] width 188 height 23
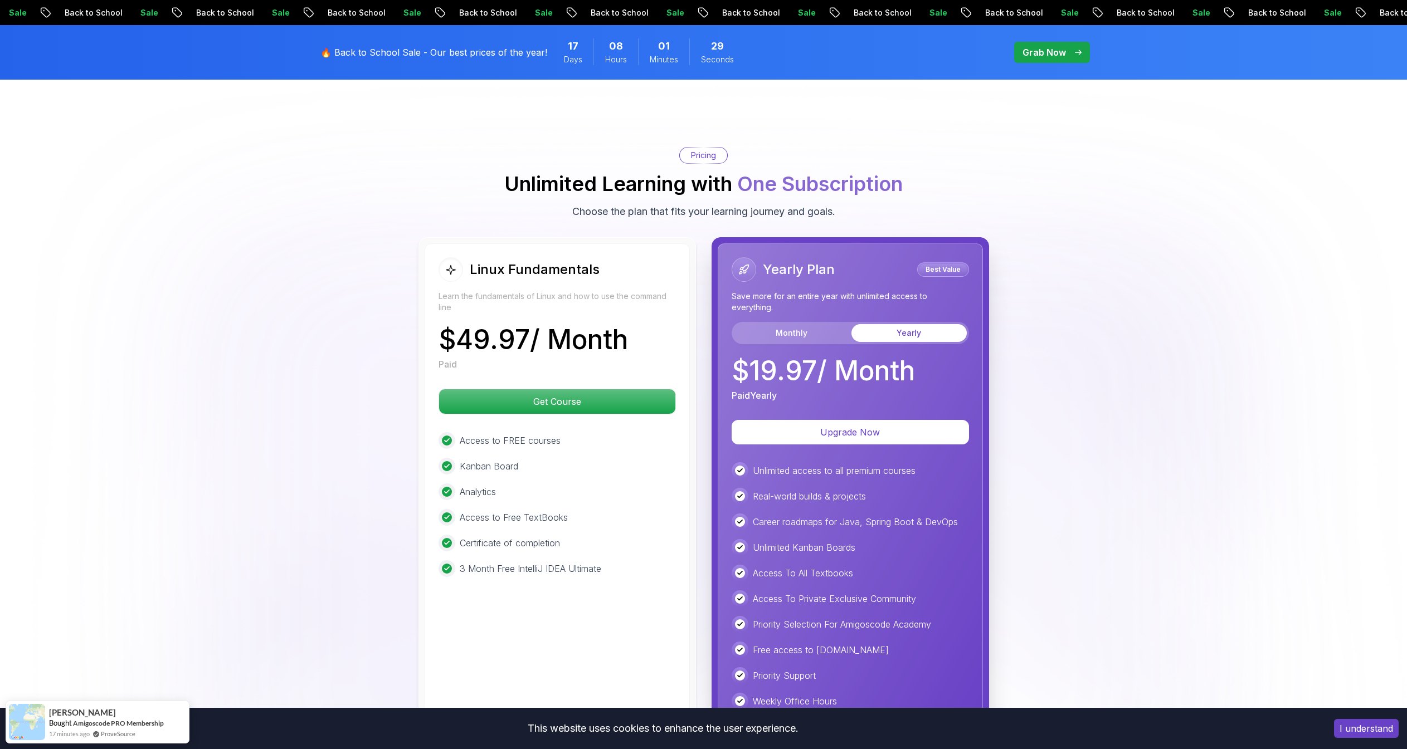
scroll to position [2471, 0]
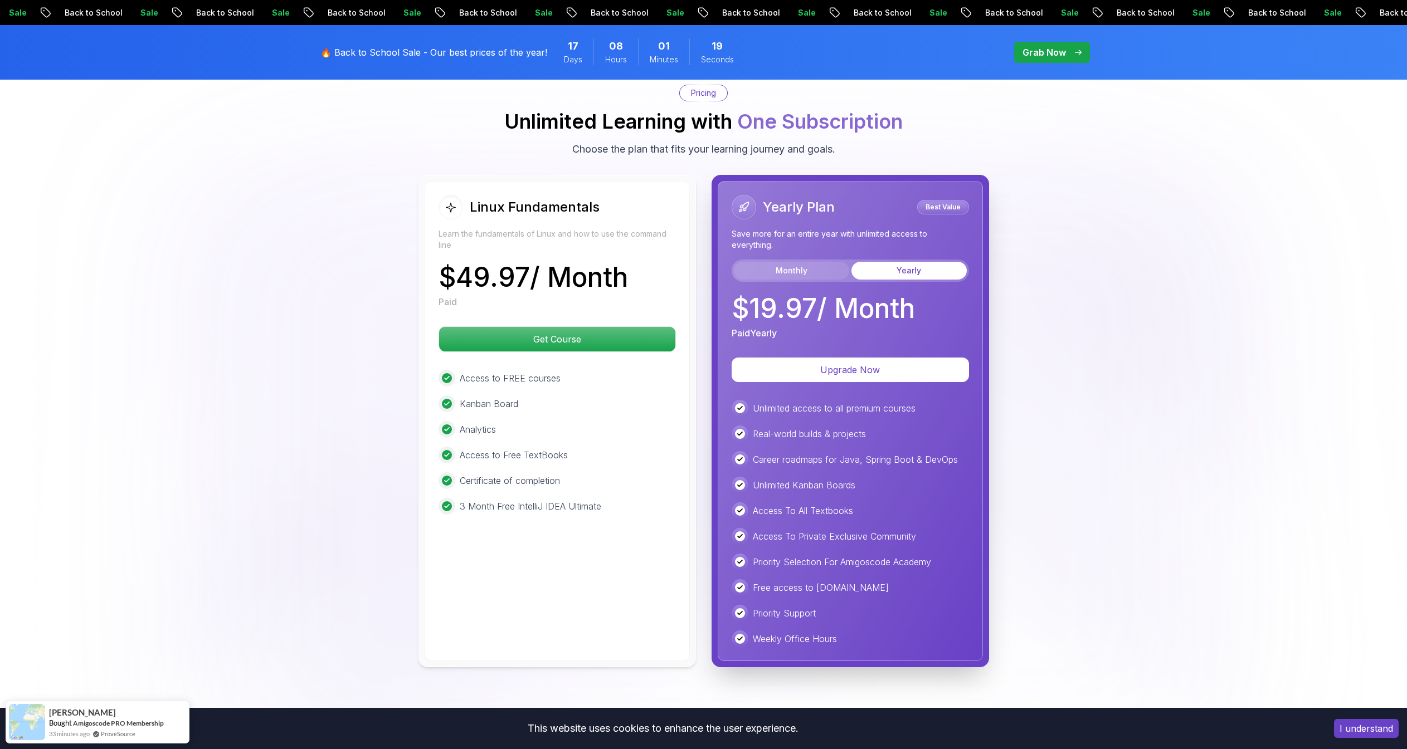
click at [792, 262] on button "Monthly" at bounding box center [791, 271] width 115 height 18
click at [909, 260] on div "Monthly Yearly" at bounding box center [850, 271] width 237 height 22
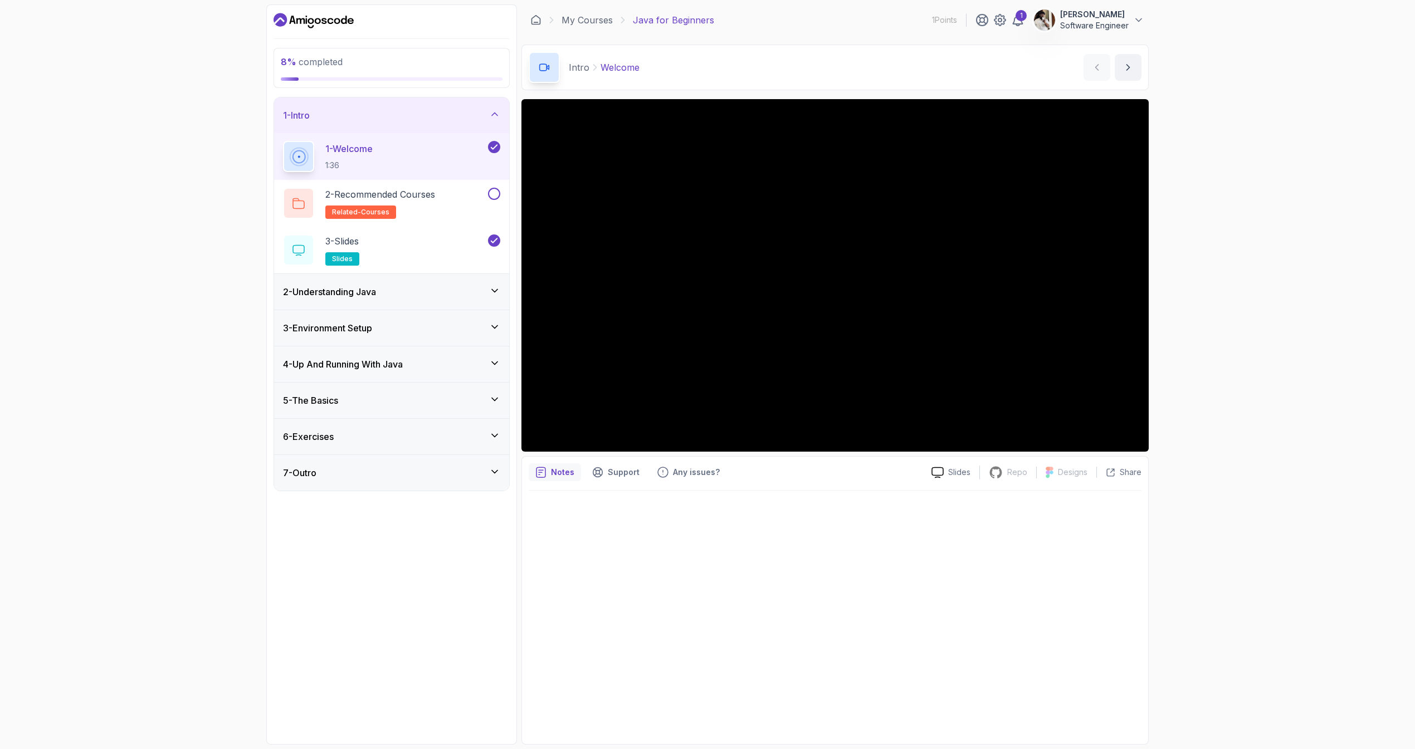
click at [340, 295] on h3 "2 - Understanding Java" at bounding box center [329, 291] width 93 height 13
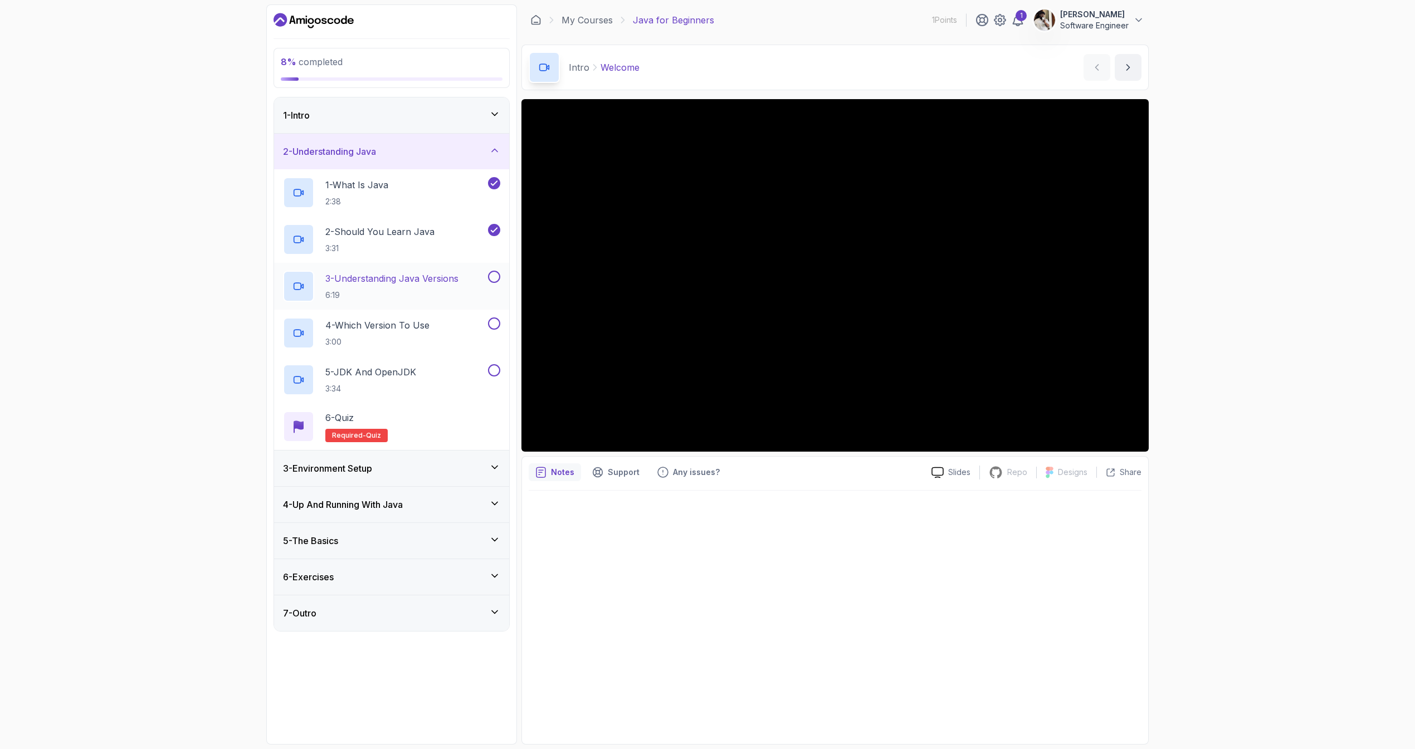
click at [365, 290] on p "6:19" at bounding box center [391, 295] width 133 height 11
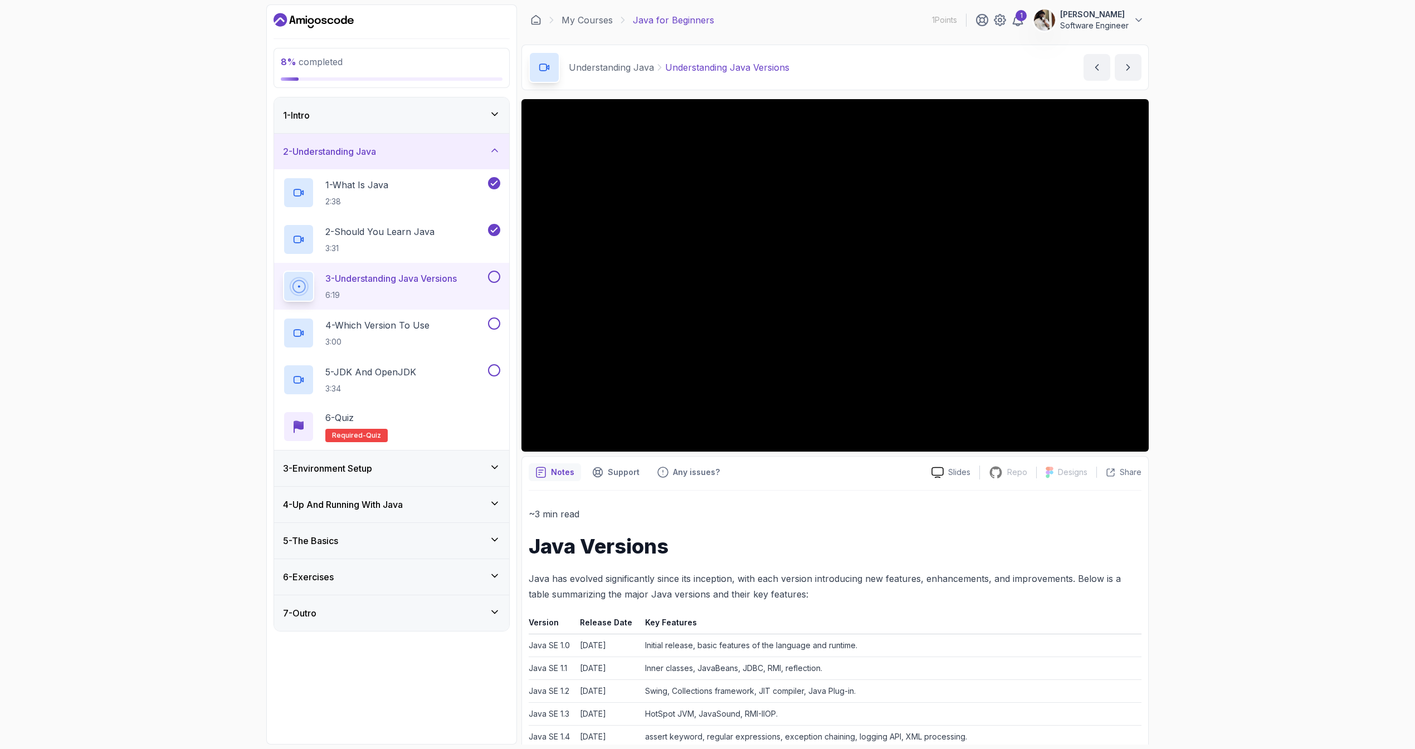
click at [766, 476] on div "Notes Support Any issues?" at bounding box center [726, 473] width 394 height 18
click at [761, 476] on div "Notes Support Any issues?" at bounding box center [726, 473] width 394 height 18
click at [811, 481] on div "Notes Support Any issues?" at bounding box center [726, 473] width 394 height 18
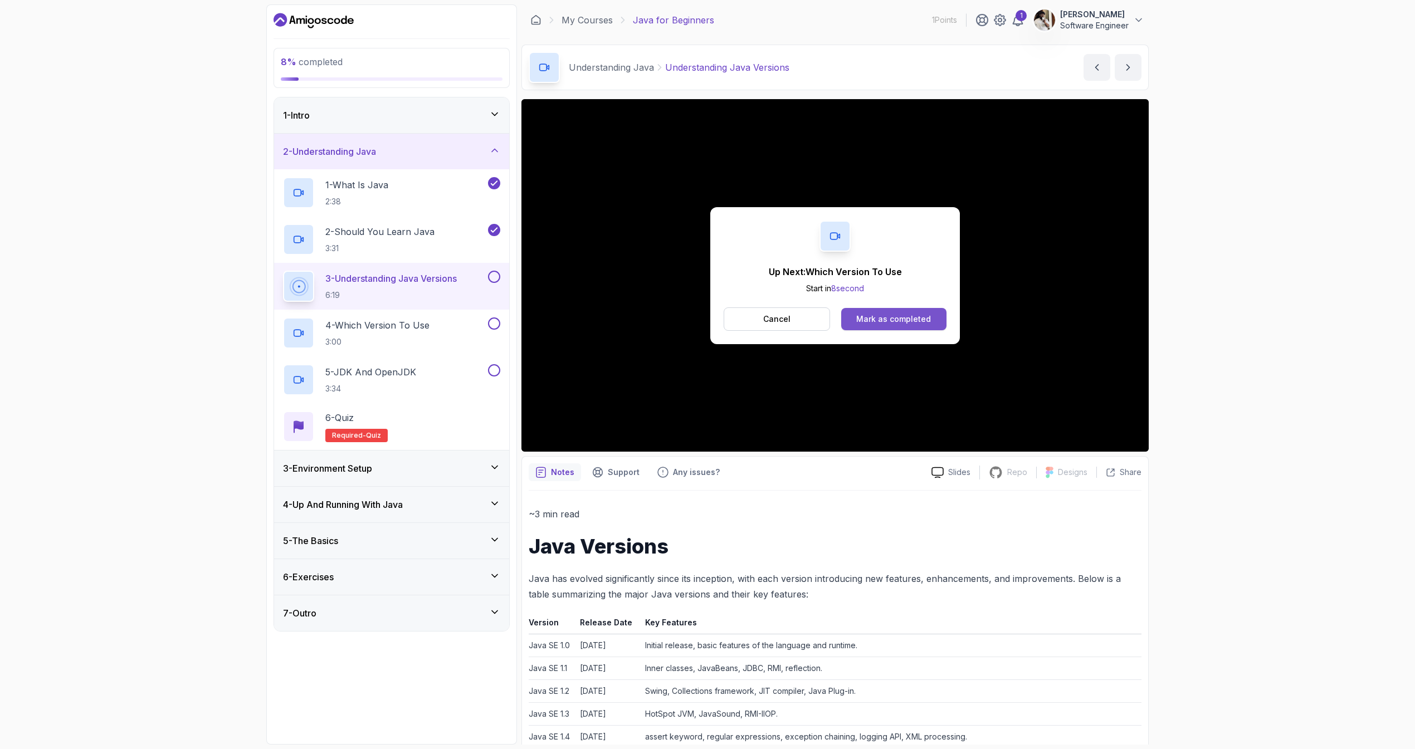
click at [900, 326] on button "Mark as completed" at bounding box center [893, 319] width 105 height 22
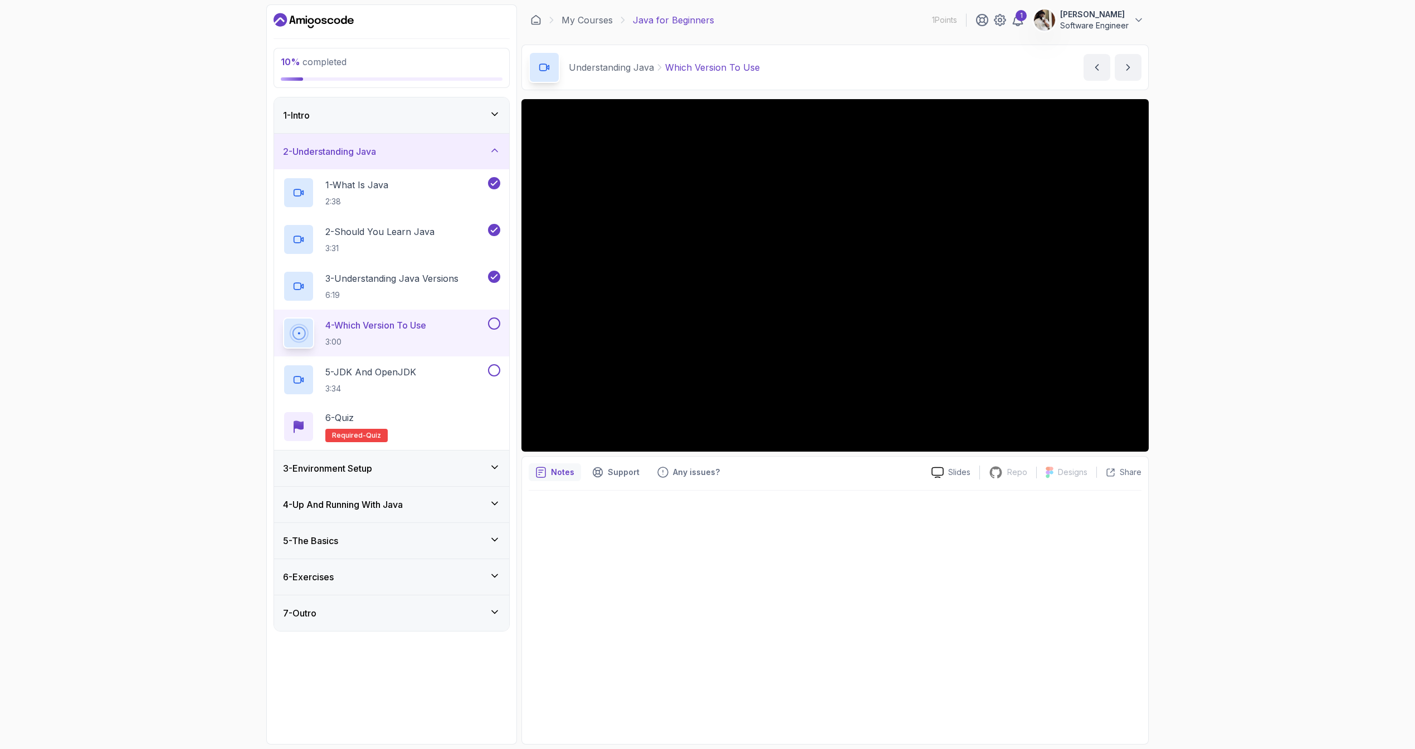
click at [592, 532] on div at bounding box center [835, 614] width 613 height 247
click at [487, 621] on div "7 - Outro" at bounding box center [391, 614] width 235 height 36
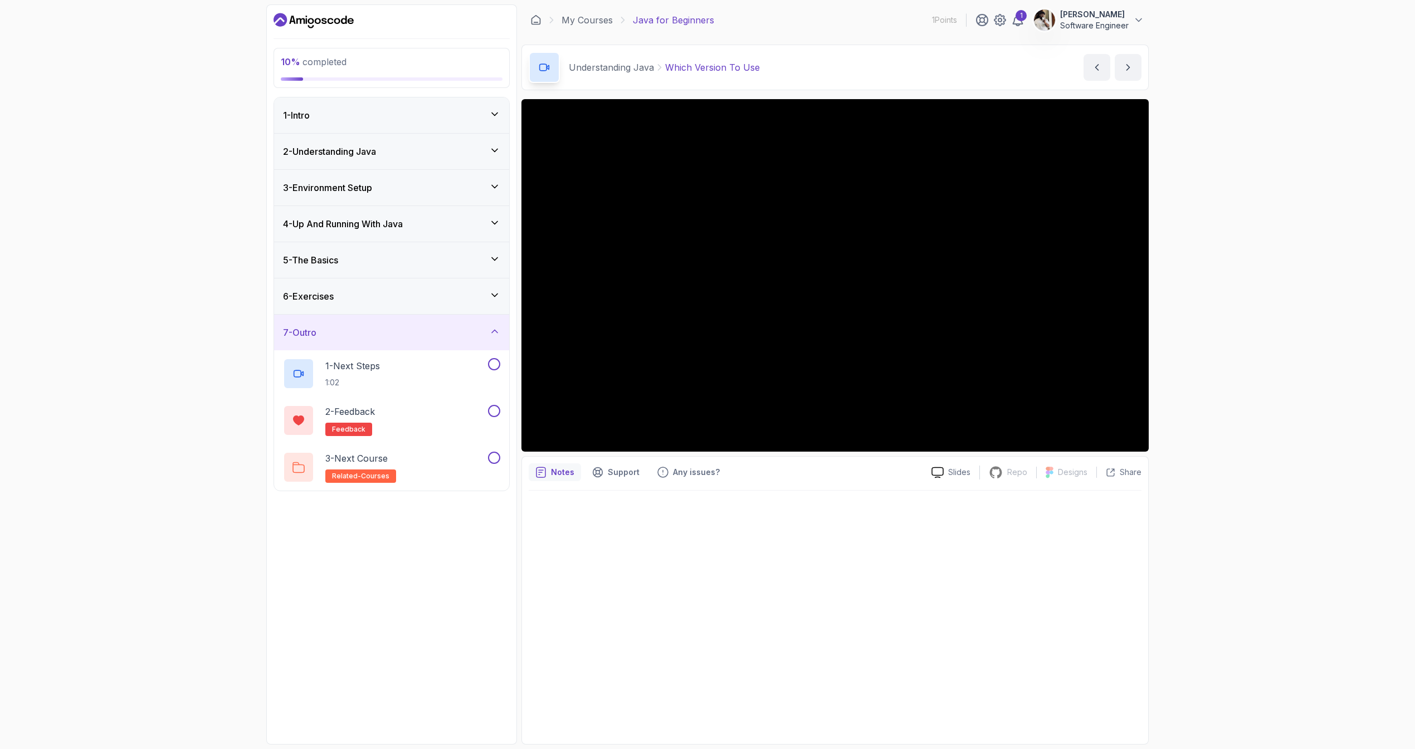
click at [472, 335] on div "7 - Outro" at bounding box center [391, 332] width 217 height 13
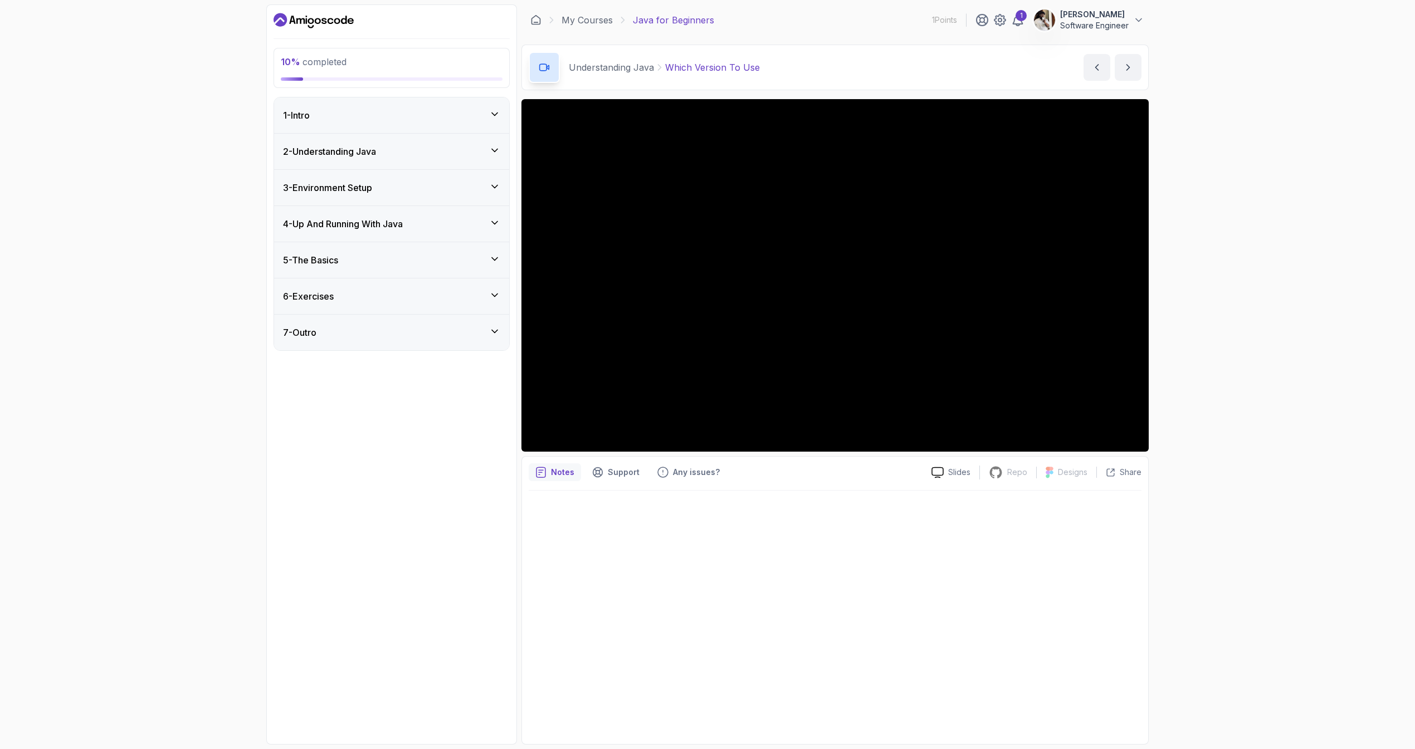
click at [460, 99] on div "1 - Intro" at bounding box center [391, 115] width 235 height 36
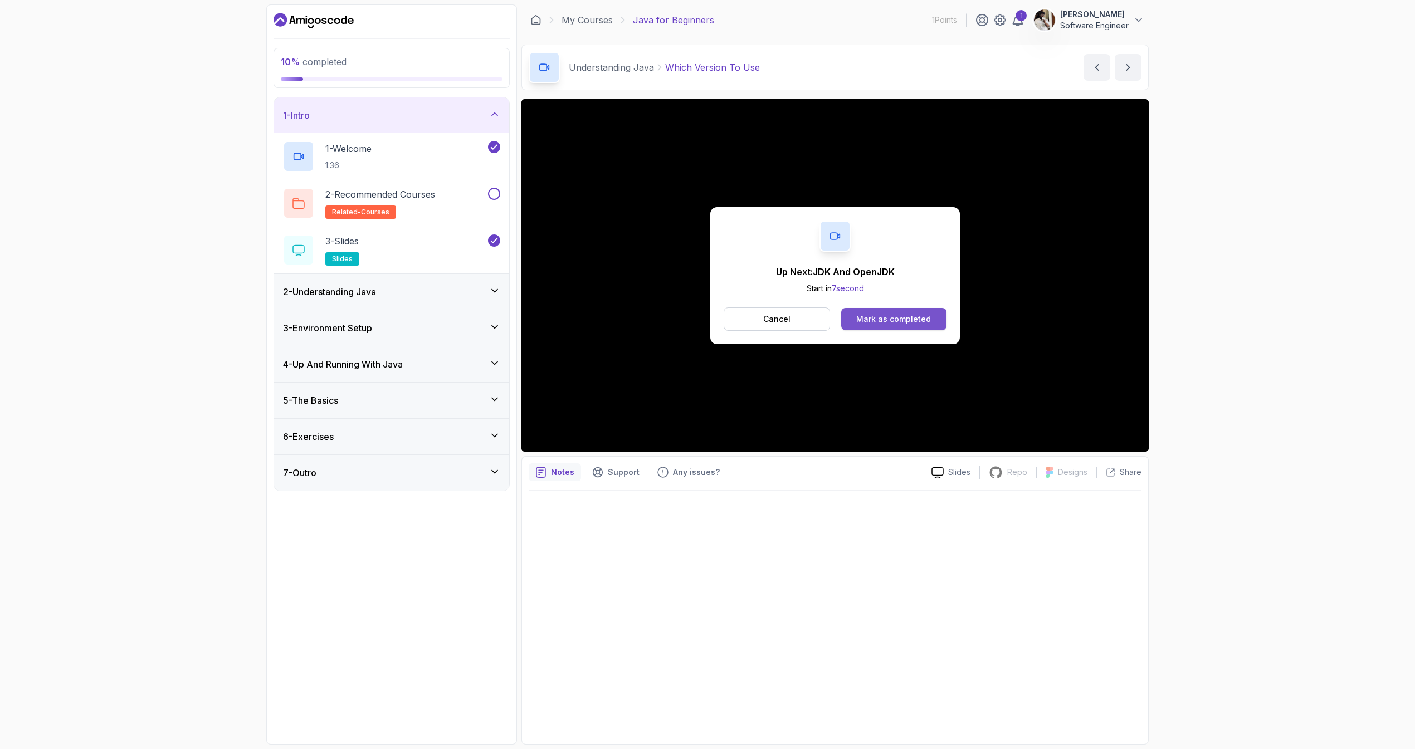
click at [901, 323] on div "Mark as completed" at bounding box center [893, 319] width 75 height 11
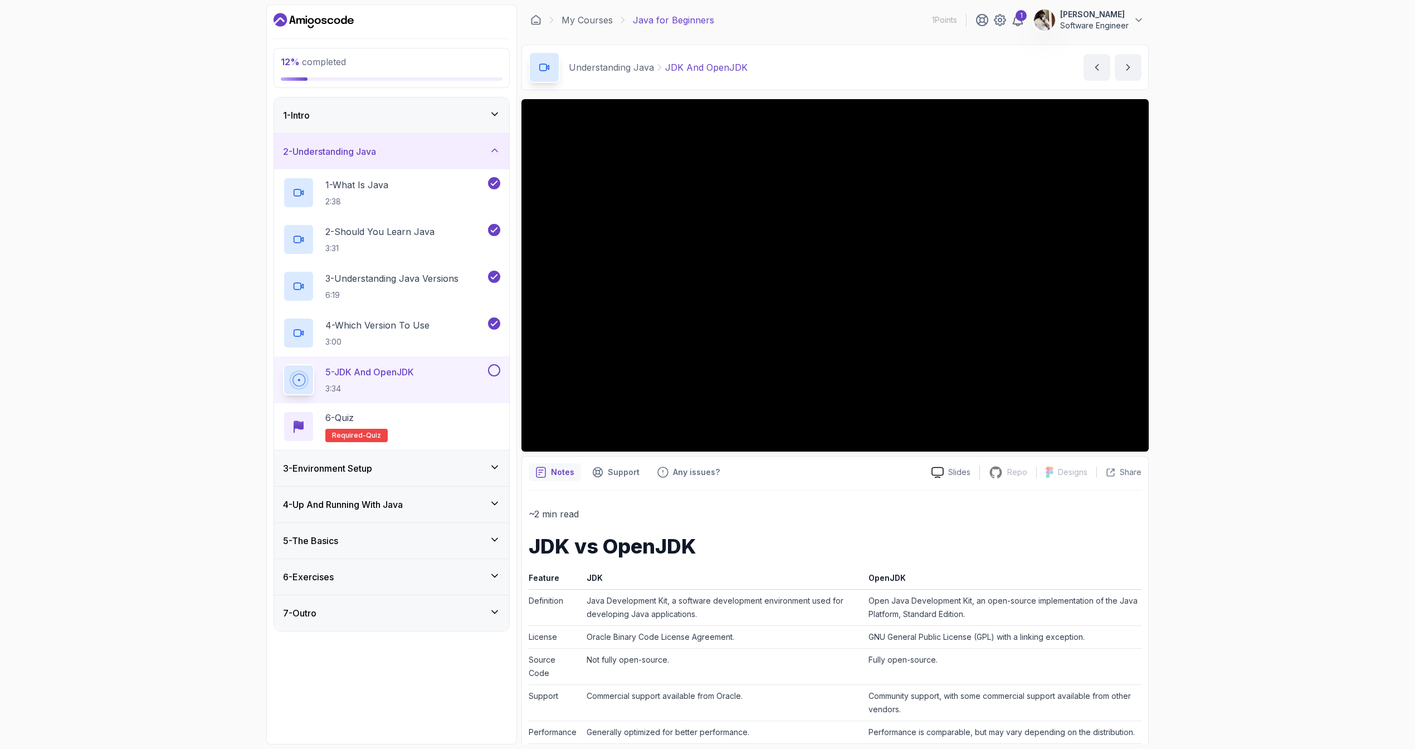
click at [899, 516] on p "~2 min read" at bounding box center [835, 514] width 613 height 16
click at [1017, 25] on icon at bounding box center [1017, 19] width 9 height 11
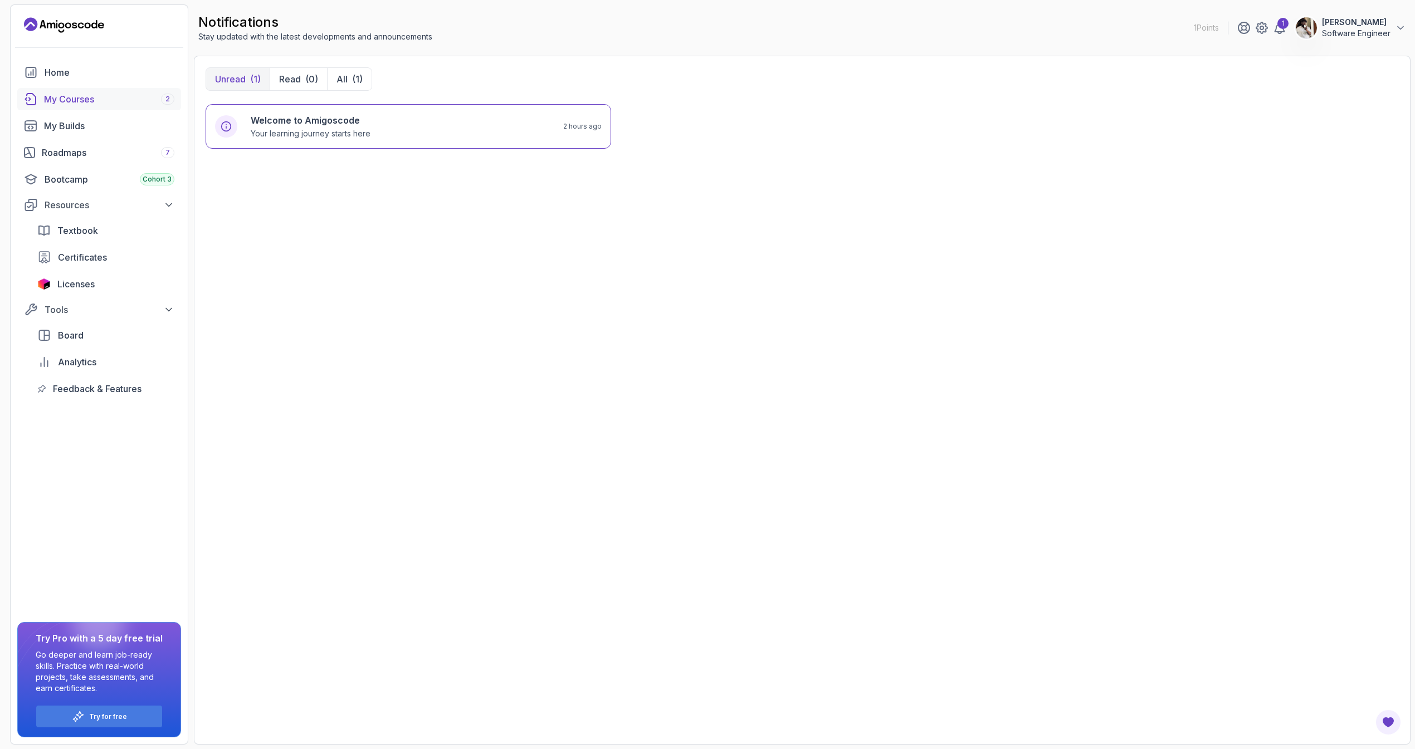
click at [105, 89] on link "My Courses 2" at bounding box center [99, 99] width 164 height 22
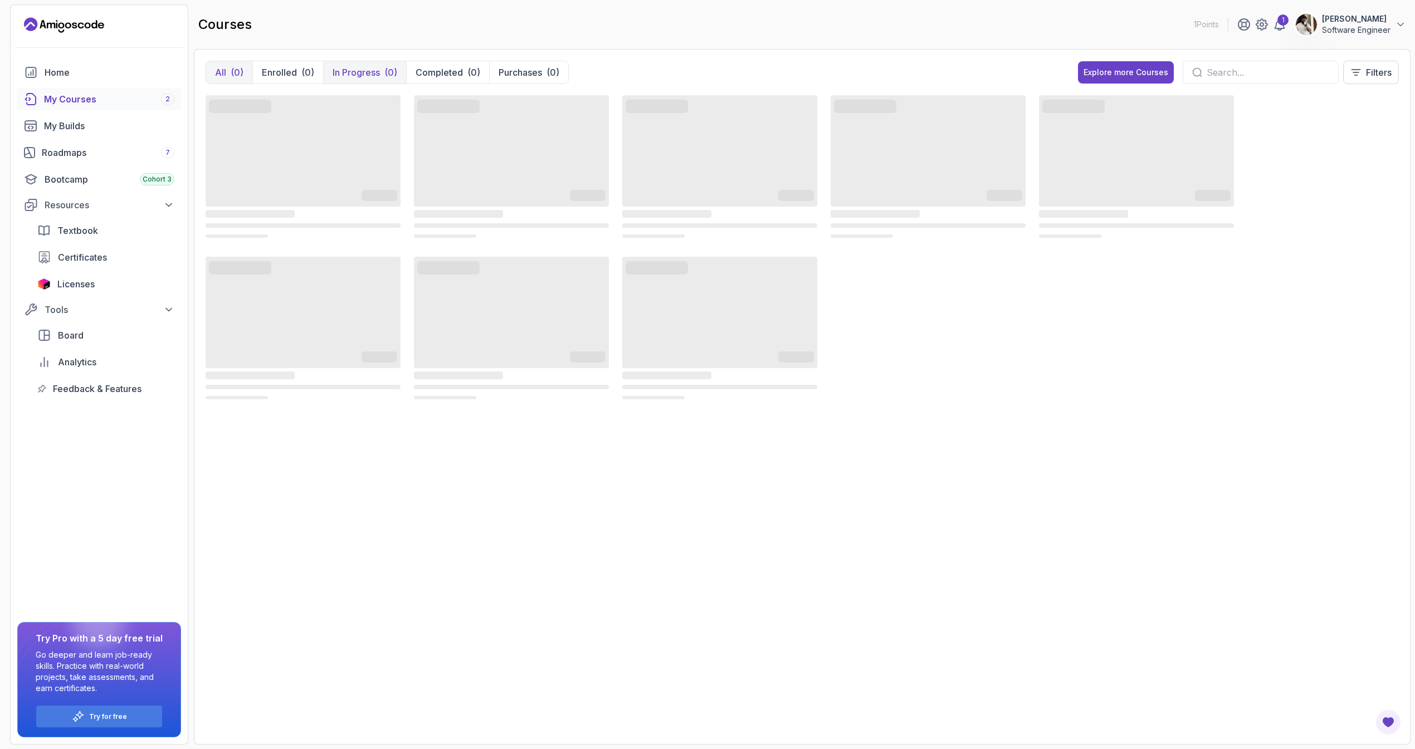
click at [338, 67] on p "In Progress" at bounding box center [356, 72] width 47 height 13
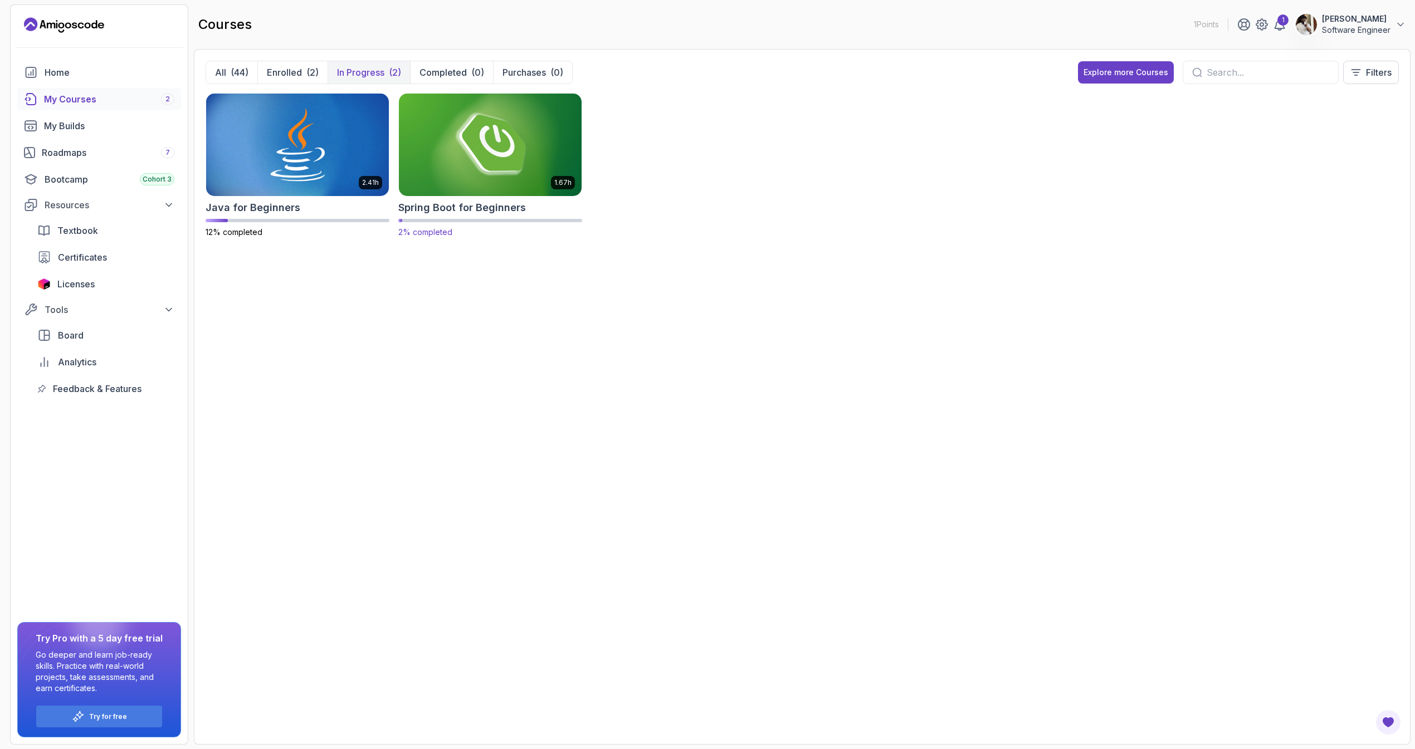
click at [436, 164] on img at bounding box center [490, 145] width 192 height 108
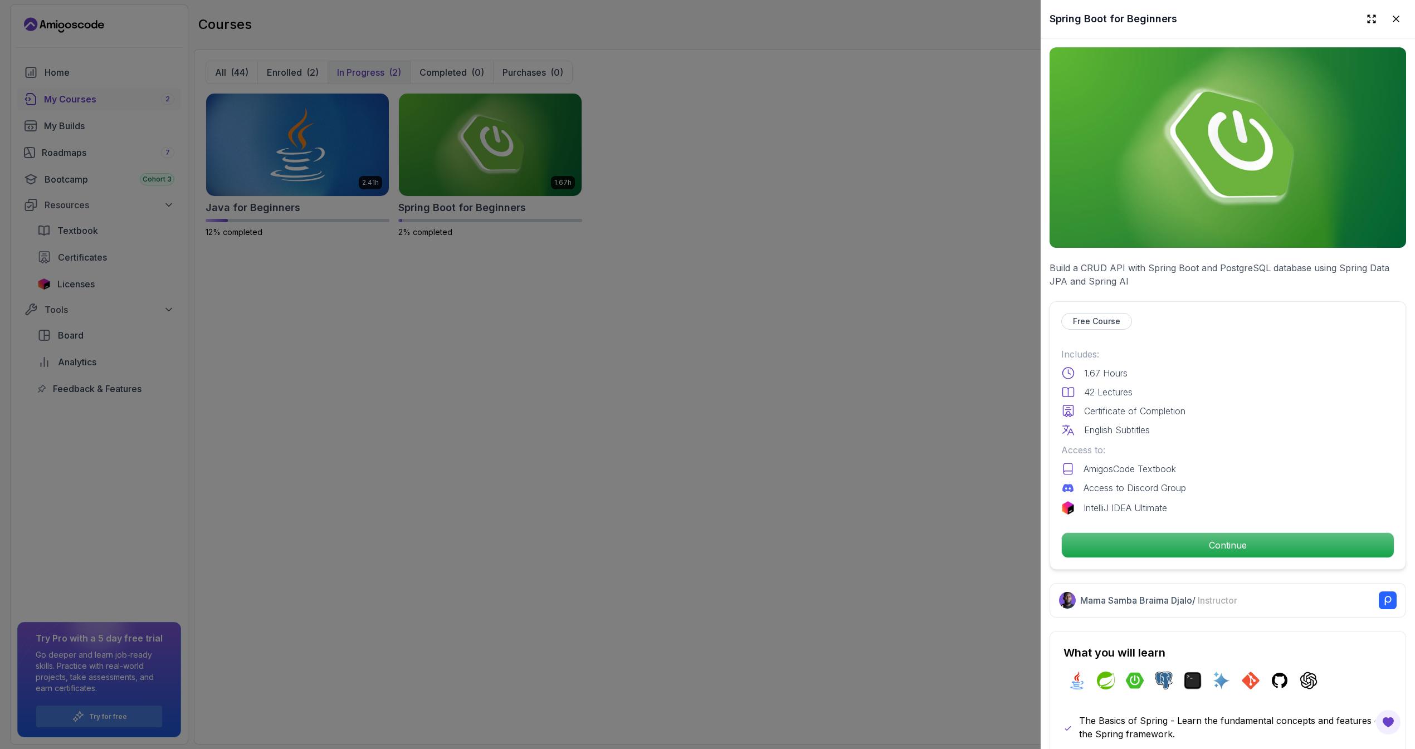
click at [313, 143] on div at bounding box center [707, 374] width 1415 height 749
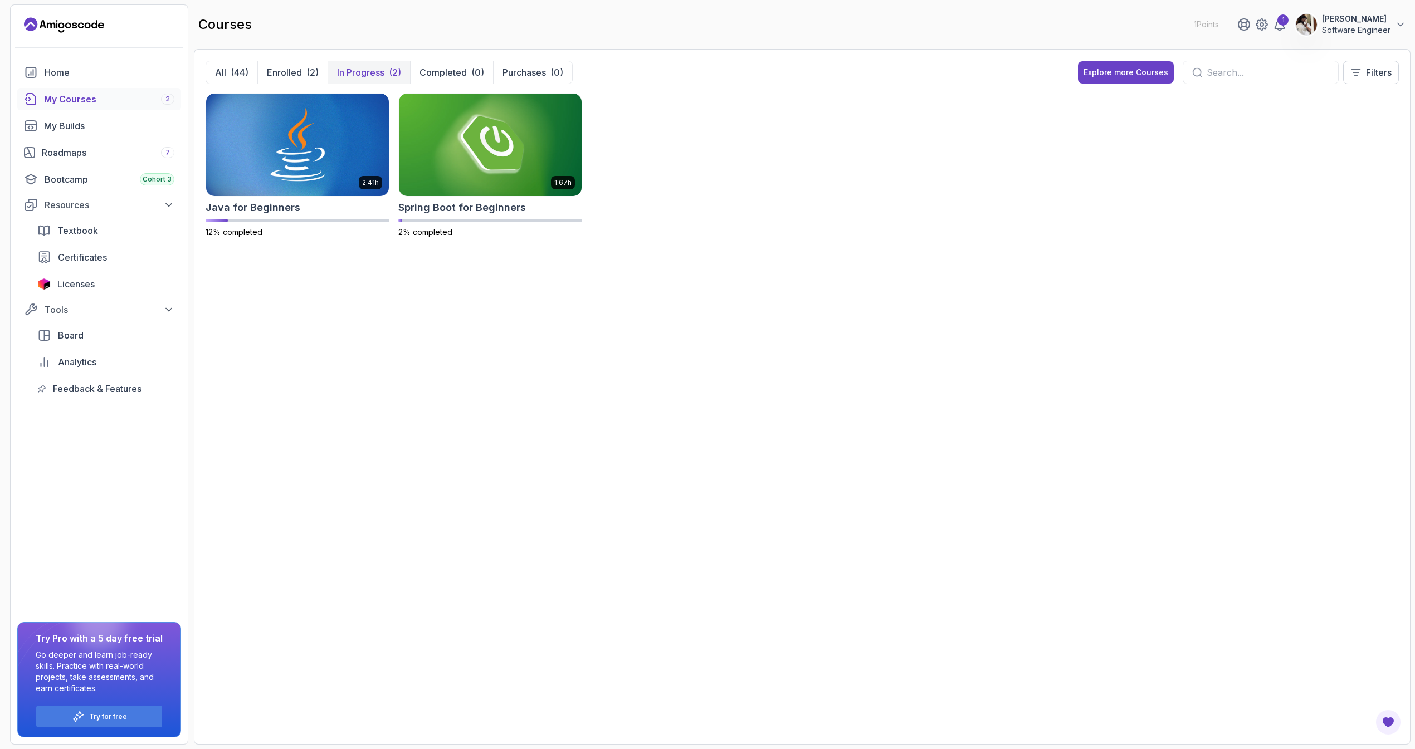
click at [313, 143] on img at bounding box center [297, 145] width 183 height 103
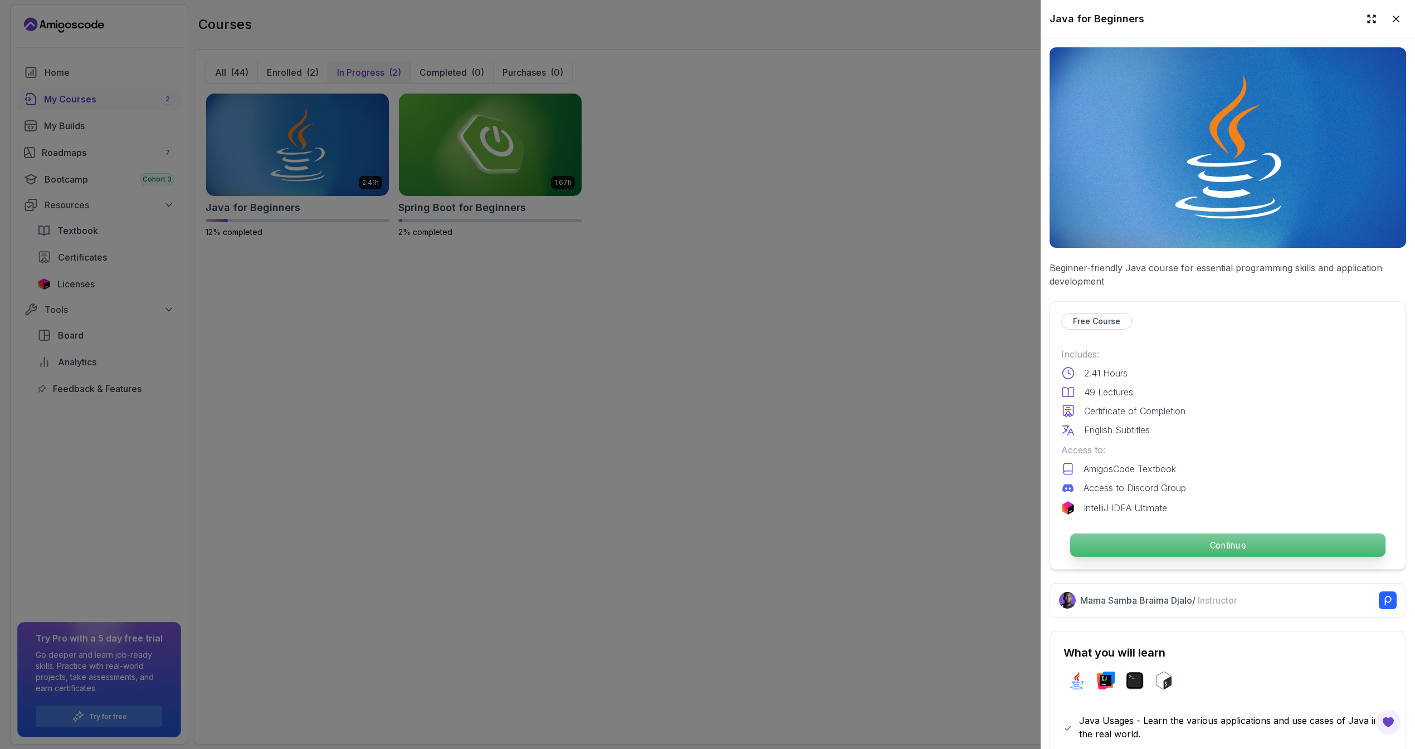
click at [1150, 537] on p "Continue" at bounding box center [1227, 545] width 315 height 23
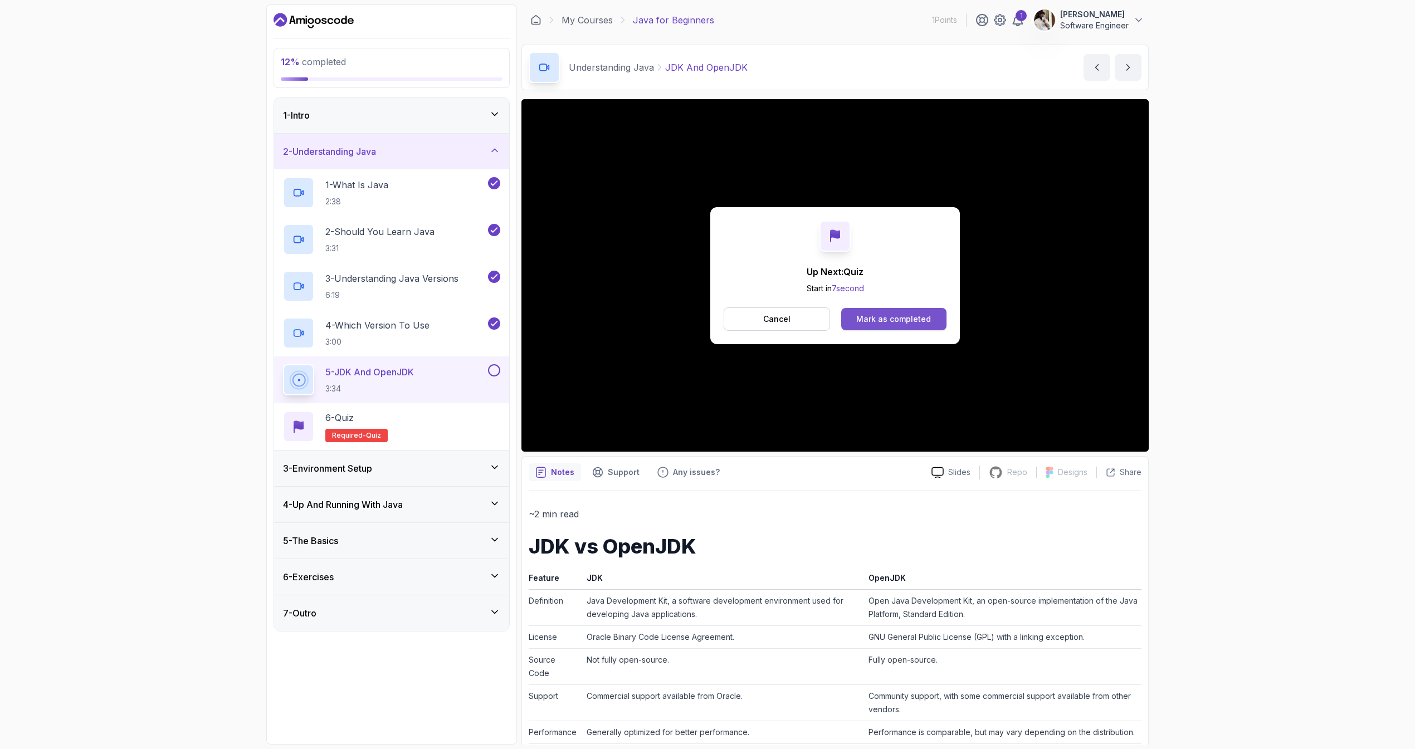
click at [896, 316] on div "Mark as completed" at bounding box center [893, 319] width 75 height 11
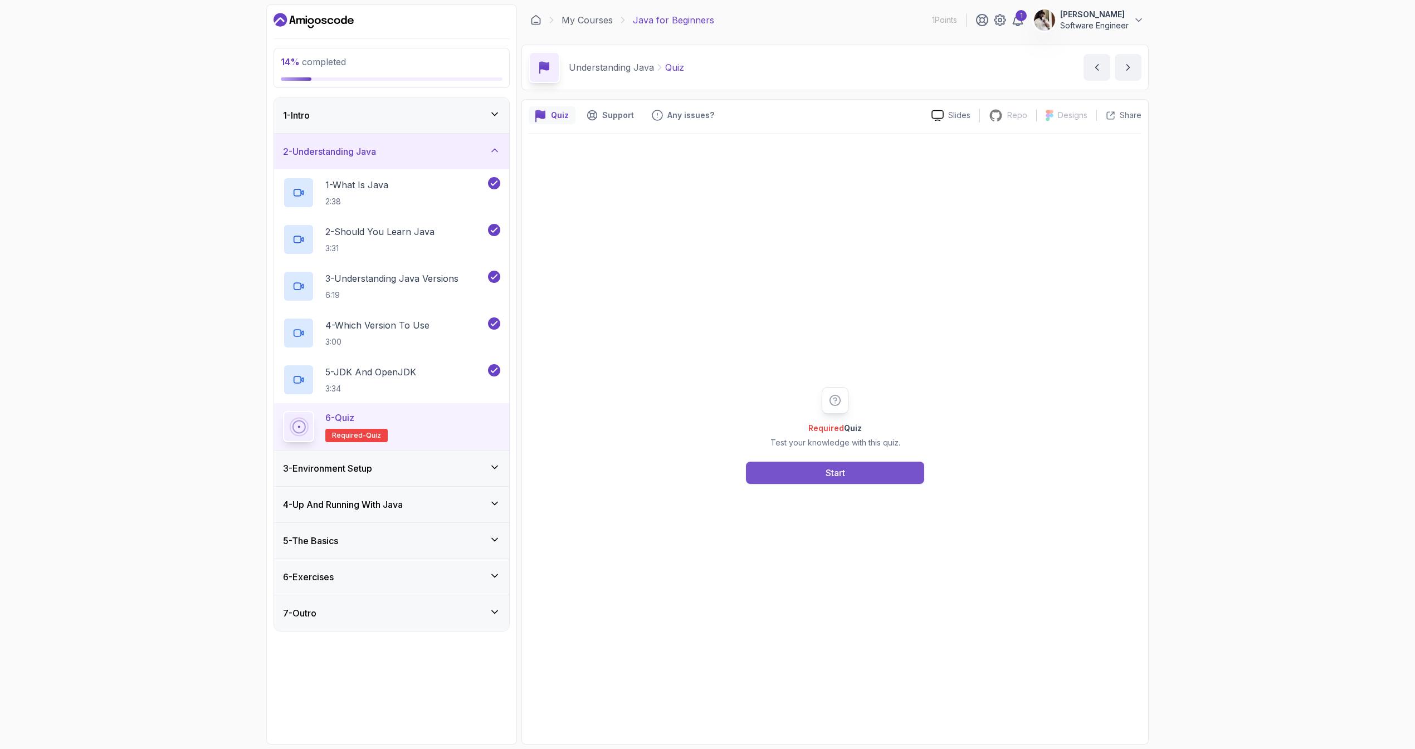
click at [821, 478] on button "Start" at bounding box center [835, 473] width 178 height 22
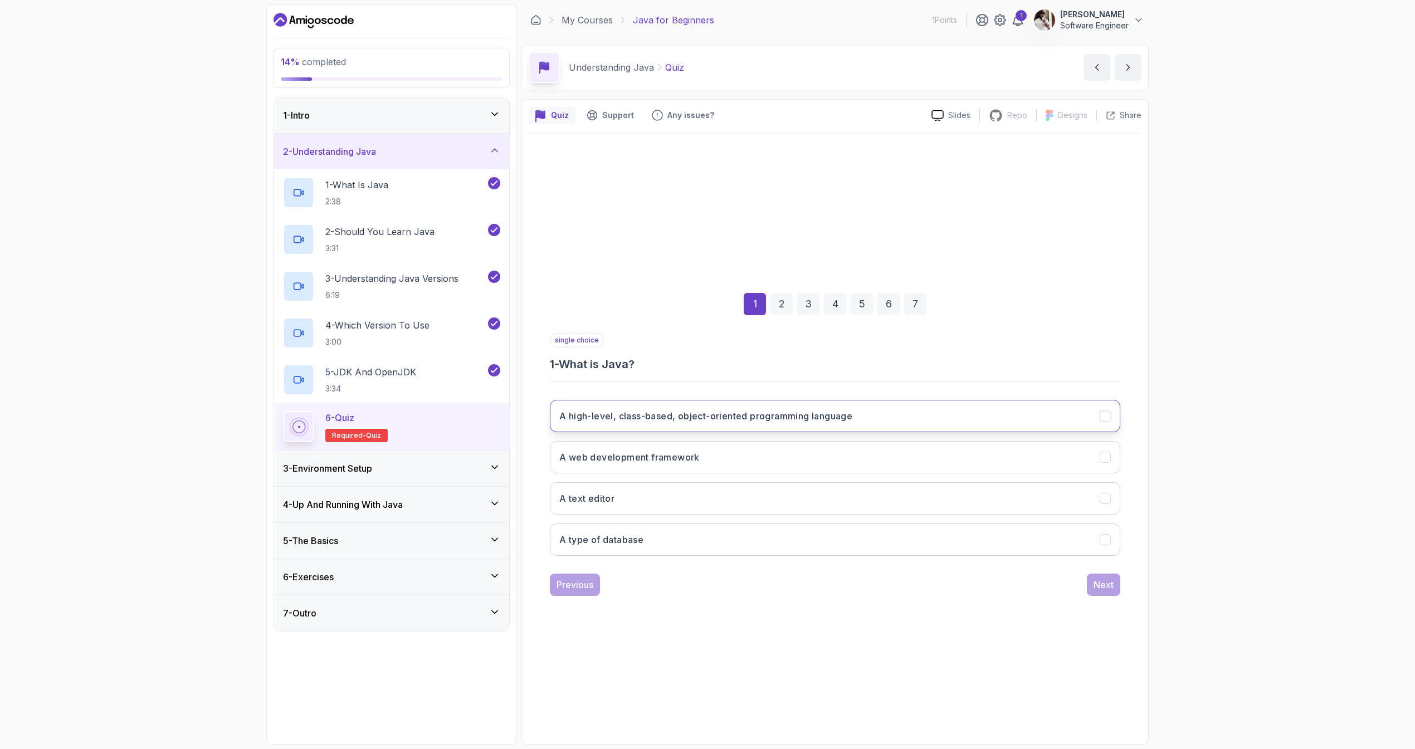
click at [632, 419] on h3 "A high-level, class-based, object-oriented programming language" at bounding box center [705, 415] width 293 height 13
click at [603, 461] on h3 "A web development framework" at bounding box center [629, 457] width 140 height 13
click at [655, 422] on h3 "A high-level, class-based, object-oriented programming language" at bounding box center [705, 415] width 293 height 13
click at [1110, 457] on icon "A web development framework" at bounding box center [1105, 457] width 11 height 11
click at [1107, 420] on icon "A high-level, class-based, object-oriented programming language" at bounding box center [1105, 416] width 11 height 11
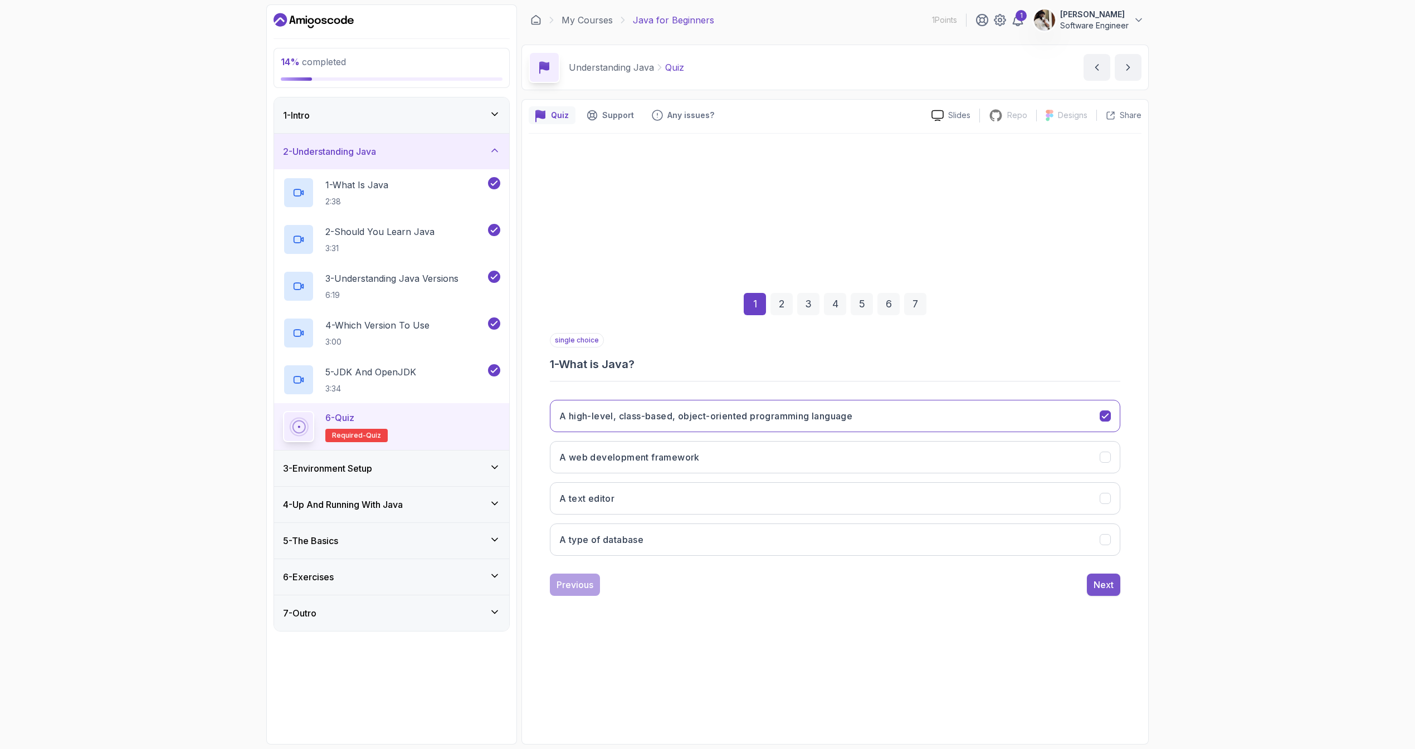
click at [1107, 586] on div "Next" at bounding box center [1104, 584] width 20 height 13
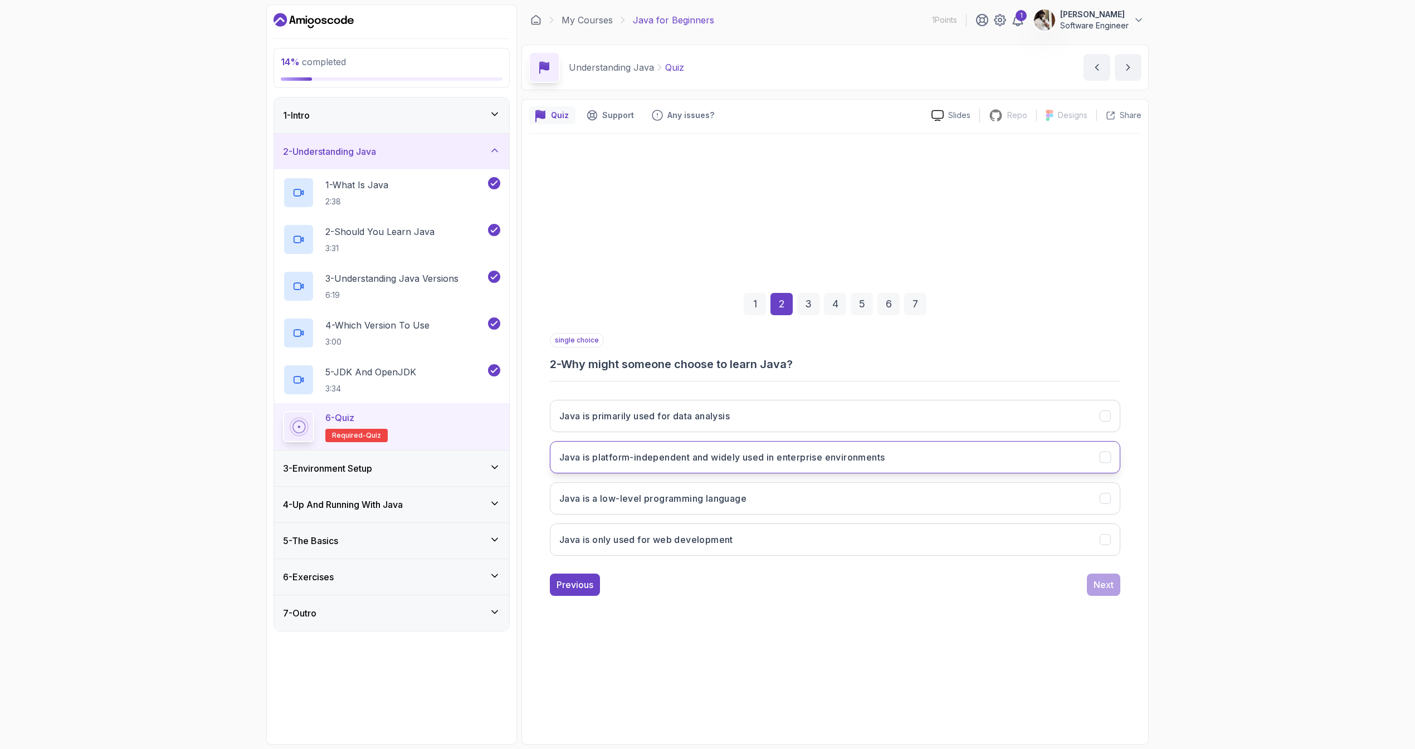
click at [651, 471] on button "Java is platform-independent and widely used in enterprise environments" at bounding box center [835, 457] width 571 height 32
click at [1114, 586] on button "Next" at bounding box center [1103, 585] width 33 height 22
click at [737, 412] on h3 "Each version introduces new features and improvements" at bounding box center [684, 415] width 251 height 13
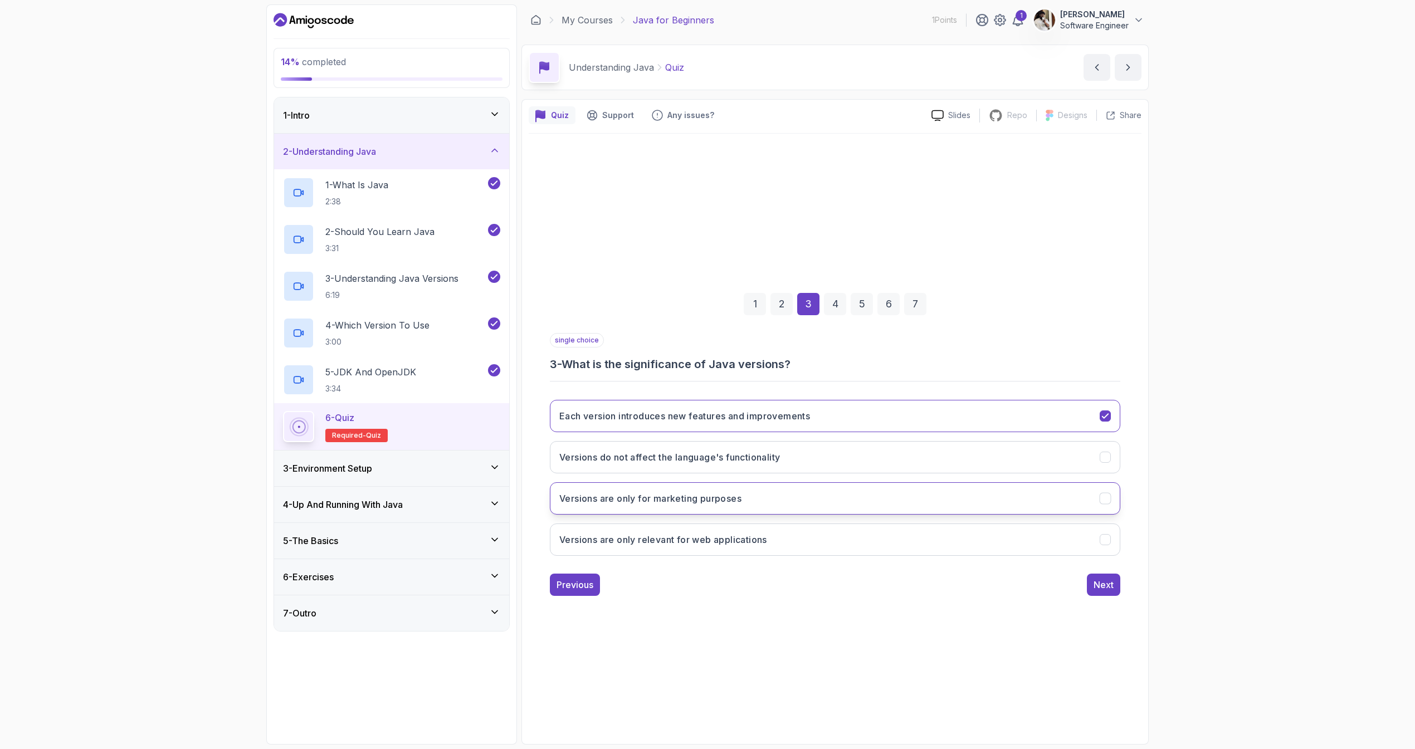
click at [842, 493] on button "Versions are only for marketing purposes" at bounding box center [835, 498] width 571 height 32
click at [890, 410] on button "Each version introduces new features and improvements" at bounding box center [835, 416] width 571 height 32
click at [1101, 578] on div "Next" at bounding box center [1104, 584] width 20 height 13
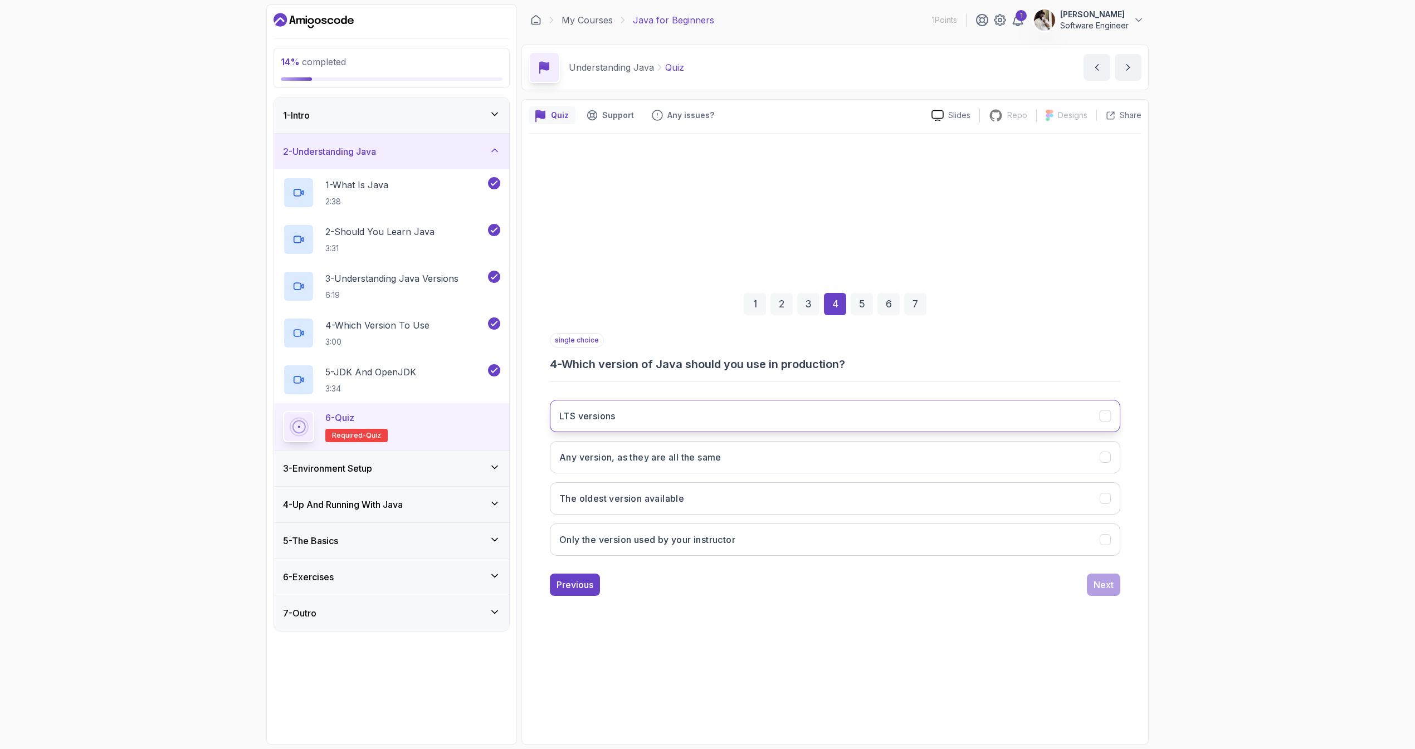
click at [705, 414] on button "LTS versions" at bounding box center [835, 416] width 571 height 32
click at [1091, 591] on button "Next" at bounding box center [1103, 585] width 33 height 22
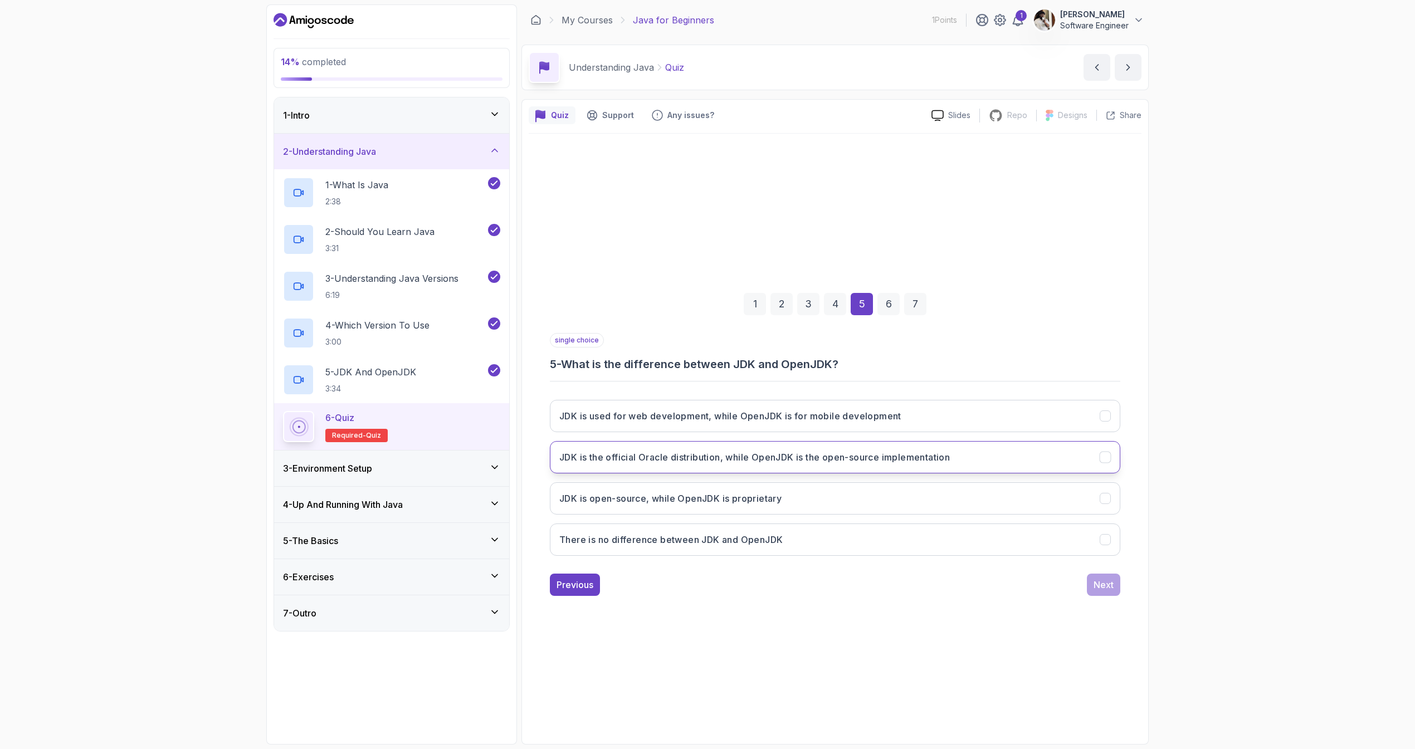
click at [698, 470] on button "JDK is the official Oracle distribution, while OpenJDK is the open-source imple…" at bounding box center [835, 457] width 571 height 32
click at [1102, 593] on button "Next" at bounding box center [1103, 585] width 33 height 22
click at [706, 456] on h3 "To provide tools for developing Java applications" at bounding box center [669, 457] width 220 height 13
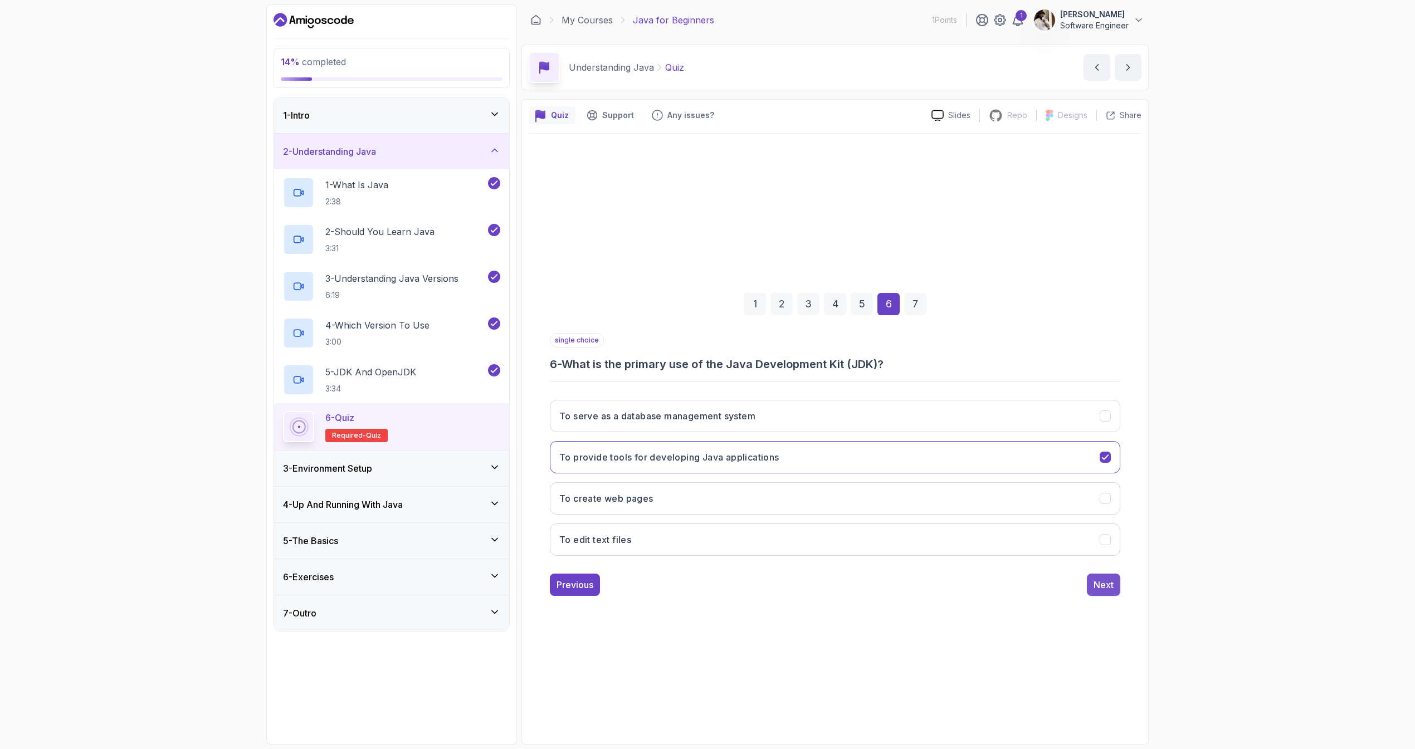
click at [1098, 592] on button "Next" at bounding box center [1103, 585] width 33 height 22
click at [625, 417] on h3 "Every six months" at bounding box center [596, 415] width 75 height 13
drag, startPoint x: 1126, startPoint y: 592, endPoint x: 1121, endPoint y: 588, distance: 6.4
click at [1125, 592] on div "1 2 3 4 5 6 7 single choice 7 - How often are new versions of Java typically re…" at bounding box center [835, 435] width 613 height 339
click at [1120, 588] on div "1 2 3 4 5 6 7 single choice 7 - How often are new versions of Java typically re…" at bounding box center [835, 435] width 613 height 339
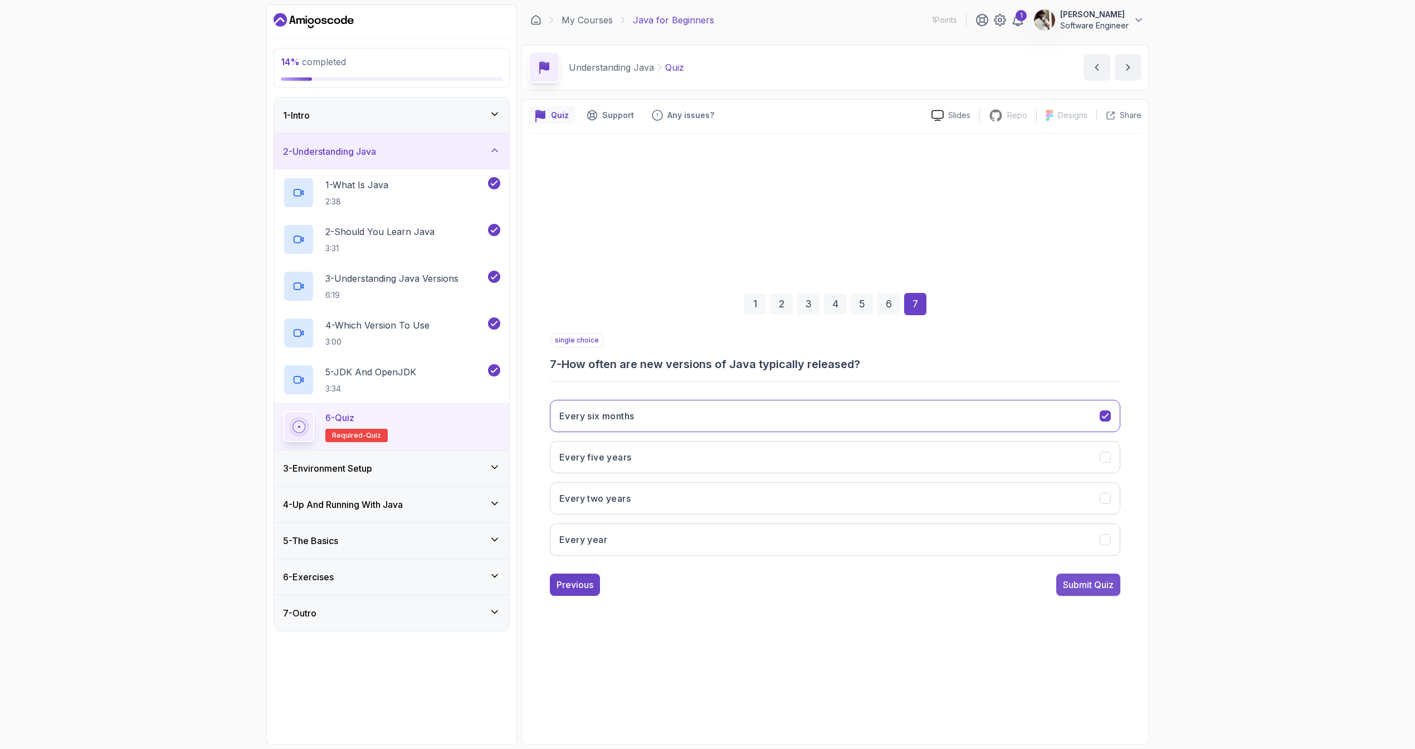
click at [1112, 587] on div "Submit Quiz" at bounding box center [1088, 584] width 51 height 13
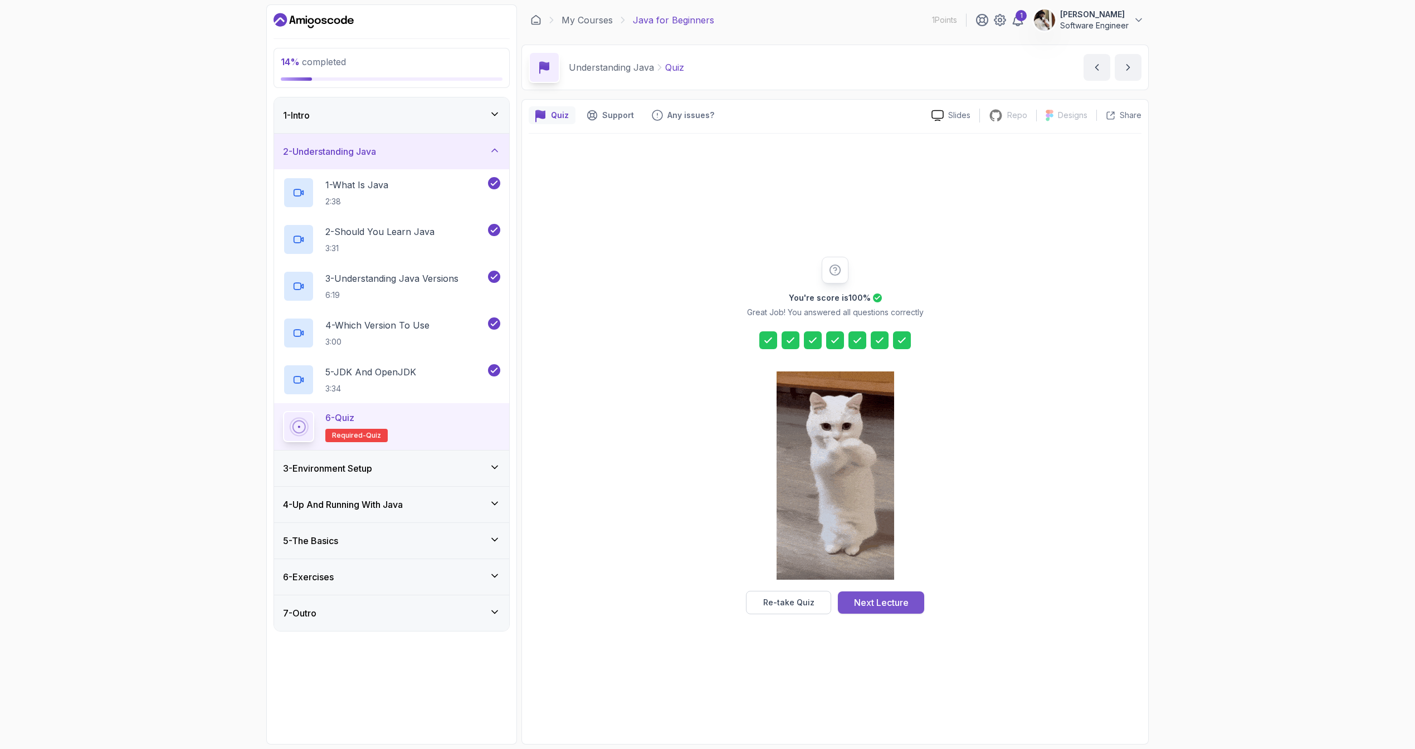
click at [894, 612] on button "Next Lecture" at bounding box center [881, 603] width 86 height 22
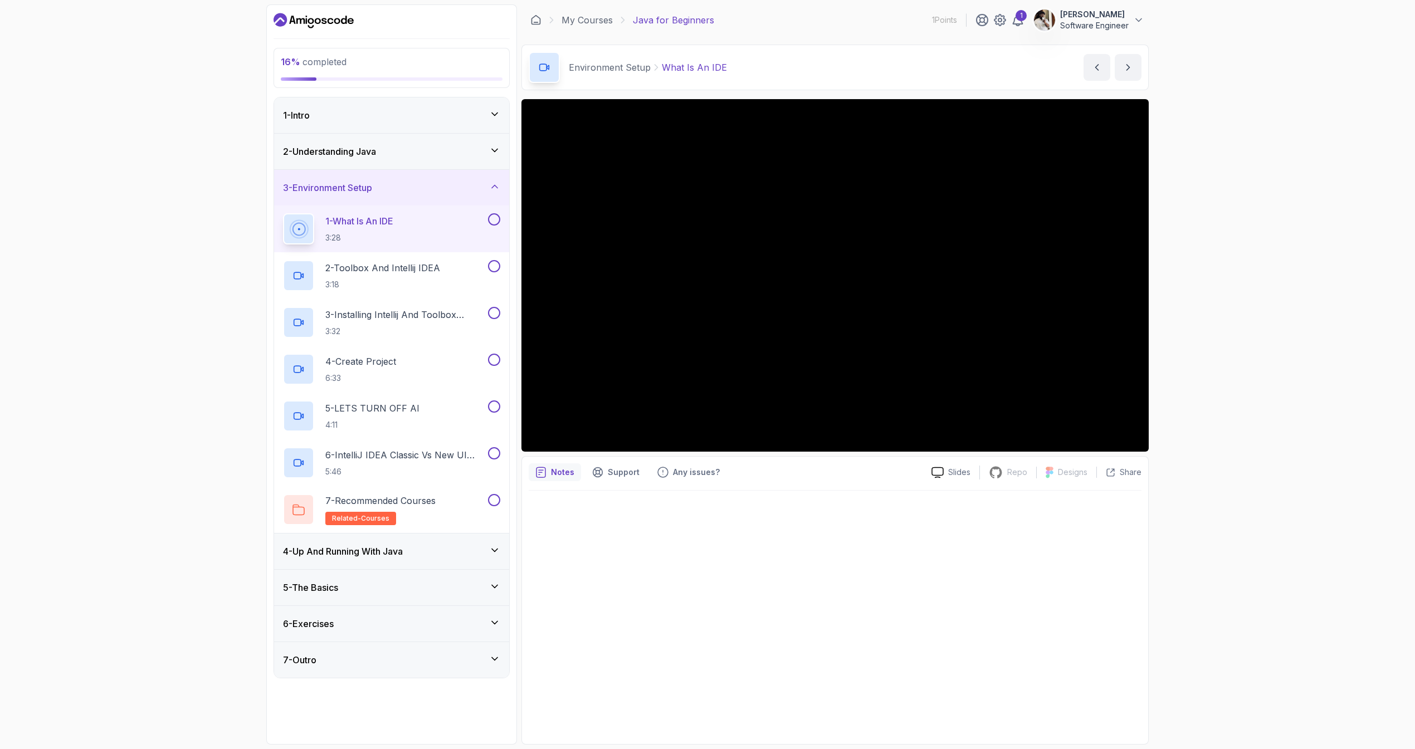
click at [757, 474] on div "Notes Support Any issues?" at bounding box center [726, 473] width 394 height 18
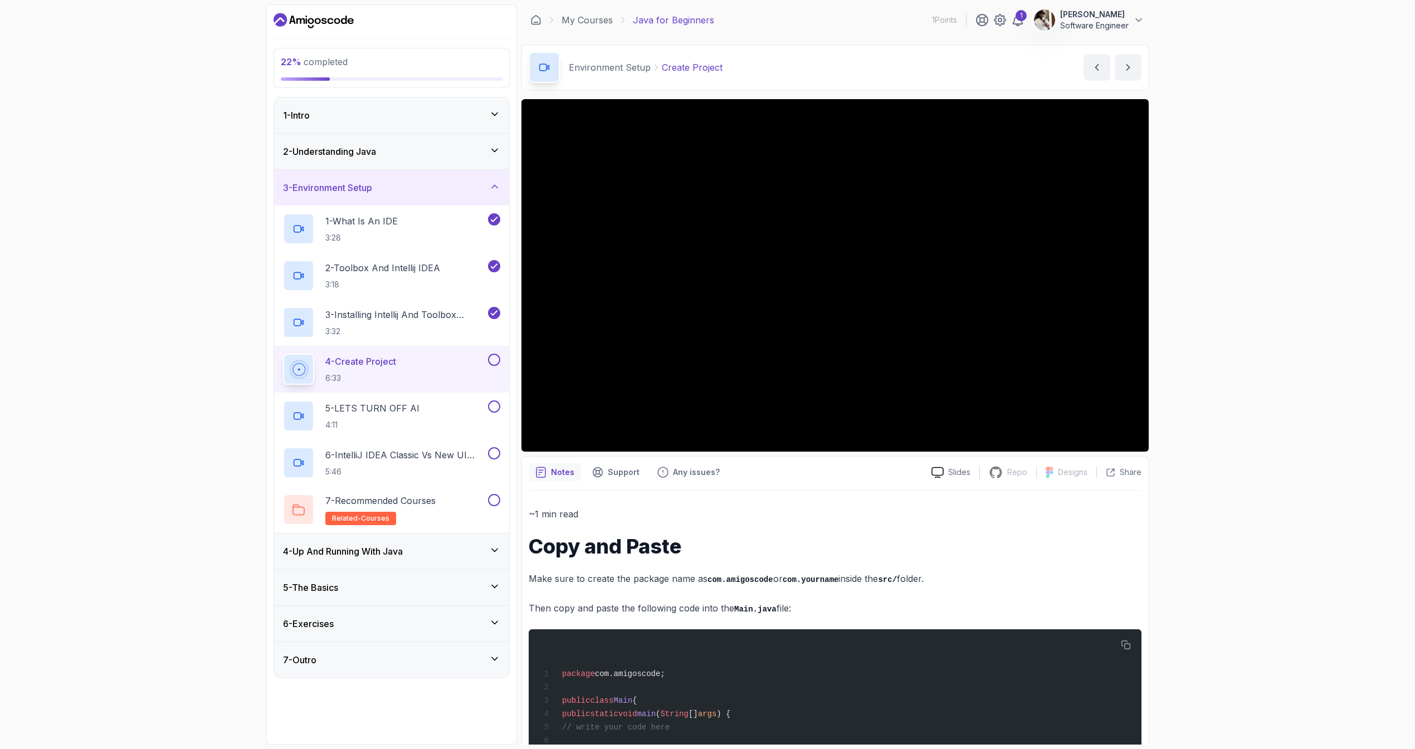
click at [334, 14] on icon "Dashboard" at bounding box center [314, 21] width 80 height 18
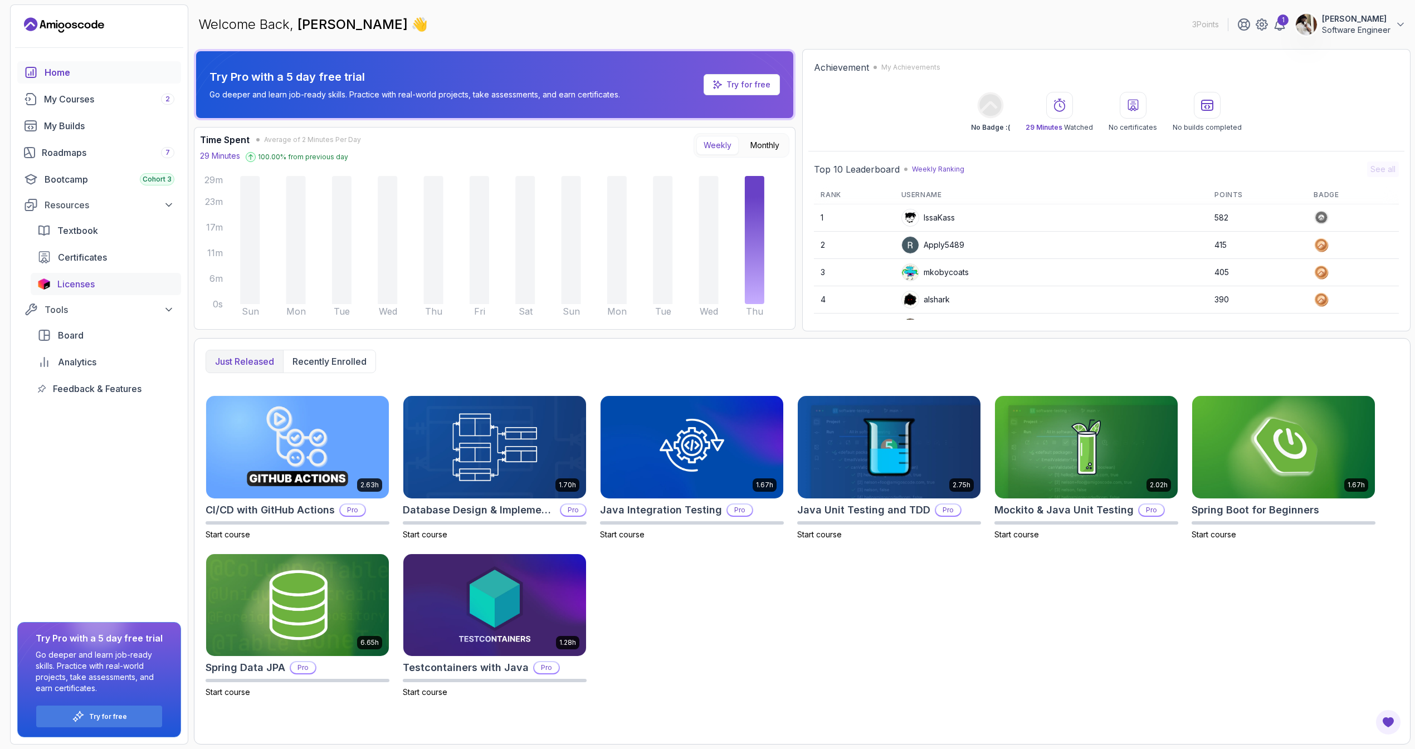
click at [69, 287] on span "Licenses" at bounding box center [75, 283] width 37 height 13
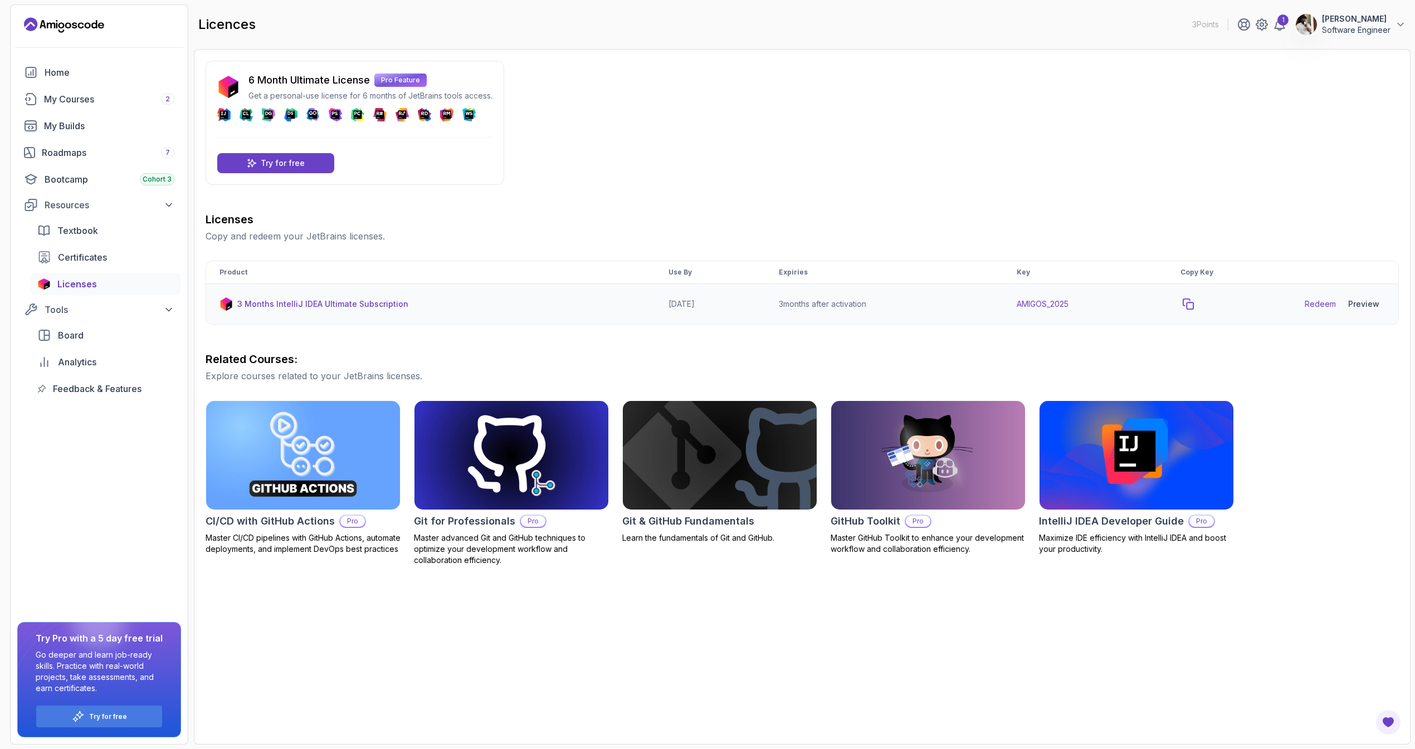
click at [1191, 306] on icon "copy-button" at bounding box center [1188, 304] width 11 height 11
click at [1335, 303] on link "Redeem" at bounding box center [1320, 304] width 31 height 11
click at [94, 95] on div "My Courses 2" at bounding box center [109, 98] width 130 height 13
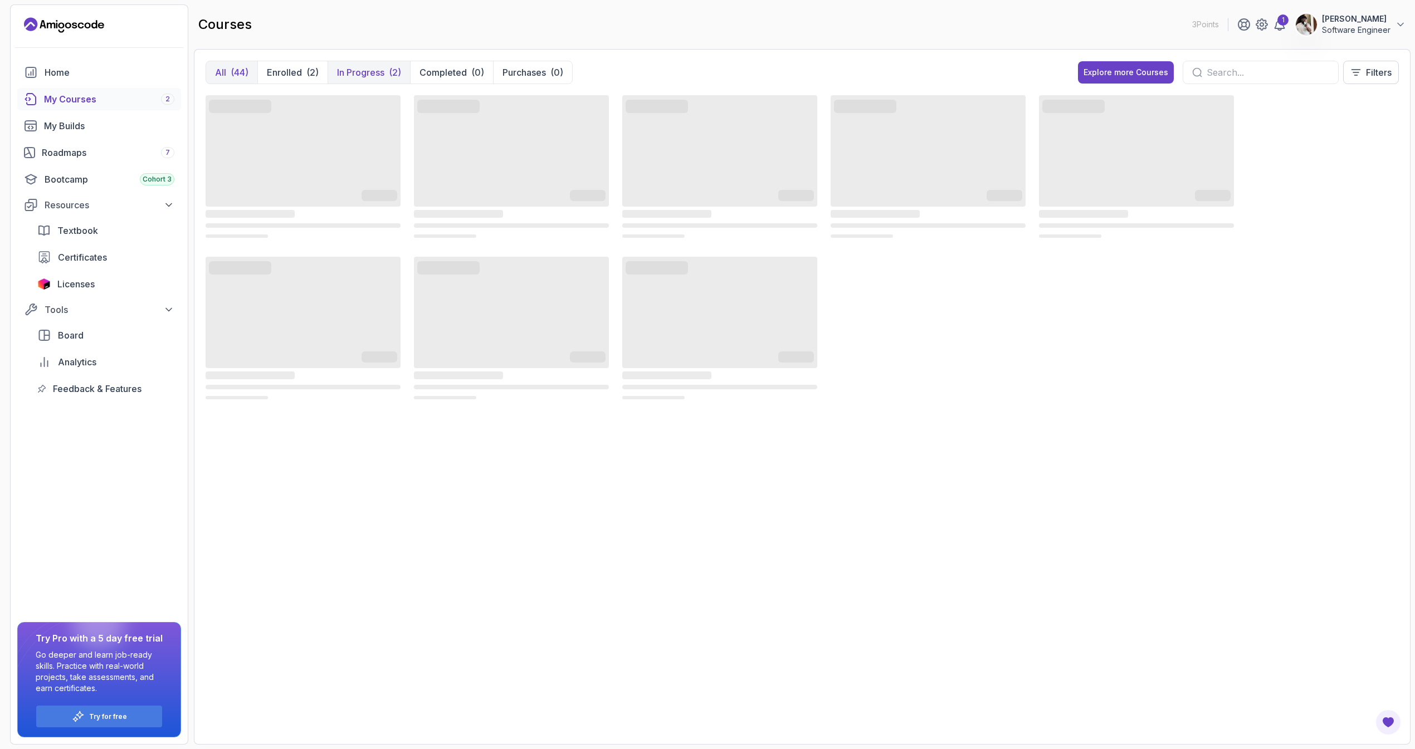
click at [369, 69] on p "In Progress" at bounding box center [360, 72] width 47 height 13
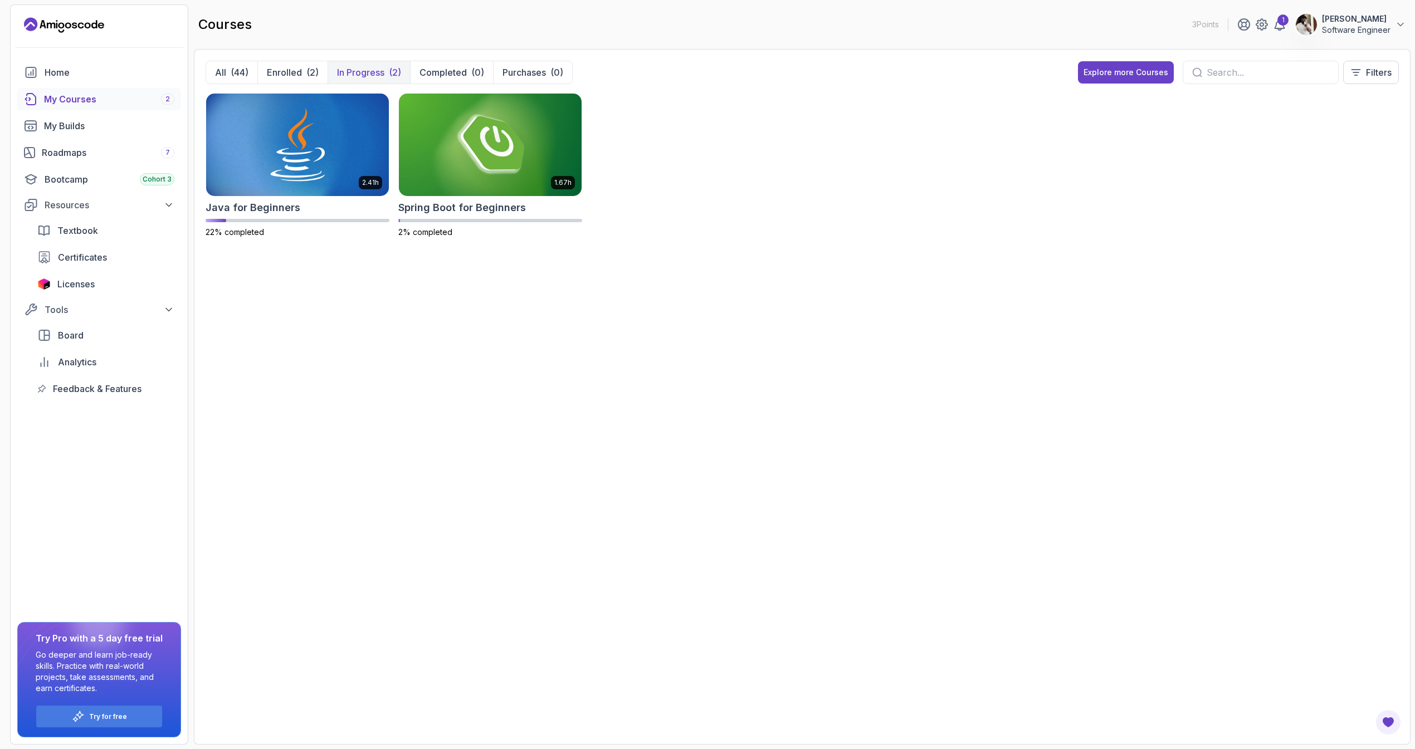
click at [367, 76] on p "In Progress" at bounding box center [360, 72] width 47 height 13
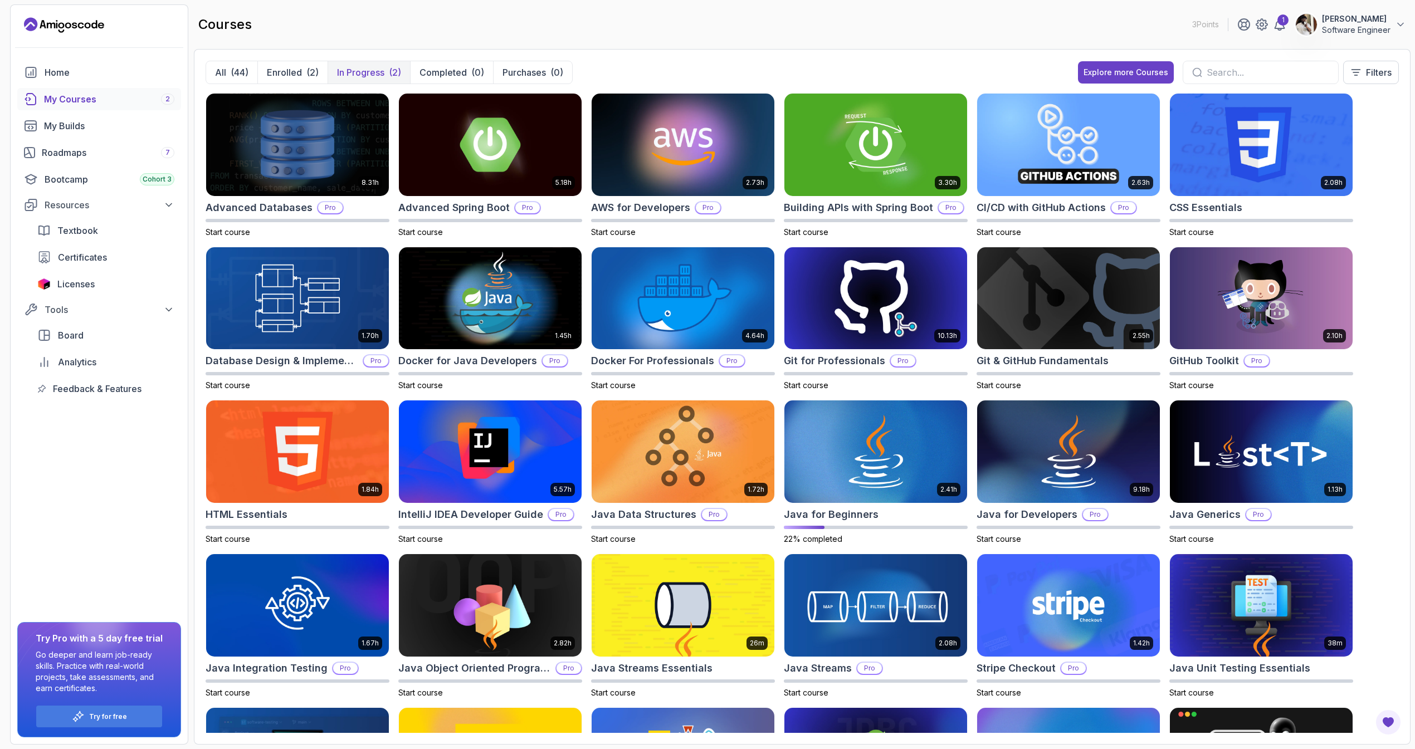
click at [350, 64] on button "In Progress (2)" at bounding box center [369, 72] width 82 height 22
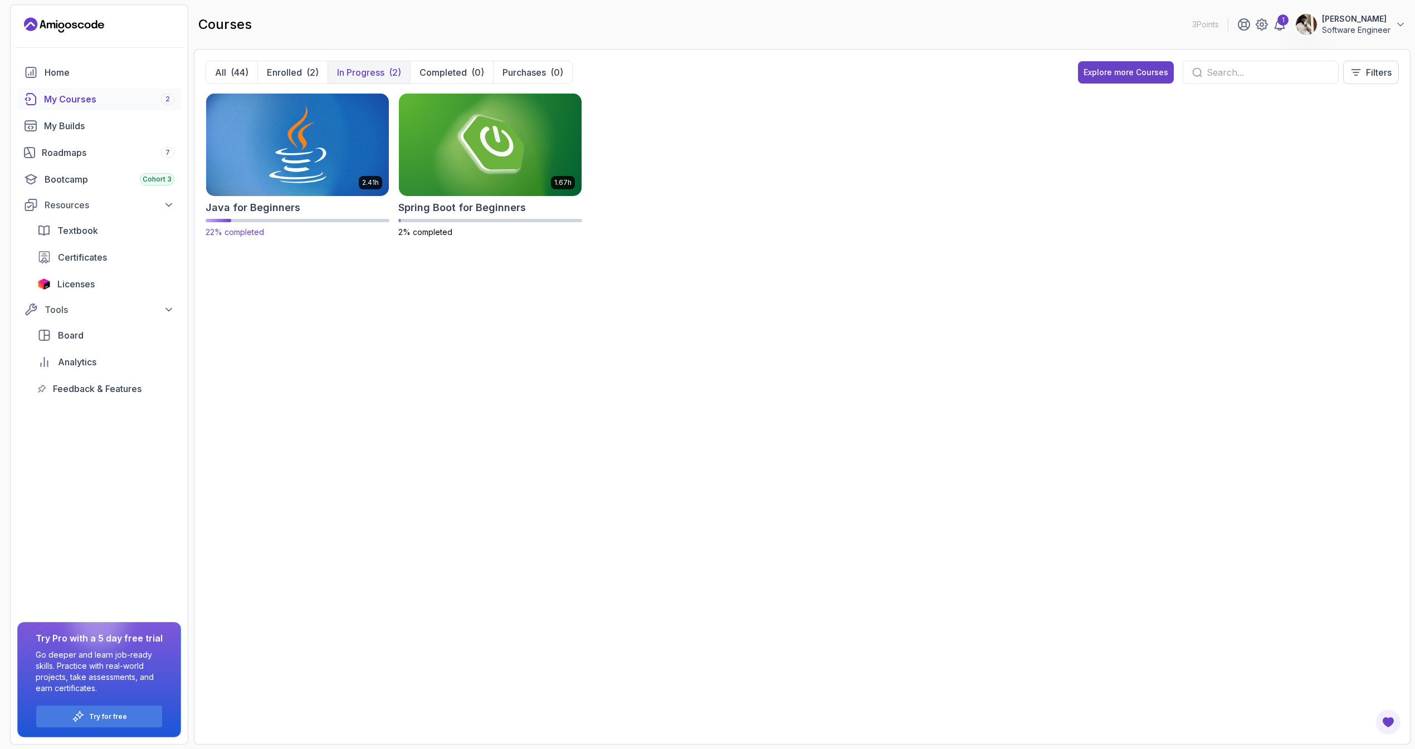
click at [306, 177] on img at bounding box center [298, 145] width 192 height 108
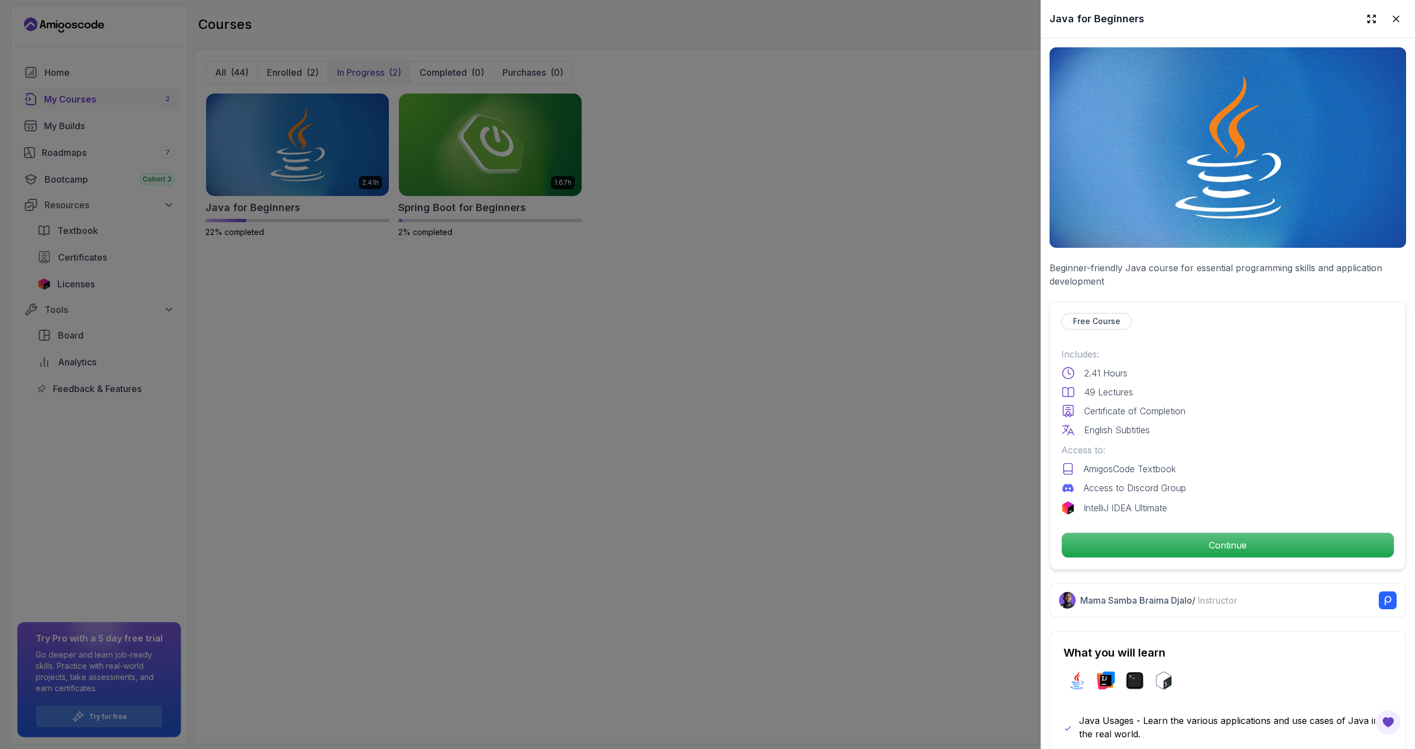
click at [1137, 562] on div "Free Course Includes: 2.41 Hours 49 Lectures Certificate of Completion English …" at bounding box center [1228, 435] width 357 height 269
click at [1137, 540] on p "Continue" at bounding box center [1227, 545] width 315 height 23
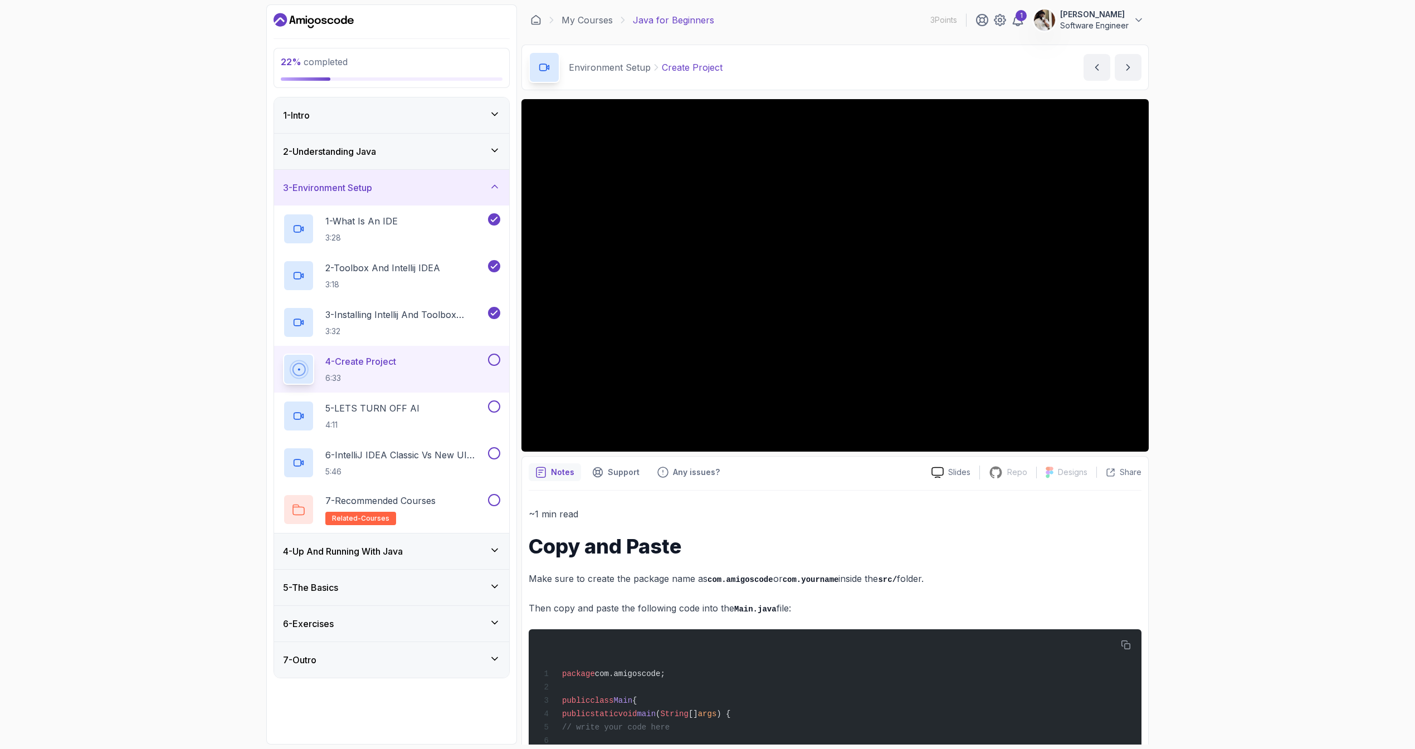
click at [499, 360] on button at bounding box center [494, 360] width 12 height 12
click at [436, 402] on div "5 - LETS TURN OFF AI 4:11" at bounding box center [384, 416] width 203 height 31
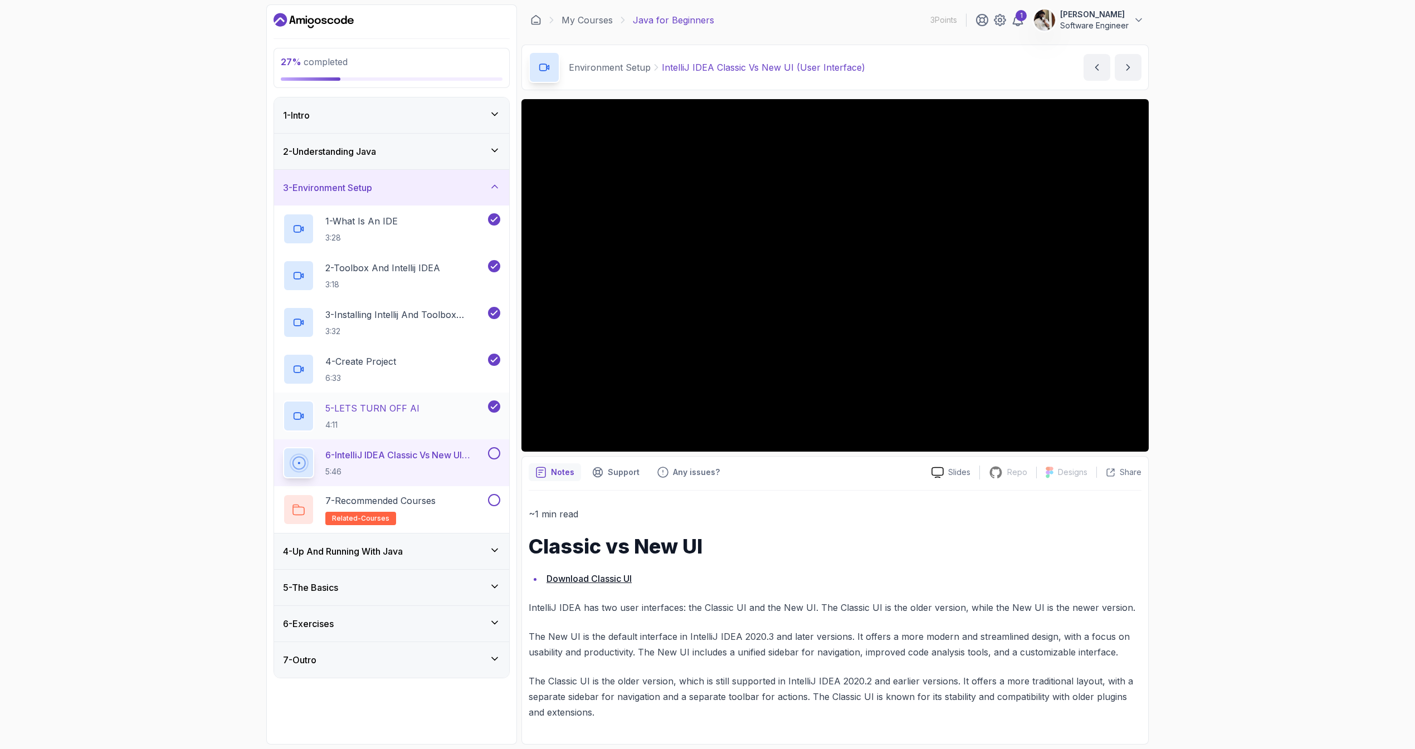
click at [394, 425] on p "4:11" at bounding box center [372, 425] width 94 height 11
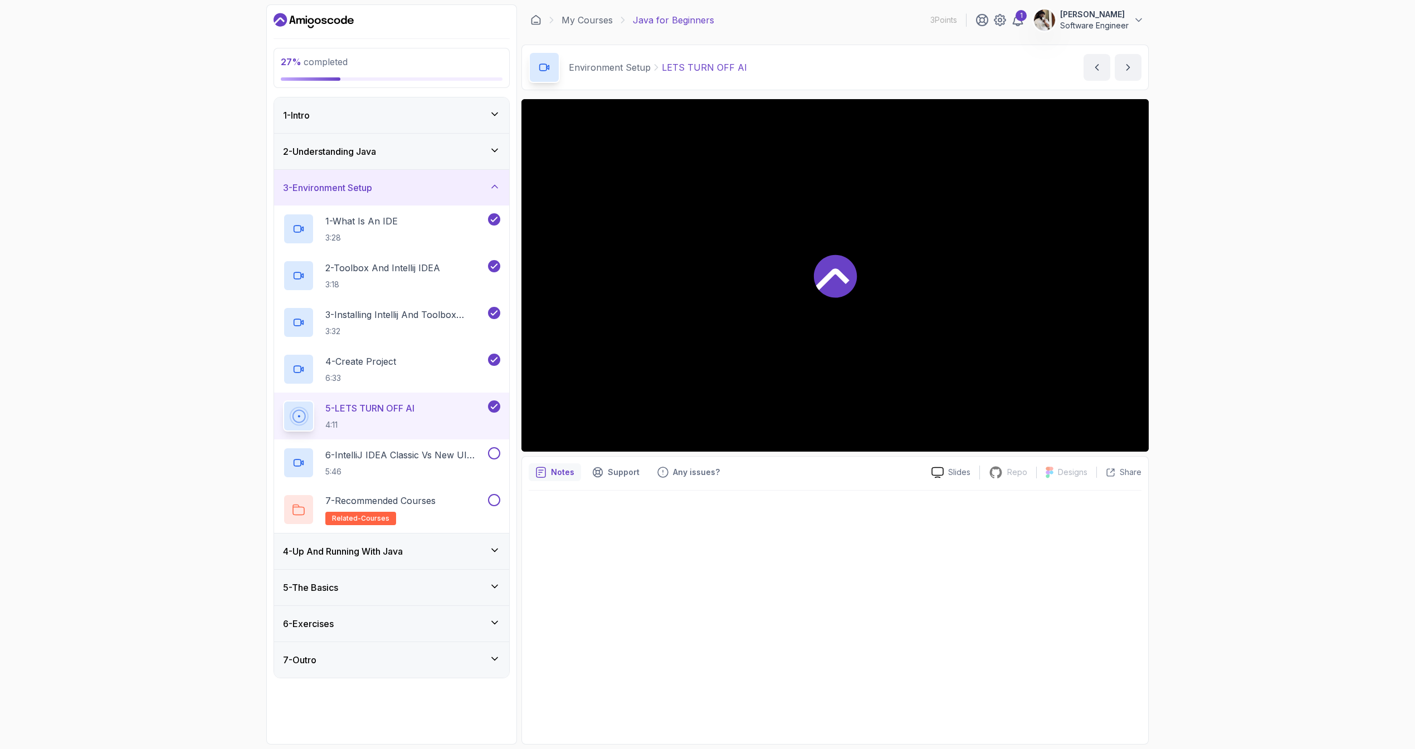
click at [376, 415] on h2 "5 - LETS TURN OFF AI 4:11" at bounding box center [369, 416] width 89 height 29
click at [447, 466] on p "5:46" at bounding box center [405, 471] width 160 height 11
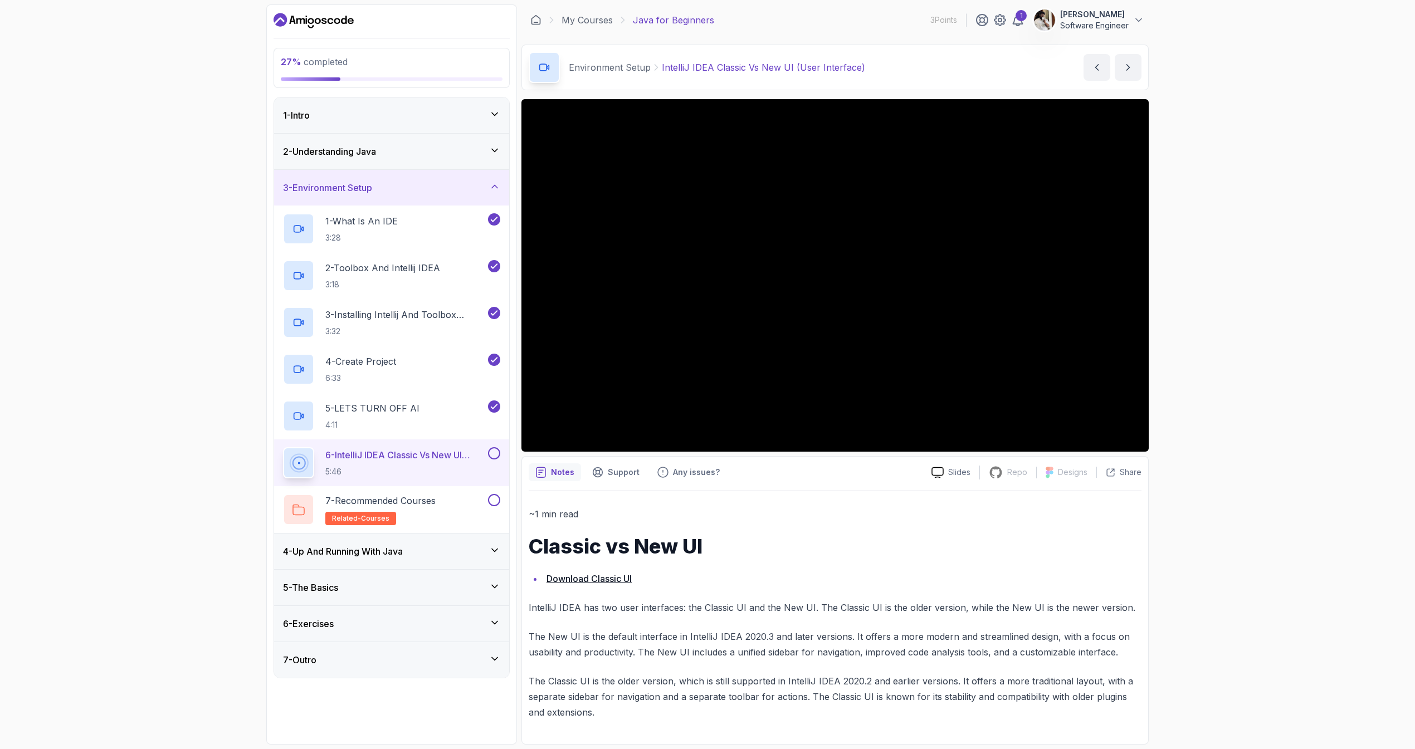
click at [452, 558] on div "4 - Up And Running With Java" at bounding box center [391, 551] width 217 height 13
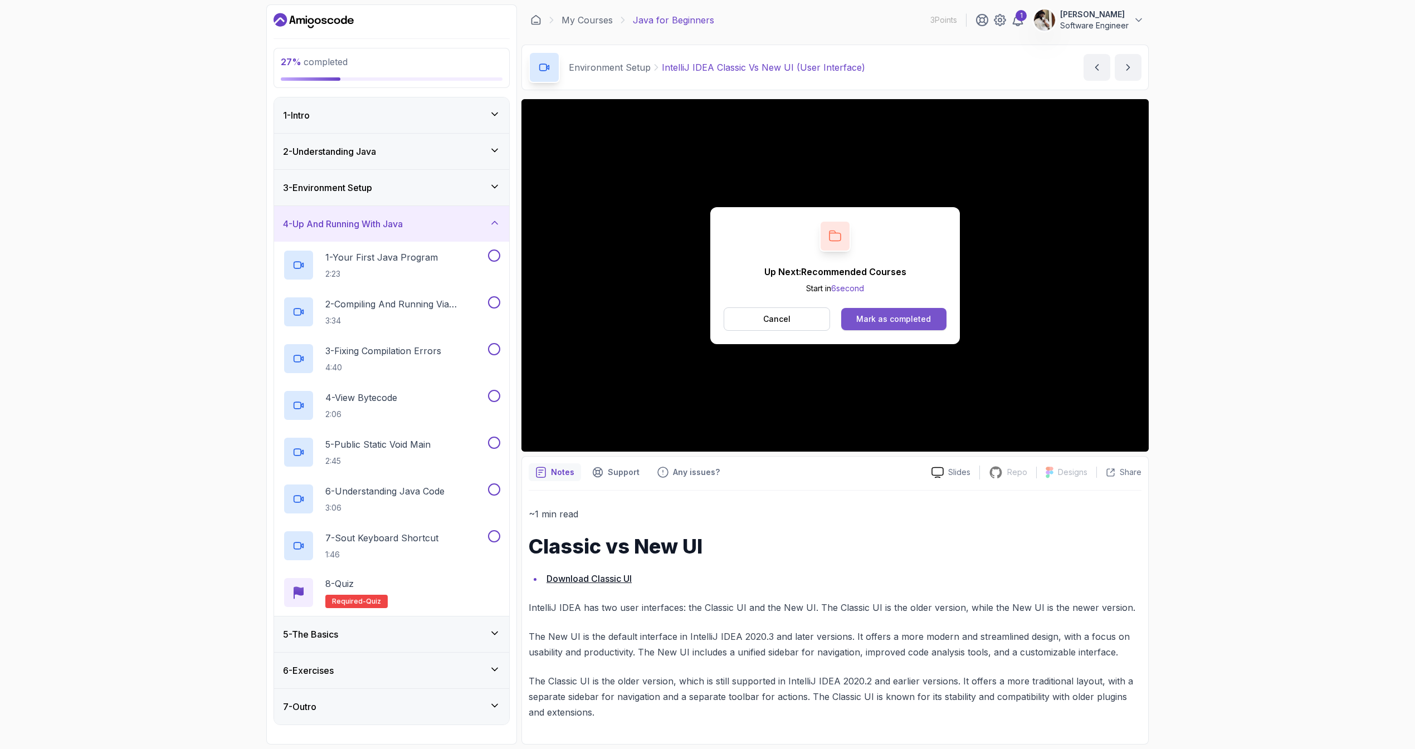
click at [881, 314] on div "Mark as completed" at bounding box center [893, 319] width 75 height 11
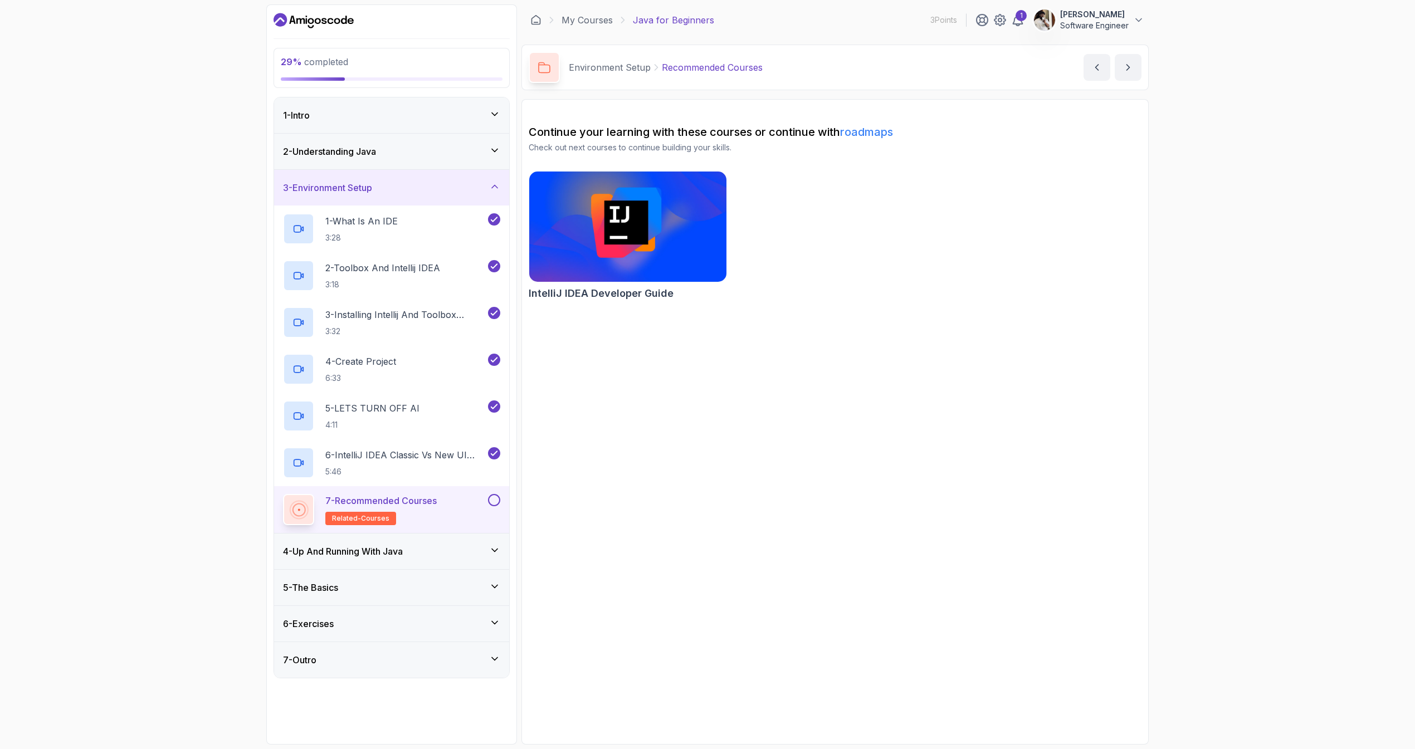
click at [636, 271] on img at bounding box center [627, 227] width 207 height 116
click at [422, 560] on div "4 - Up And Running With Java" at bounding box center [391, 552] width 235 height 36
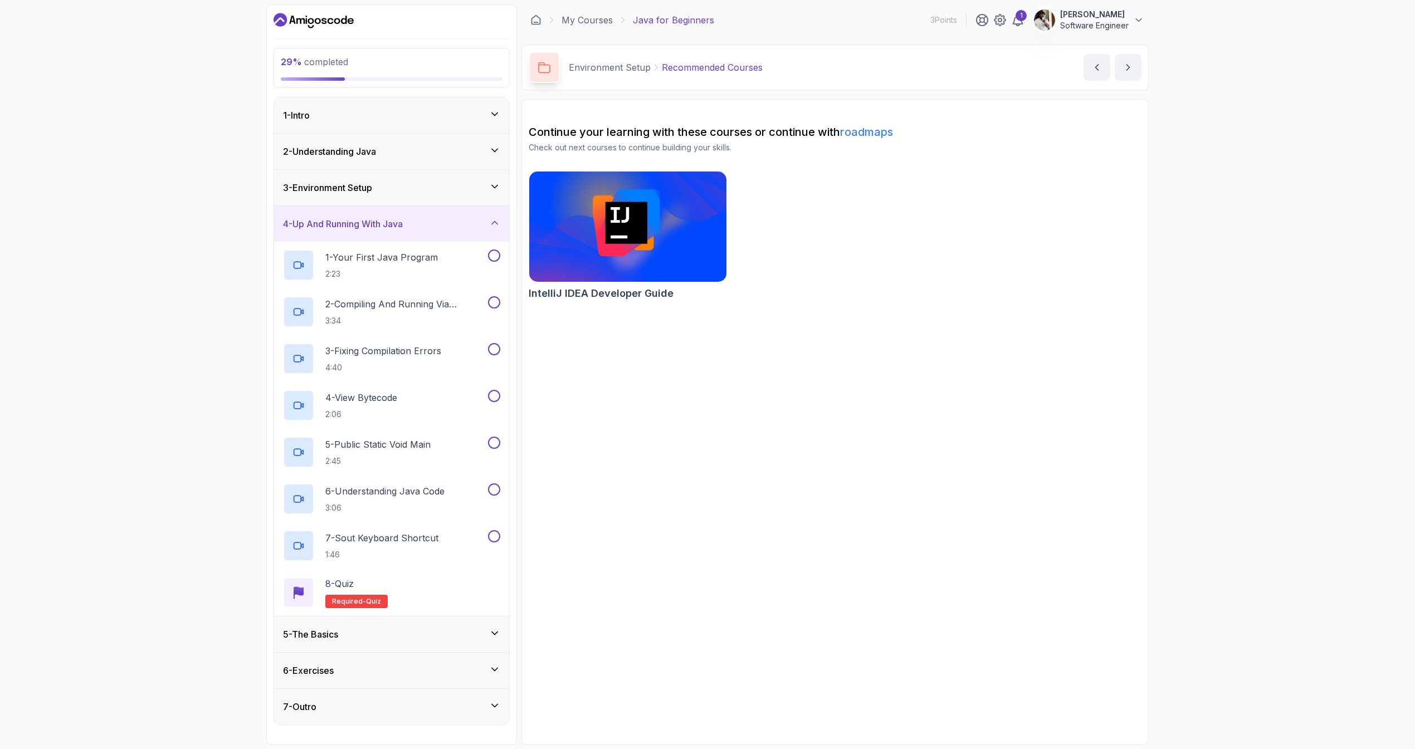
click at [425, 119] on div "1 - Intro" at bounding box center [391, 115] width 217 height 13
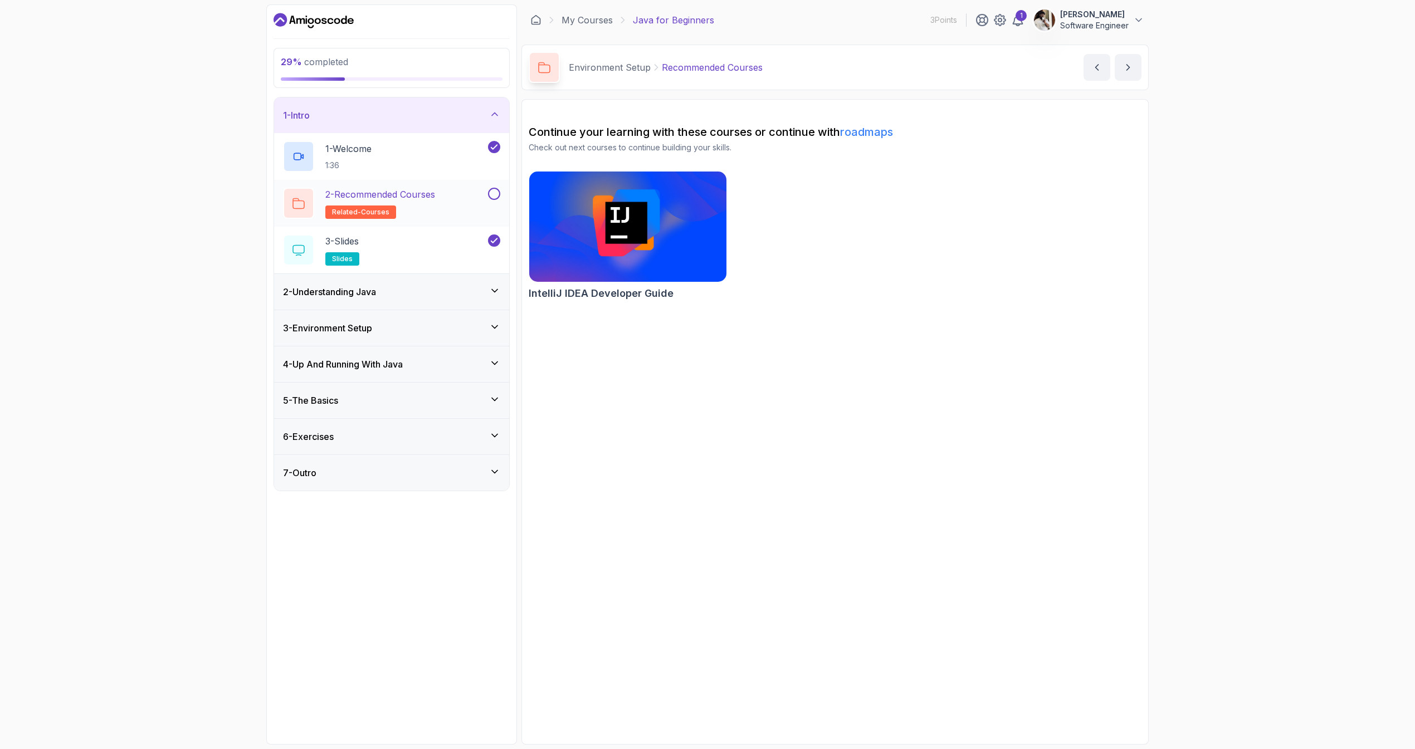
click at [488, 192] on button at bounding box center [494, 194] width 12 height 12
click at [435, 277] on div "2 - Understanding Java" at bounding box center [391, 292] width 235 height 36
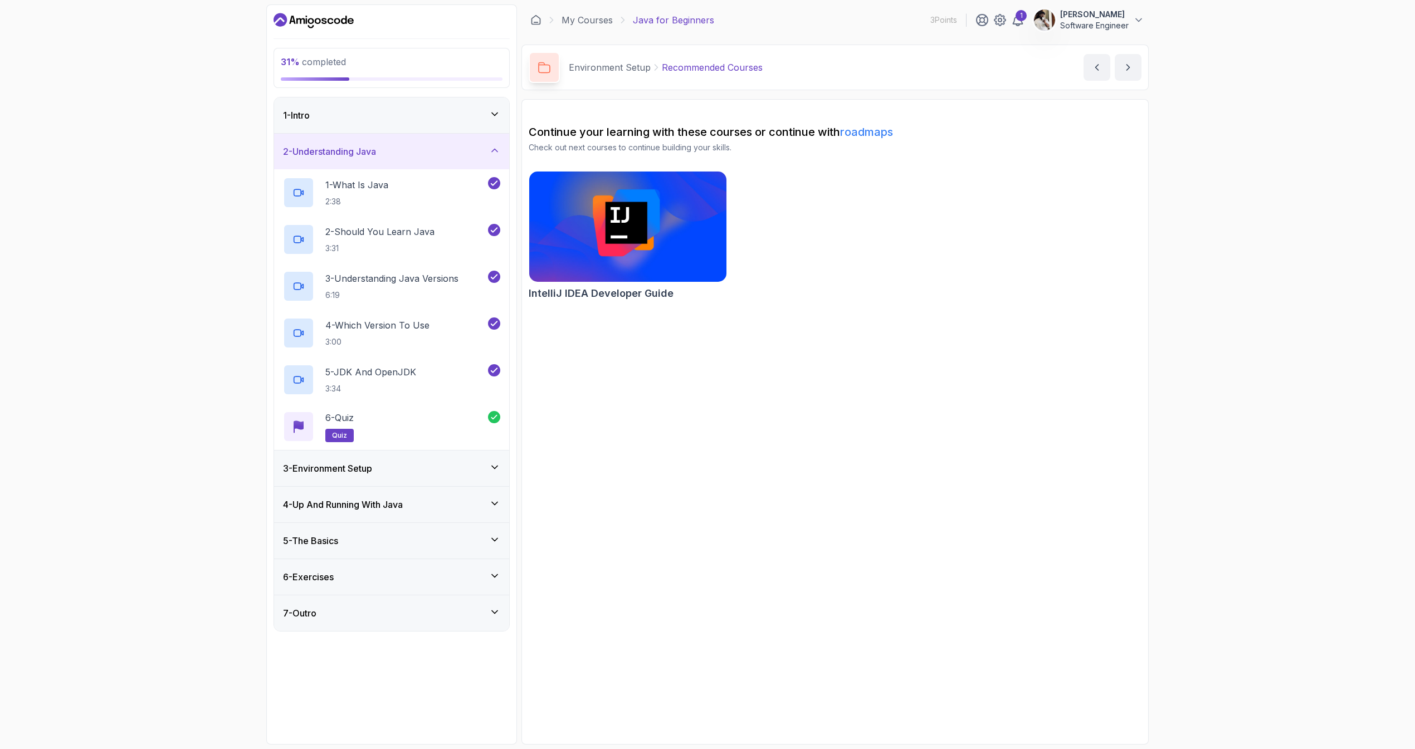
click at [497, 468] on icon at bounding box center [494, 467] width 11 height 11
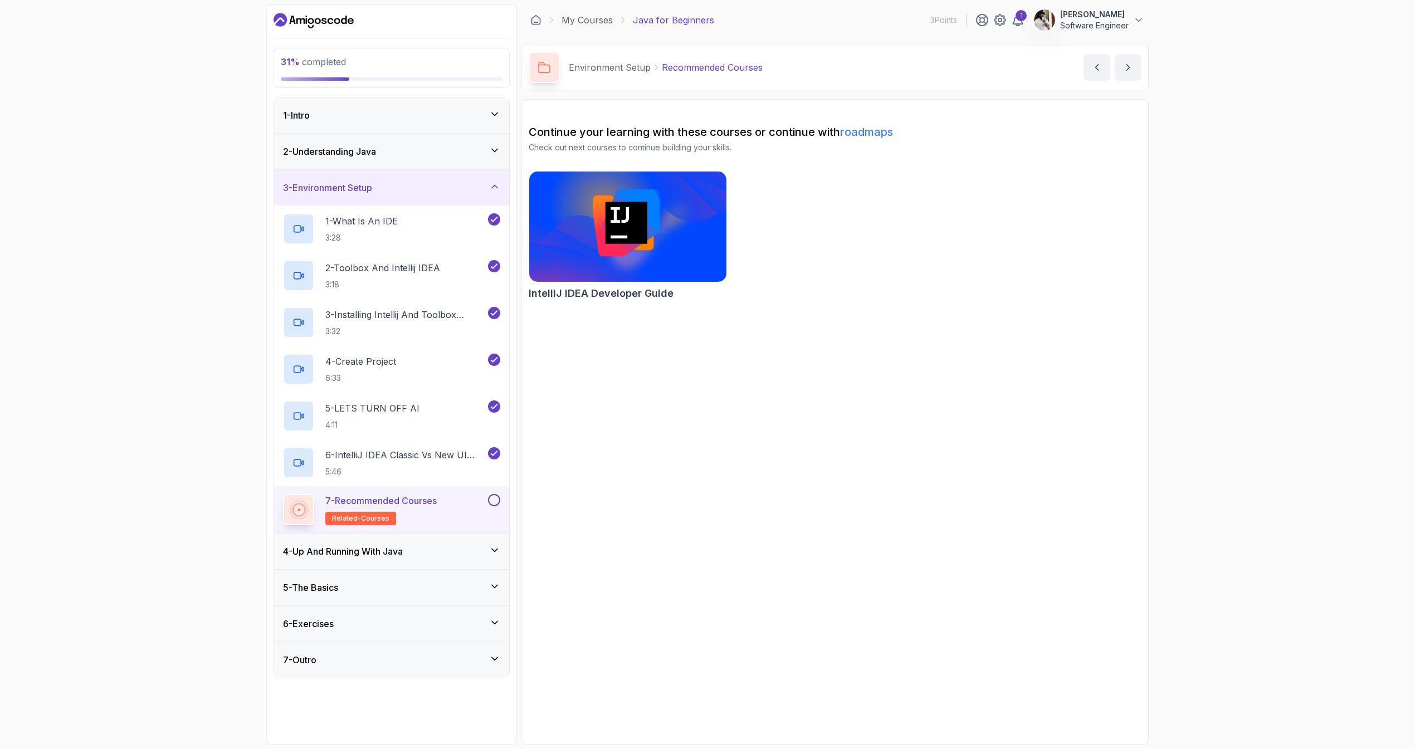
click at [494, 501] on button at bounding box center [494, 500] width 12 height 12
click at [491, 529] on div "7 - Recommended Courses related-courses" at bounding box center [391, 509] width 235 height 47
click at [491, 554] on icon at bounding box center [494, 550] width 11 height 11
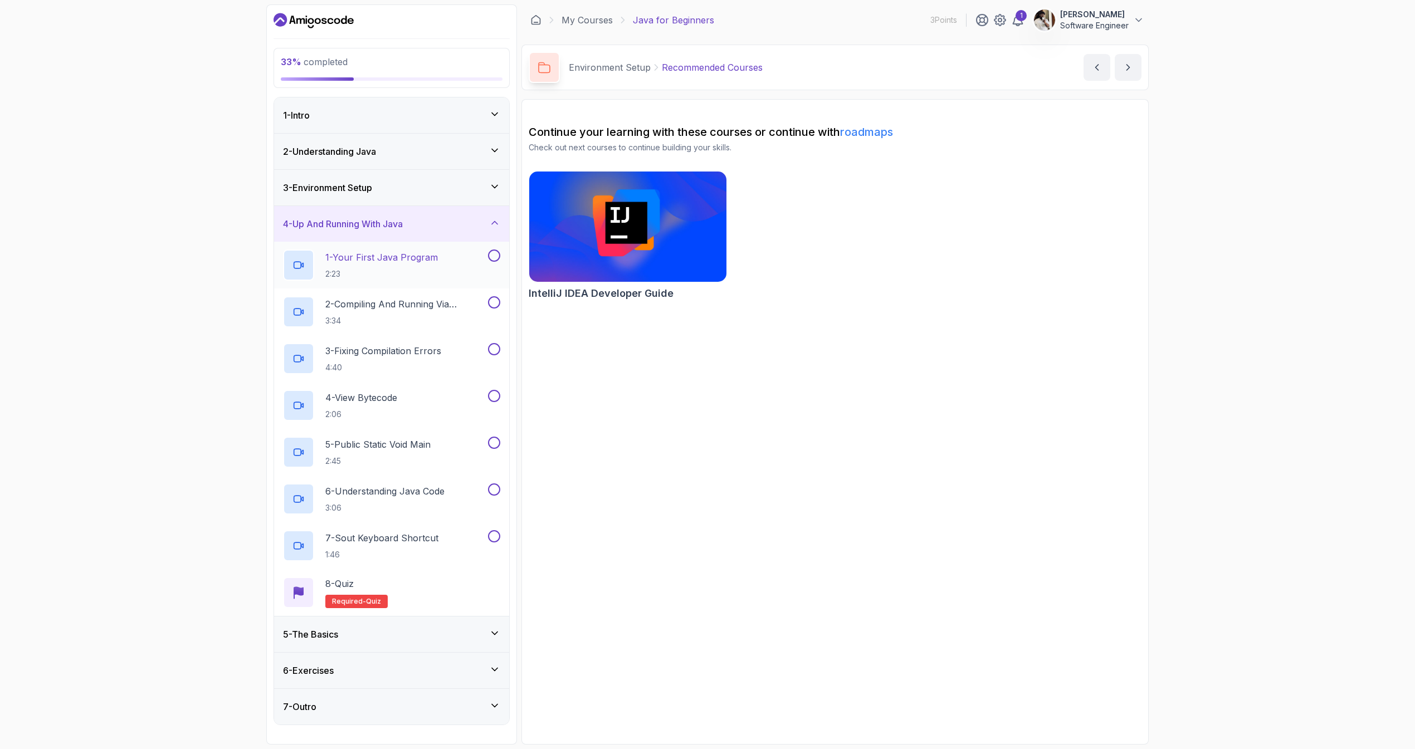
click at [395, 260] on p "1 - Your First Java Program" at bounding box center [381, 257] width 113 height 13
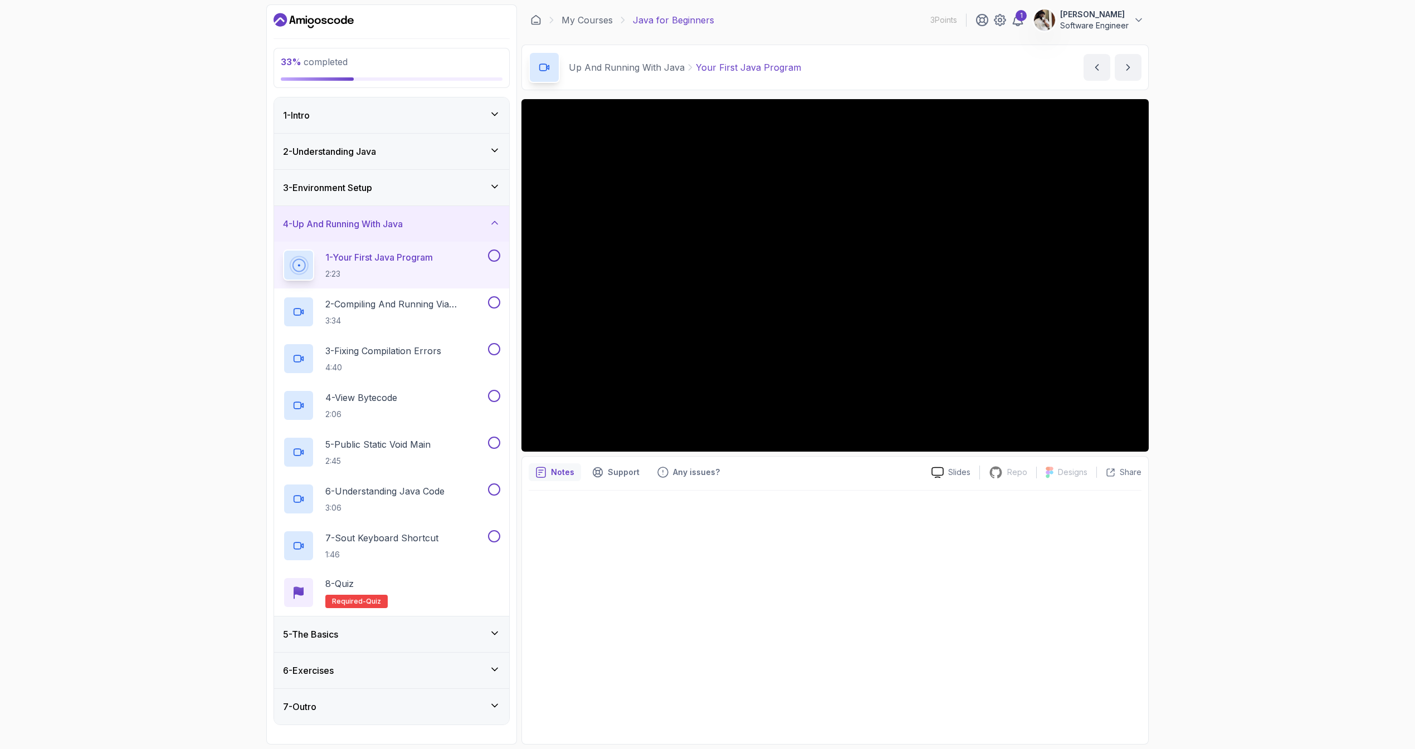
click at [430, 624] on div "5 - The Basics" at bounding box center [391, 635] width 235 height 36
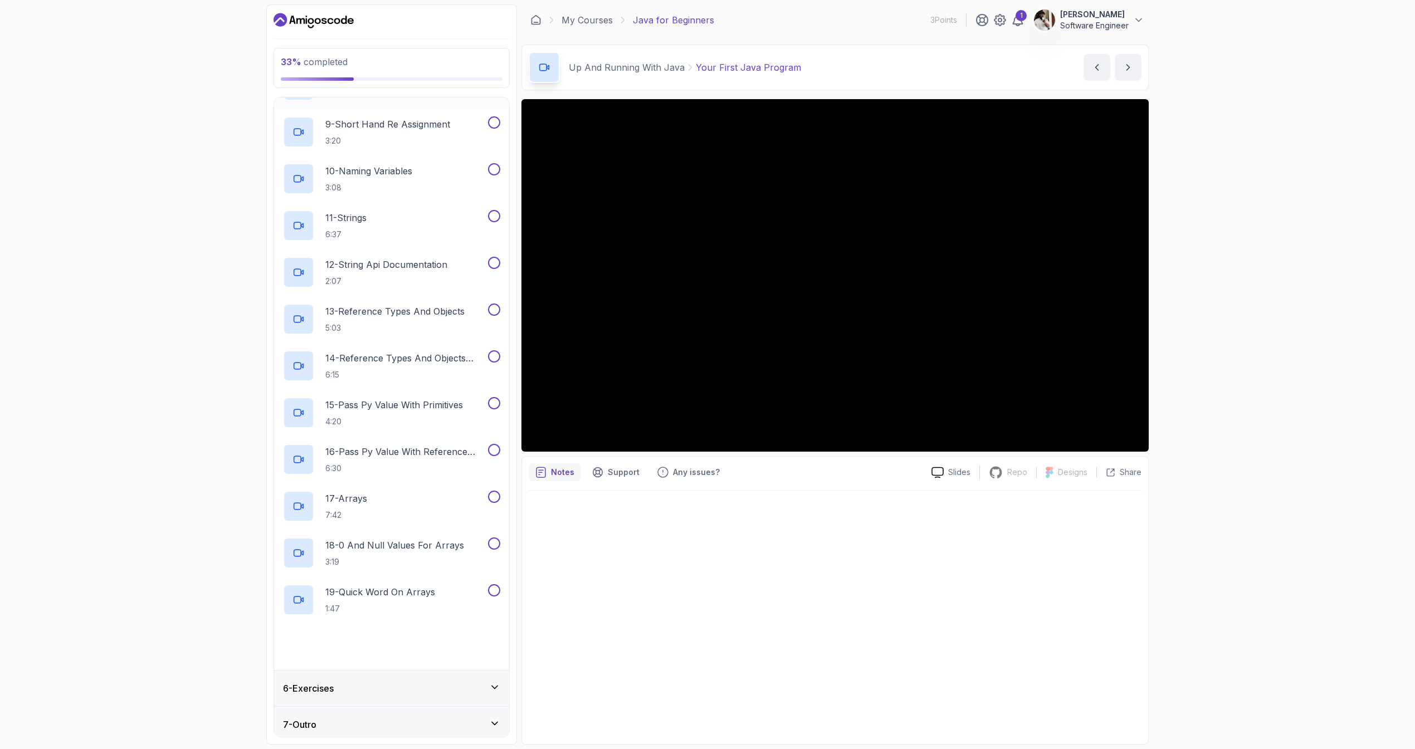
scroll to position [549, 0]
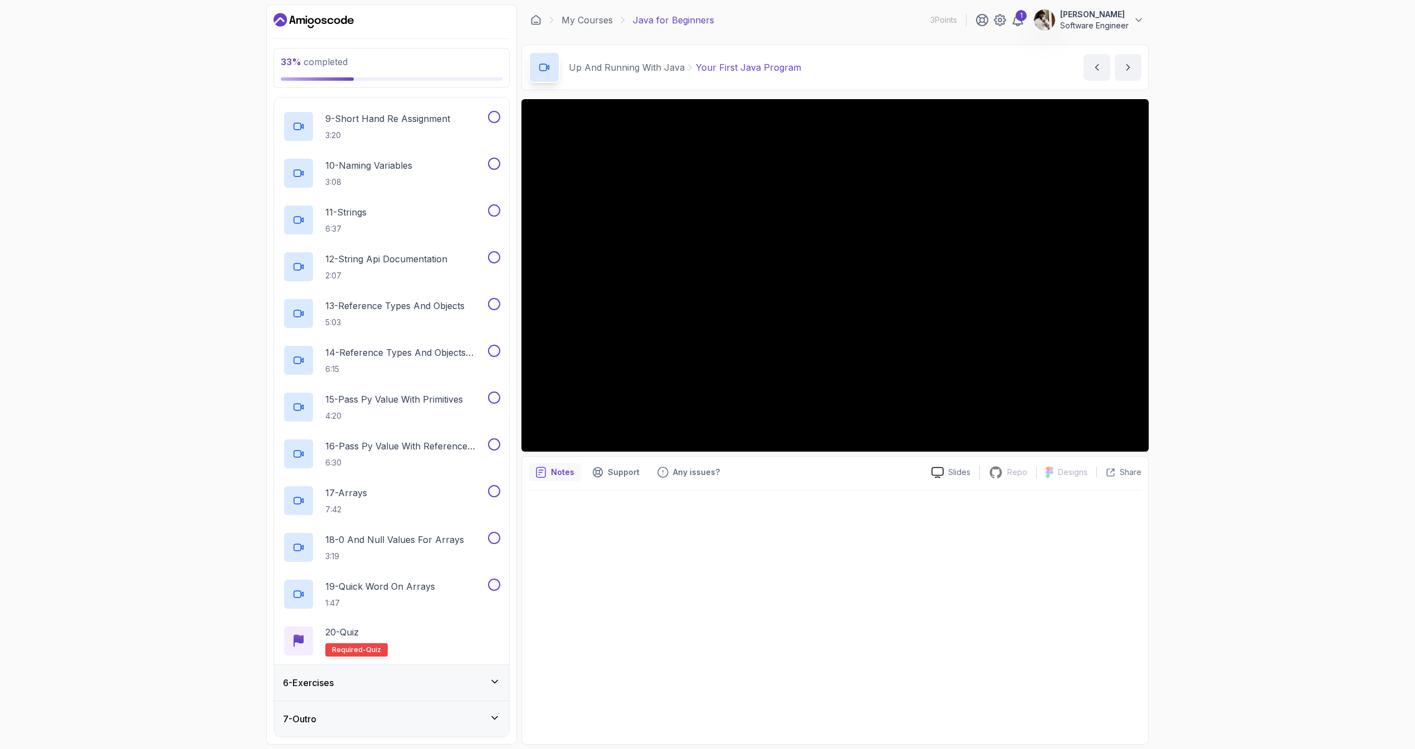
click at [436, 680] on div "6 - Exercises" at bounding box center [391, 682] width 217 height 13
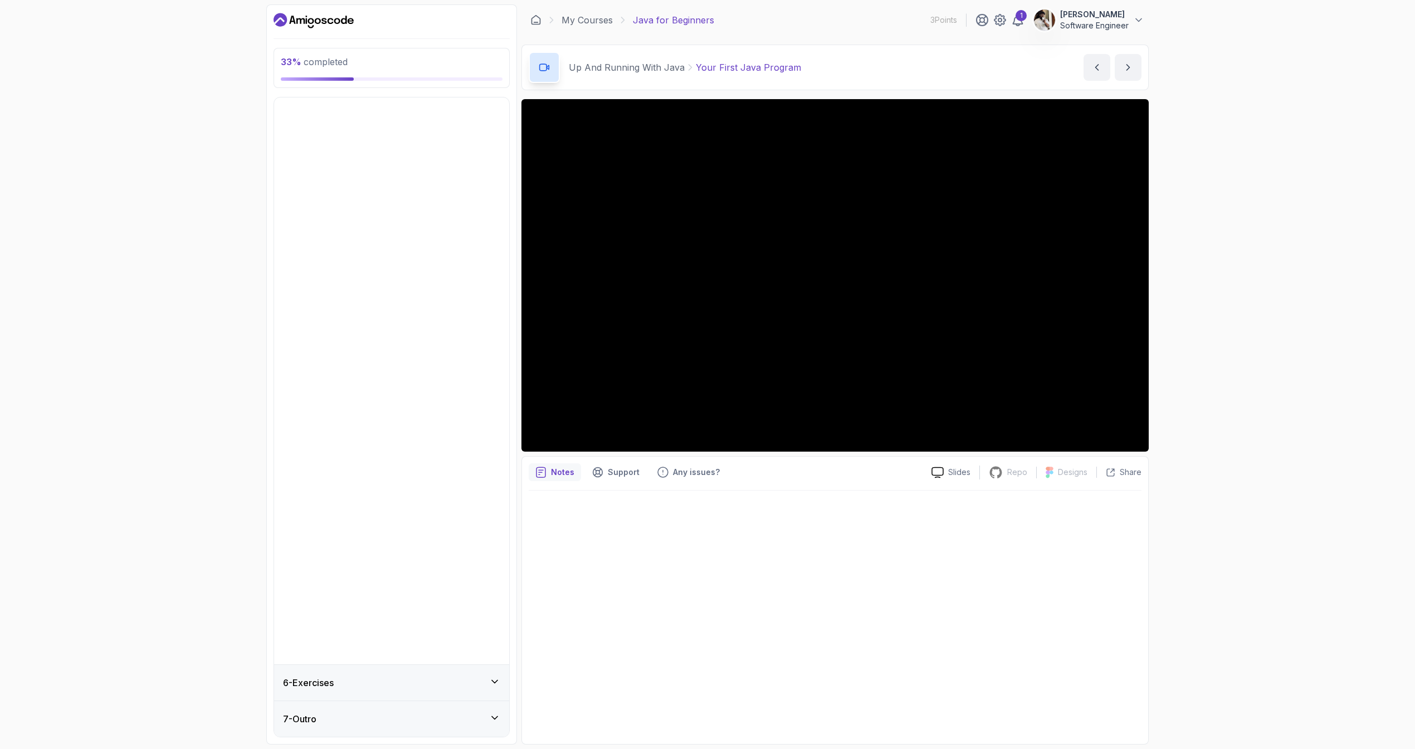
scroll to position [0, 0]
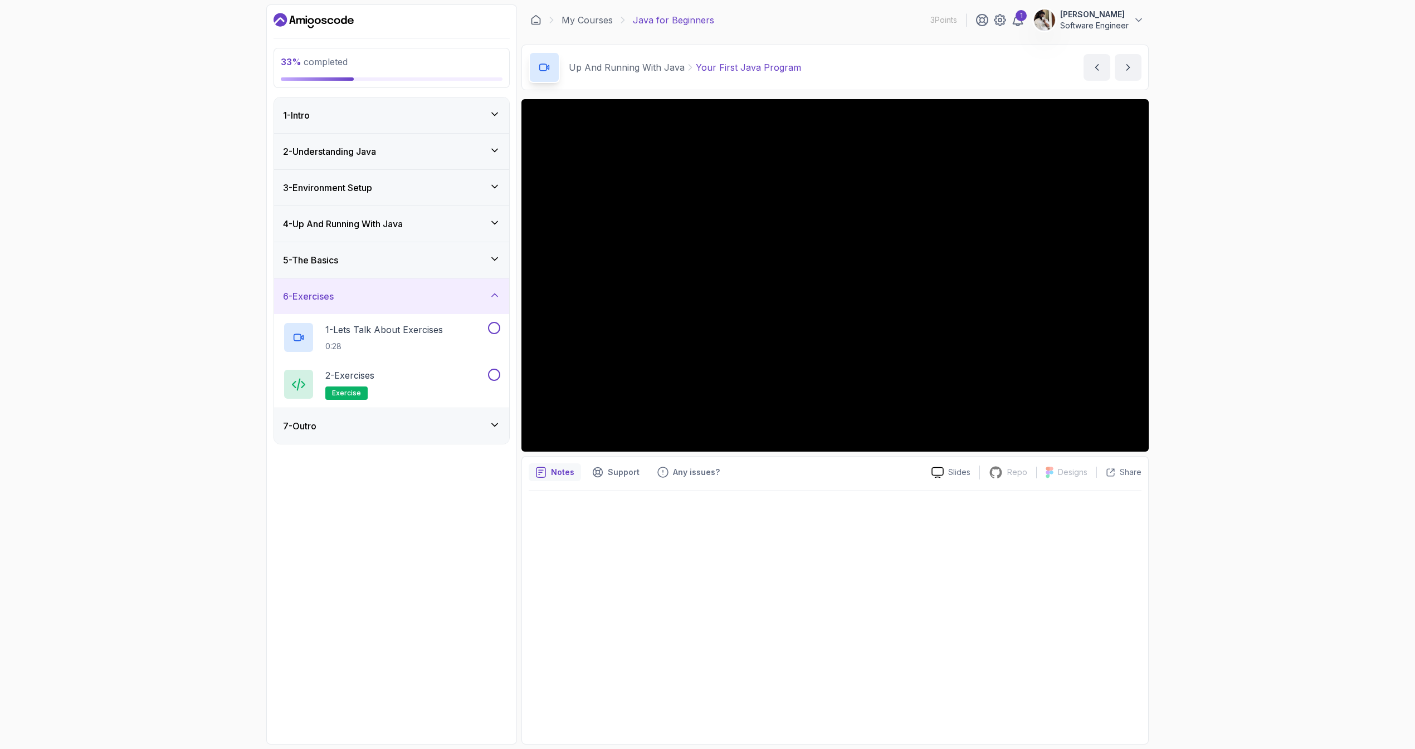
click at [421, 422] on div "7 - Outro" at bounding box center [391, 426] width 217 height 13
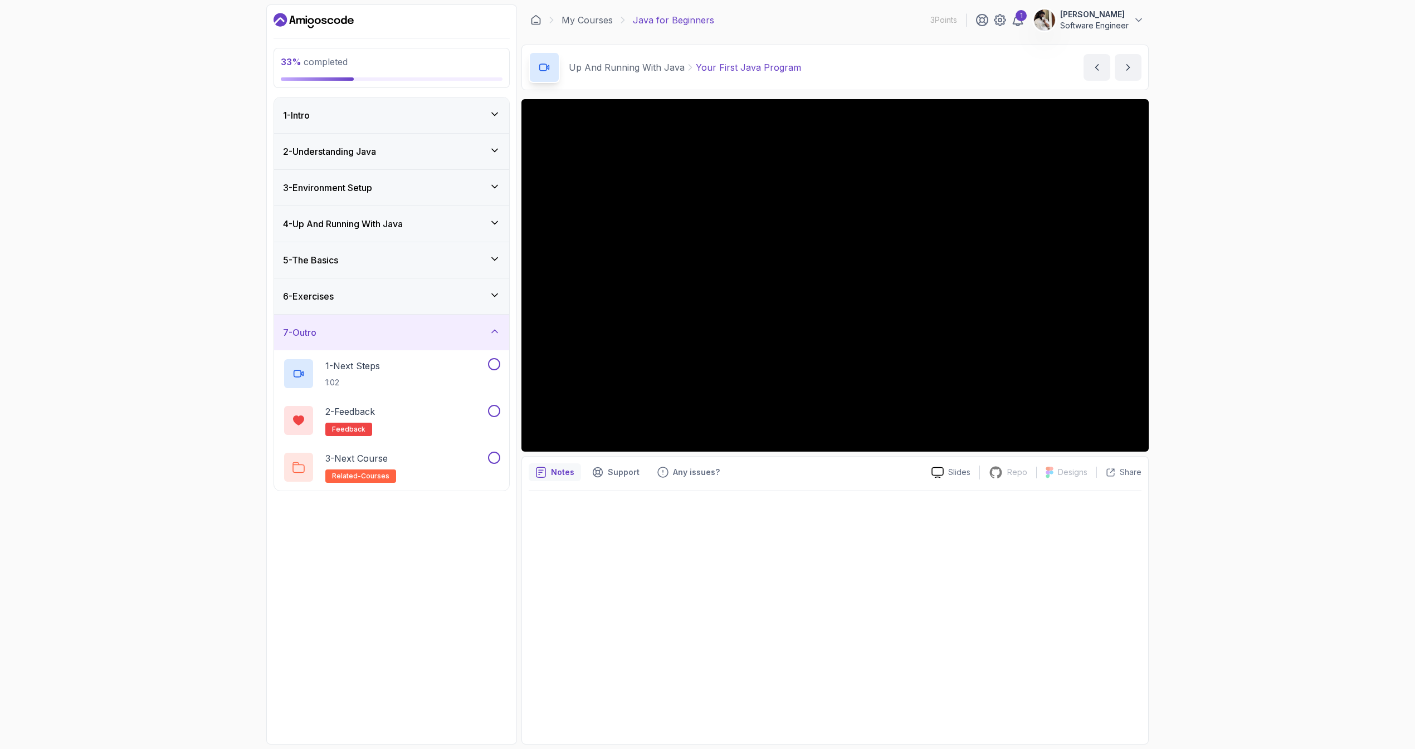
click at [391, 297] on div "6 - Exercises" at bounding box center [391, 296] width 217 height 13
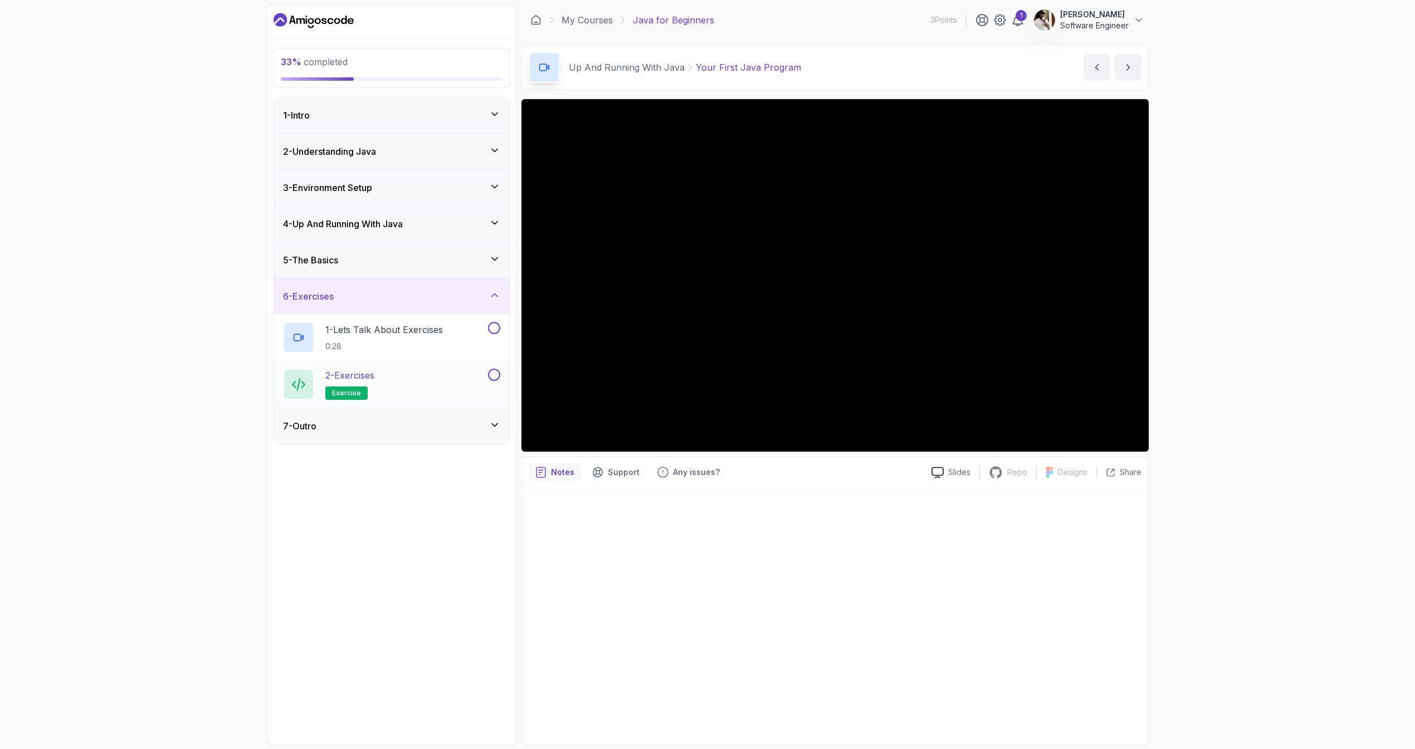
click at [396, 377] on div "2 - Exercises exercise" at bounding box center [384, 384] width 203 height 31
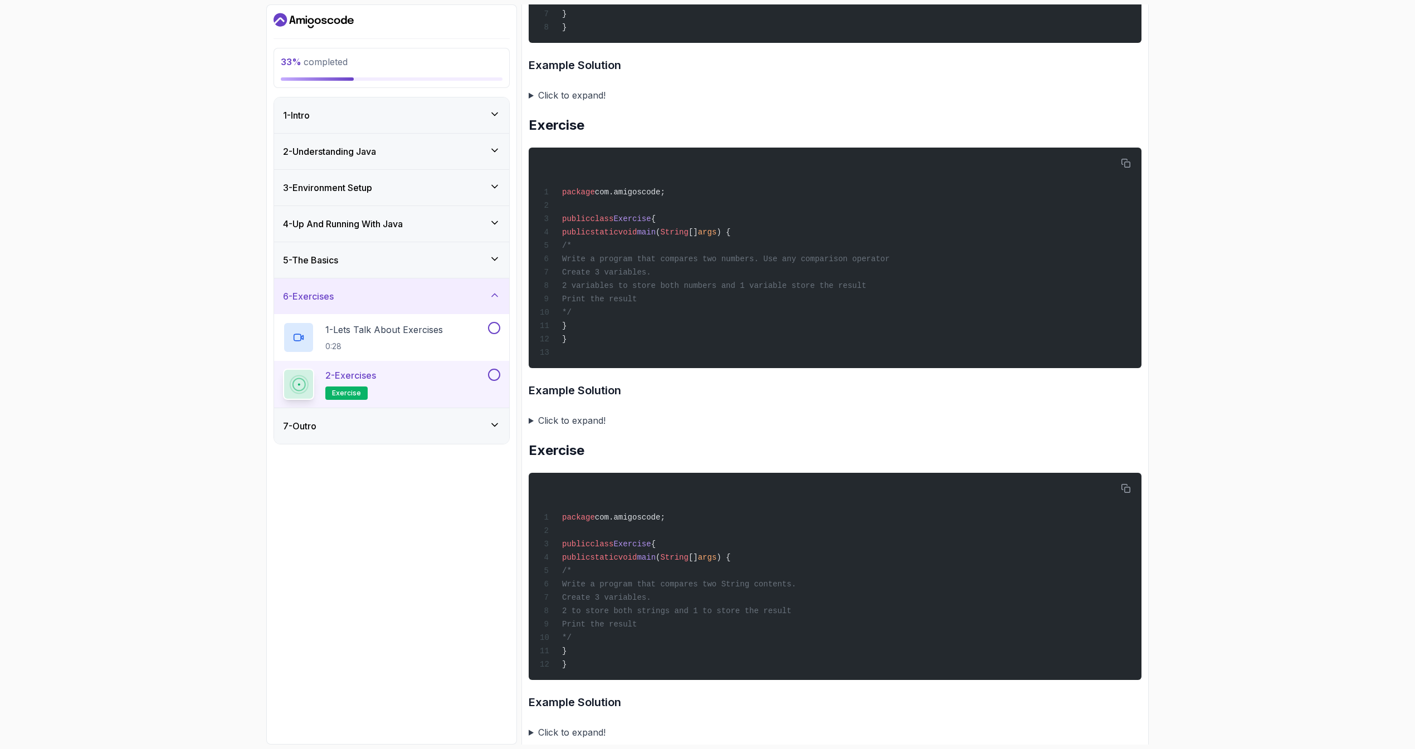
scroll to position [729, 0]
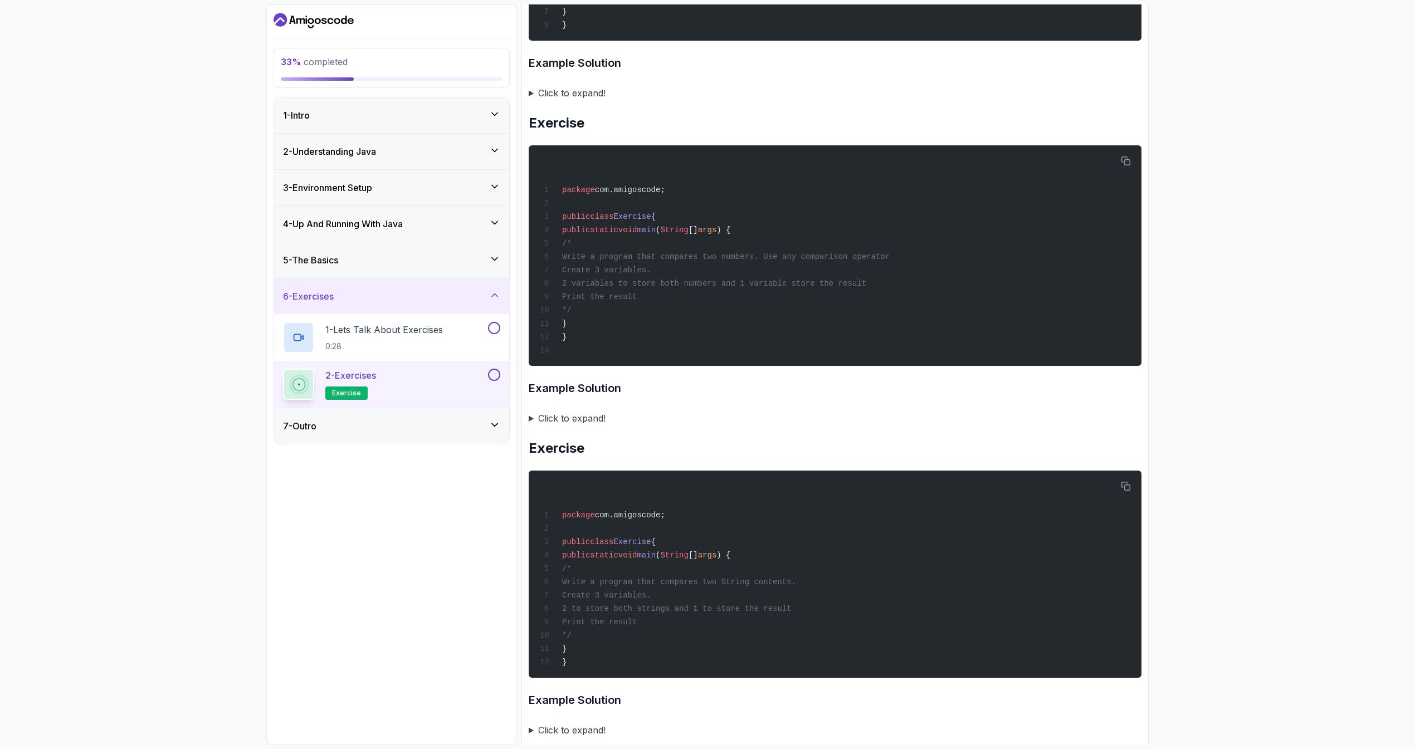
click at [568, 424] on summary "Click to expand!" at bounding box center [835, 419] width 613 height 16
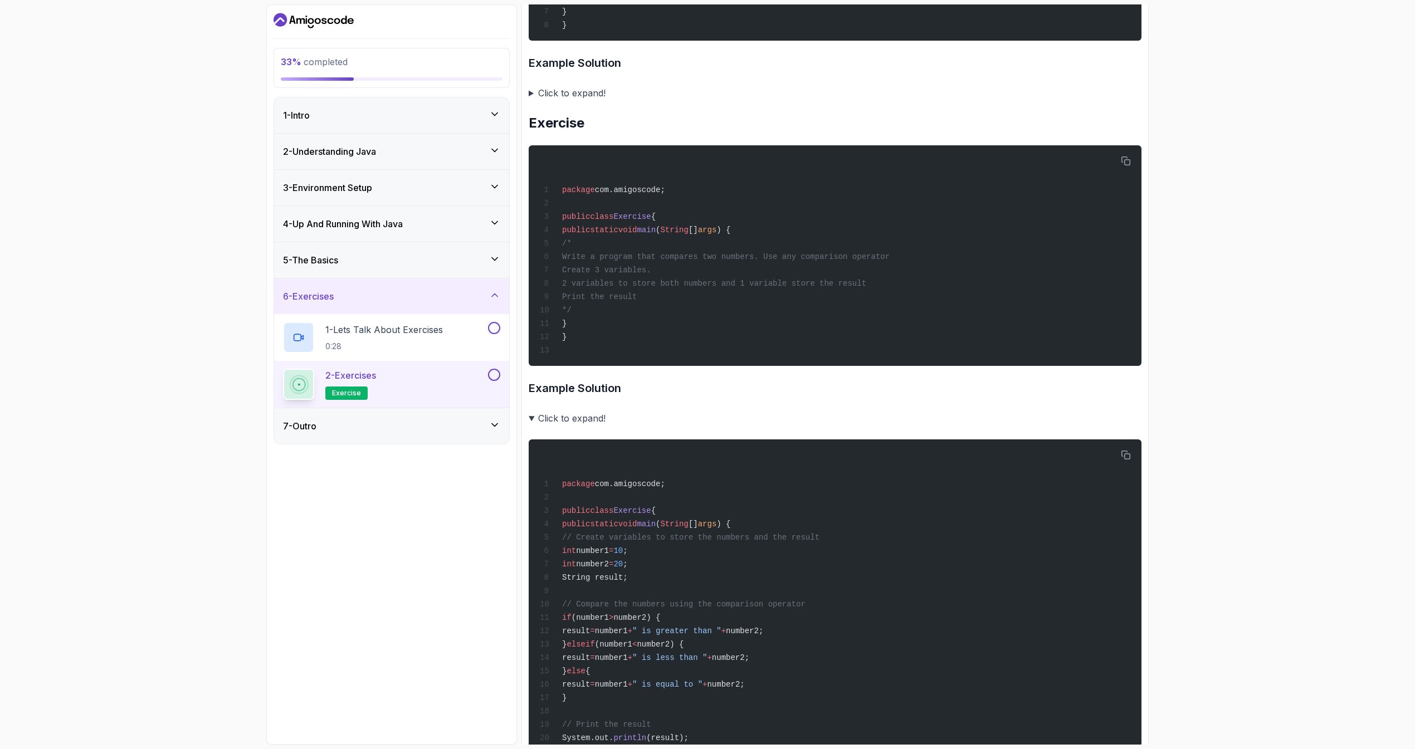
click at [568, 421] on summary "Click to expand!" at bounding box center [835, 419] width 613 height 16
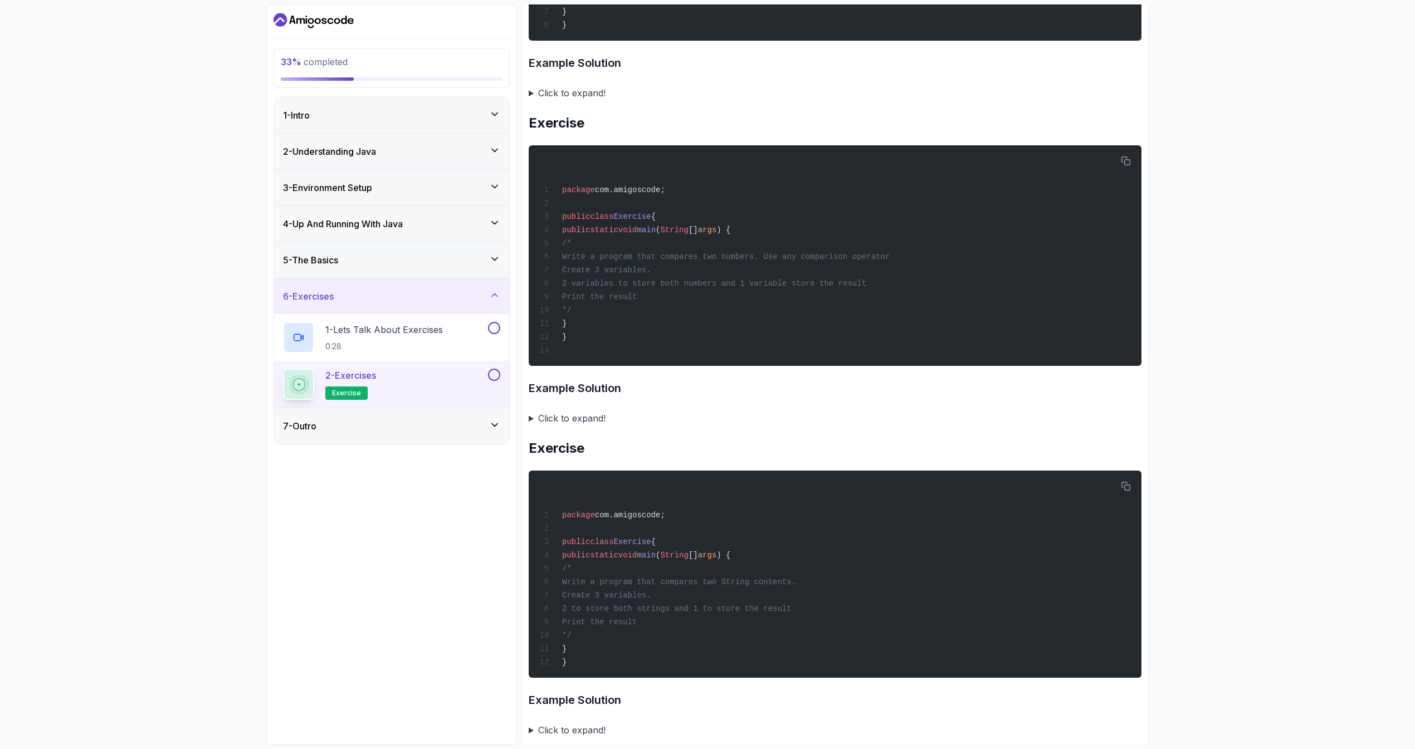
click at [568, 421] on summary "Click to expand!" at bounding box center [835, 419] width 613 height 16
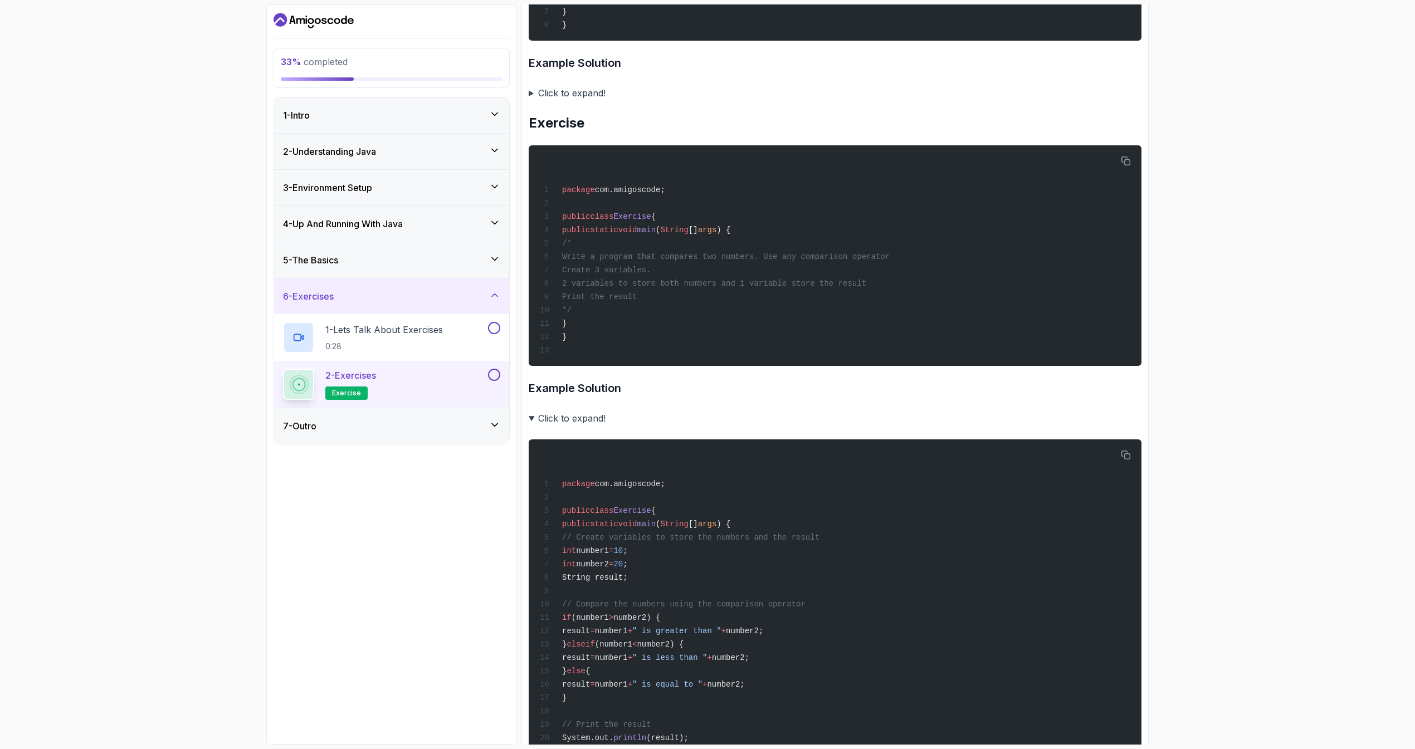
click at [568, 421] on summary "Click to expand!" at bounding box center [835, 419] width 613 height 16
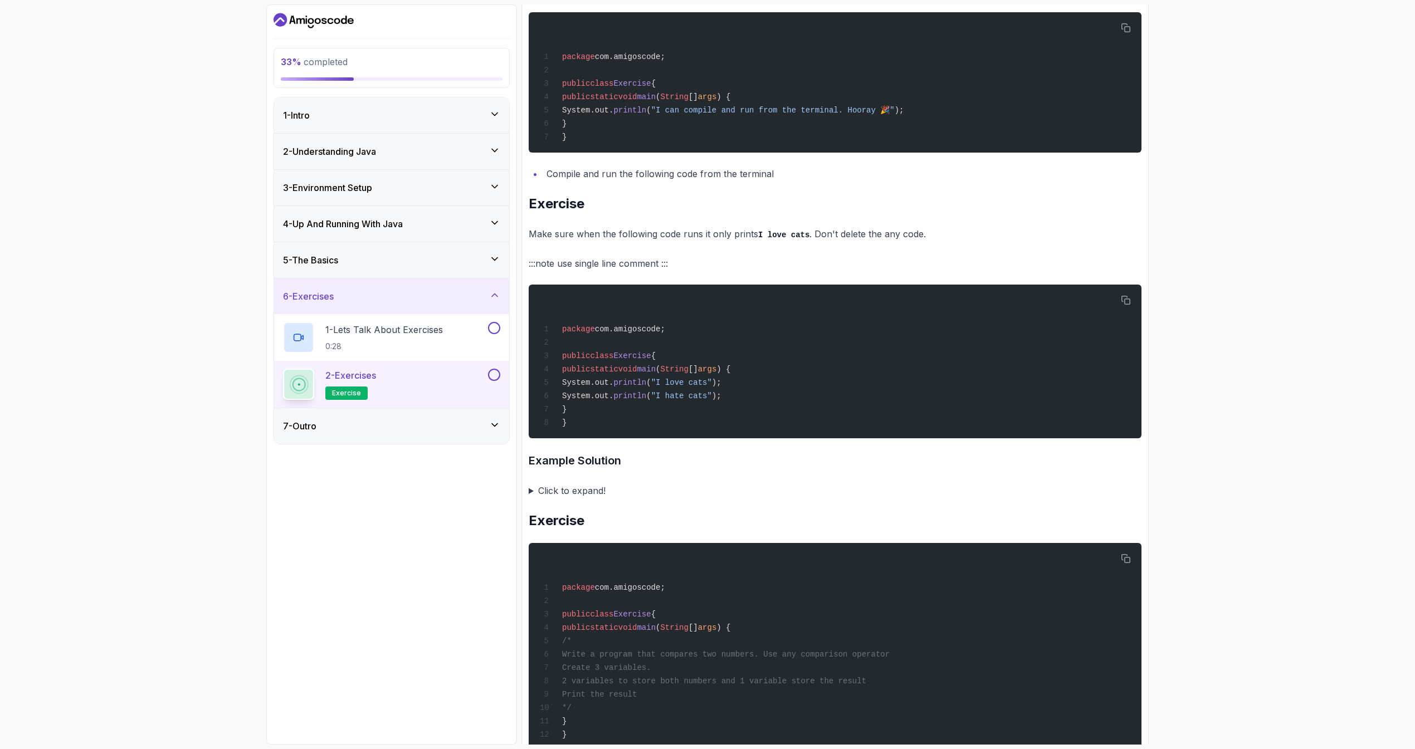
scroll to position [0, 0]
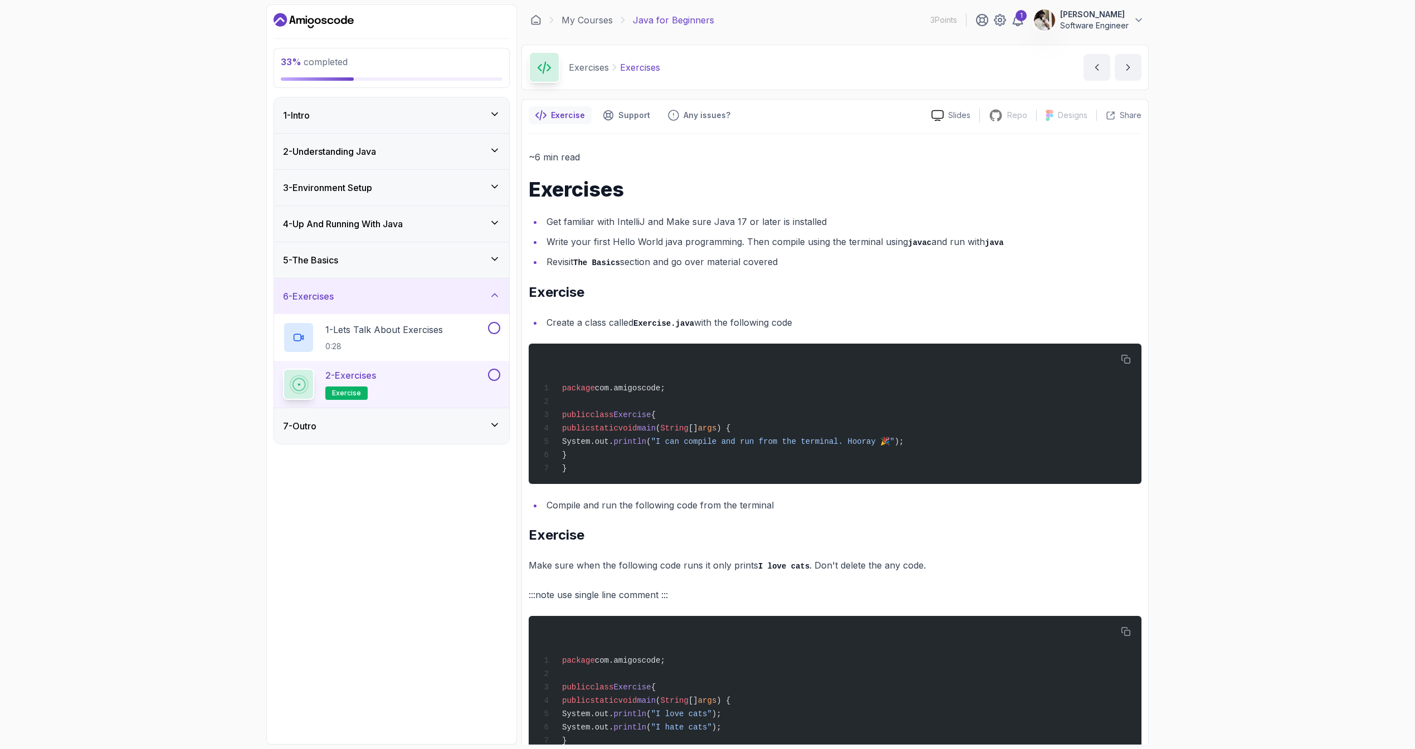
click at [387, 188] on div "3 - Environment Setup" at bounding box center [391, 187] width 217 height 13
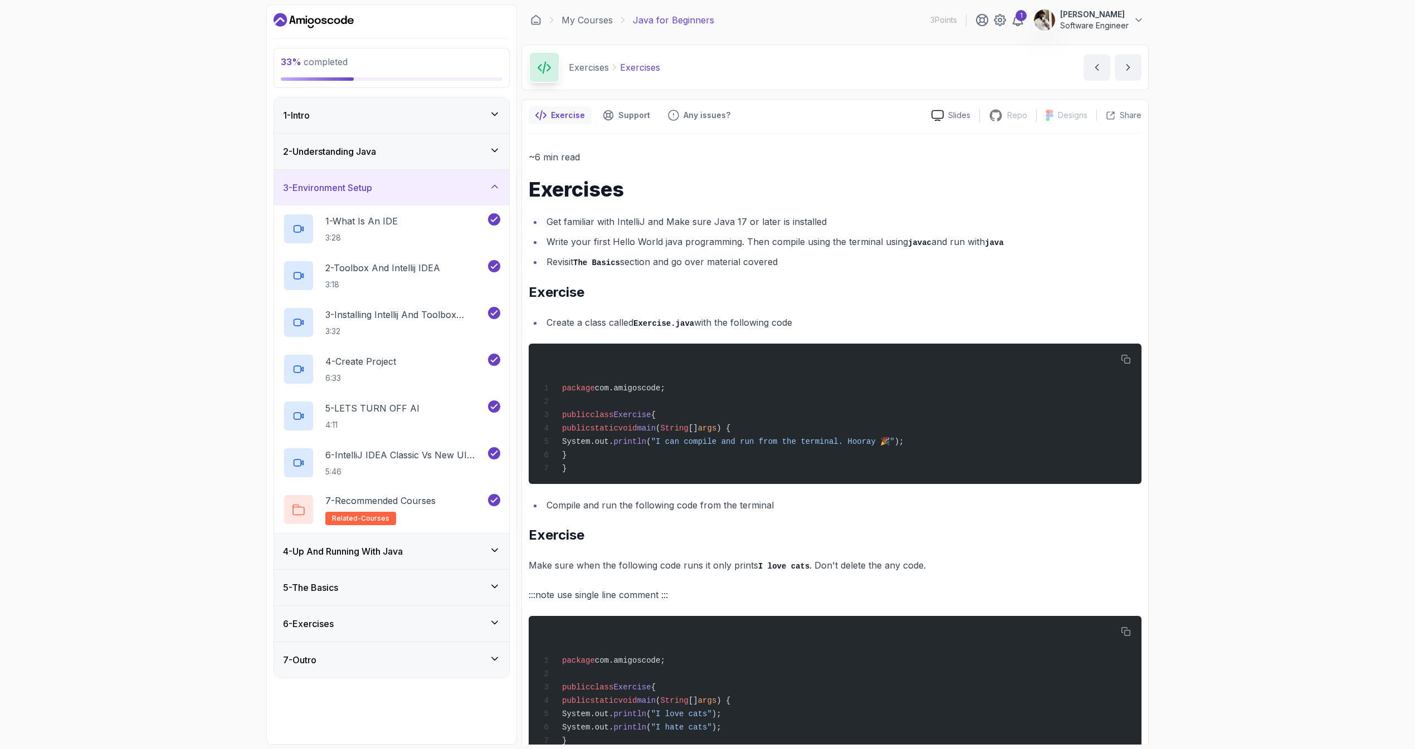
click at [411, 540] on div "4 - Up And Running With Java" at bounding box center [391, 552] width 235 height 36
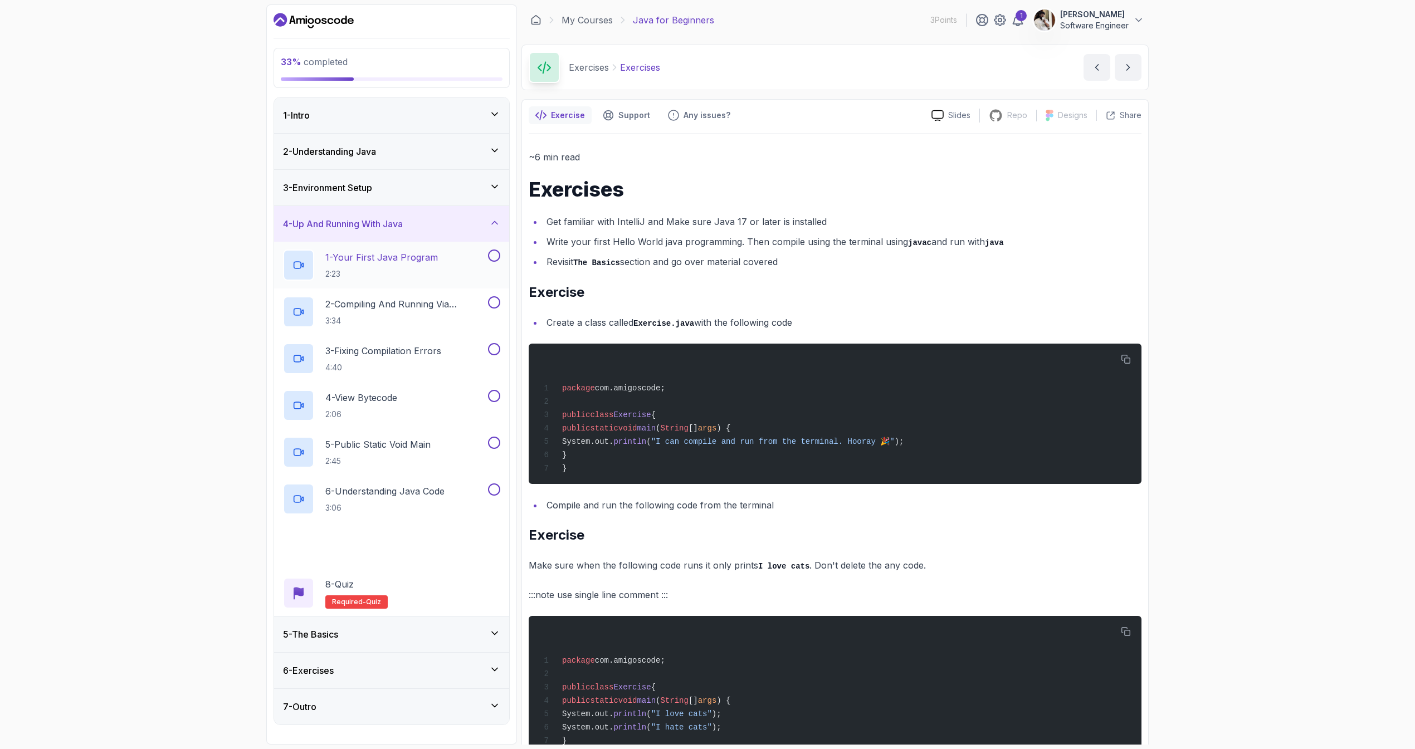
click at [407, 265] on h2 "1 - Your First Java Program 2:23" at bounding box center [381, 265] width 113 height 29
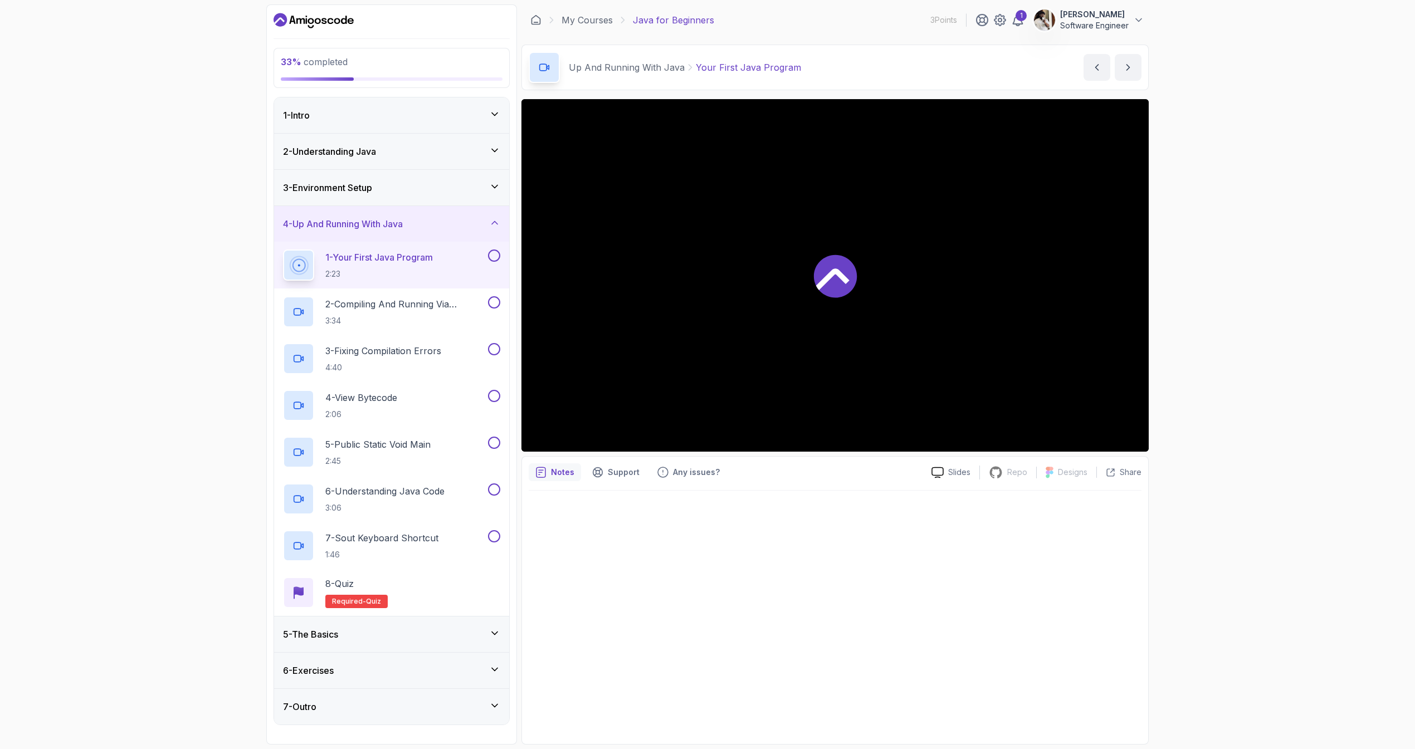
click at [716, 292] on div at bounding box center [834, 275] width 627 height 353
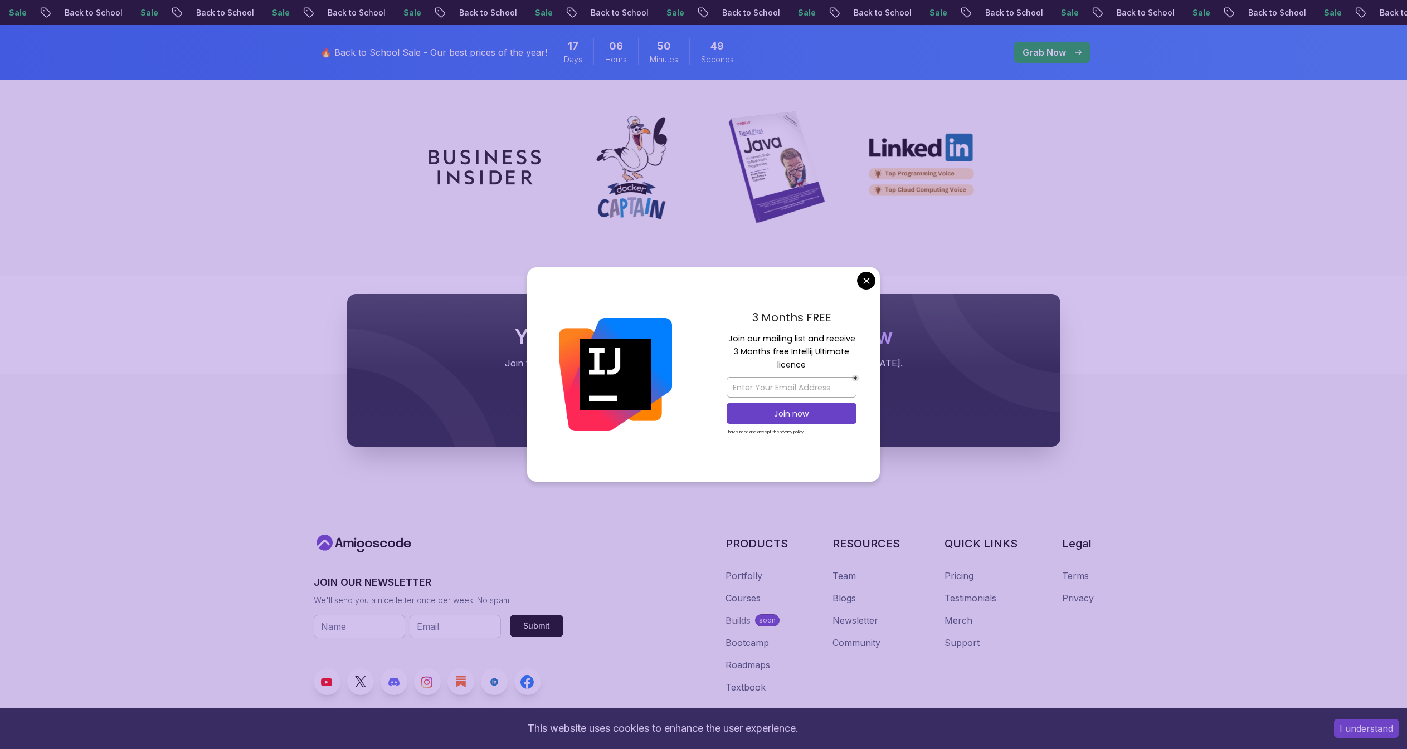
scroll to position [4040, 0]
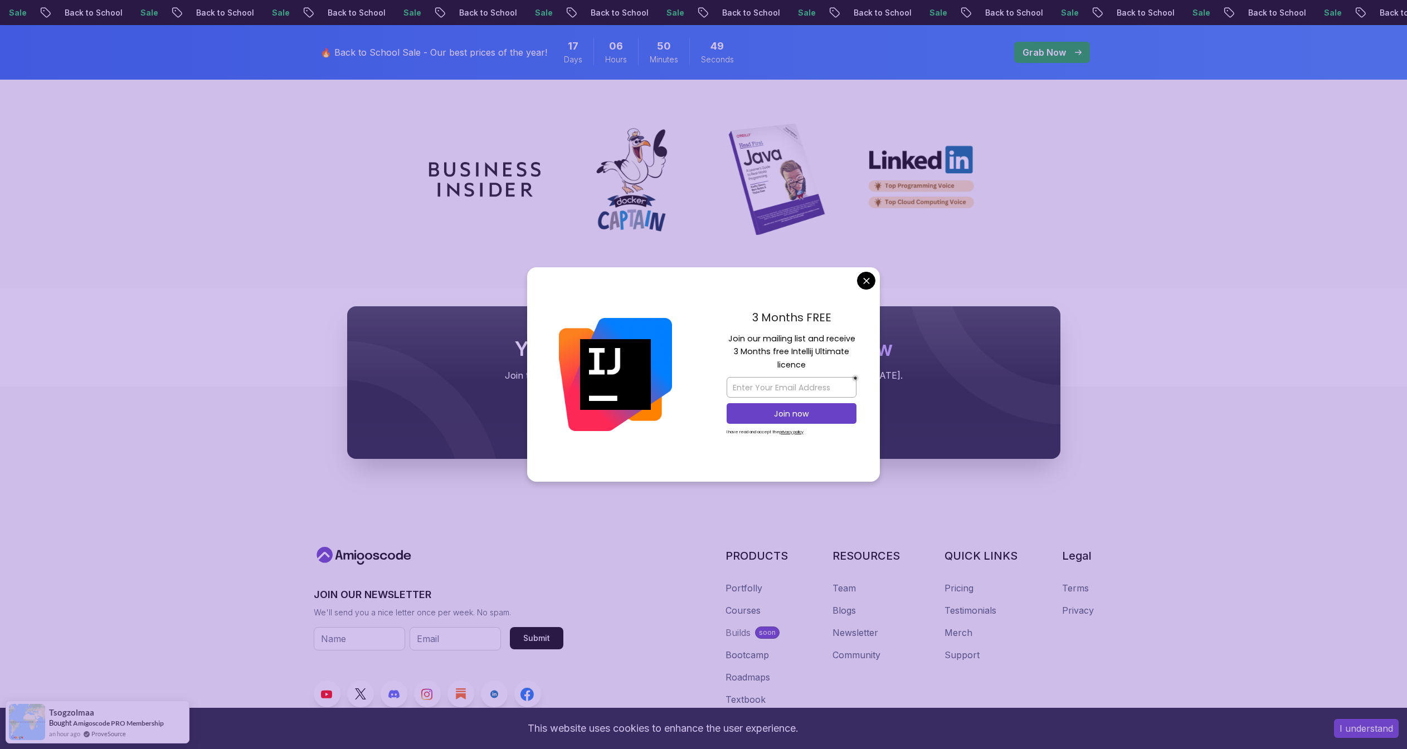
click at [856, 275] on div "3 Months FREE Join our mailing list and receive 3 Months free Intellij Ultimate…" at bounding box center [791, 374] width 177 height 215
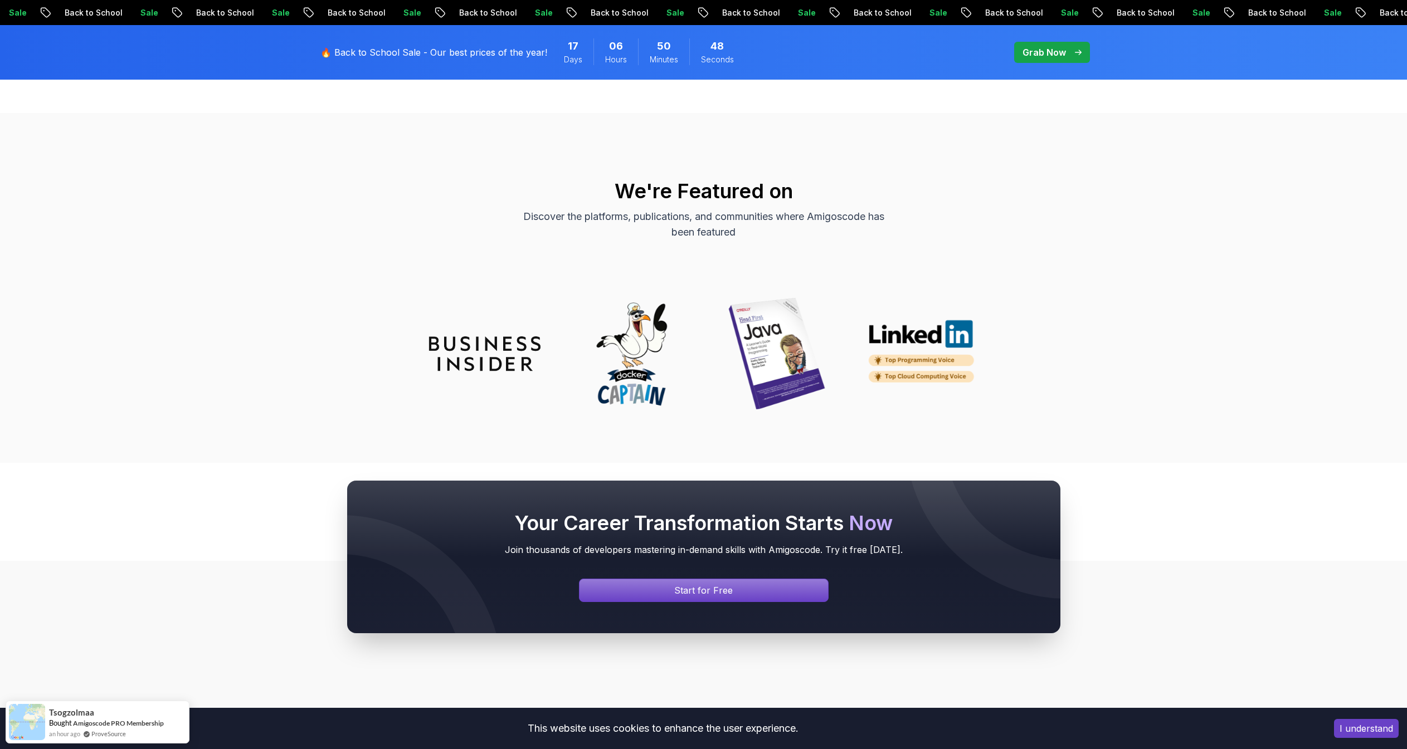
scroll to position [3699, 0]
